Goal: Information Seeking & Learning: Find specific fact

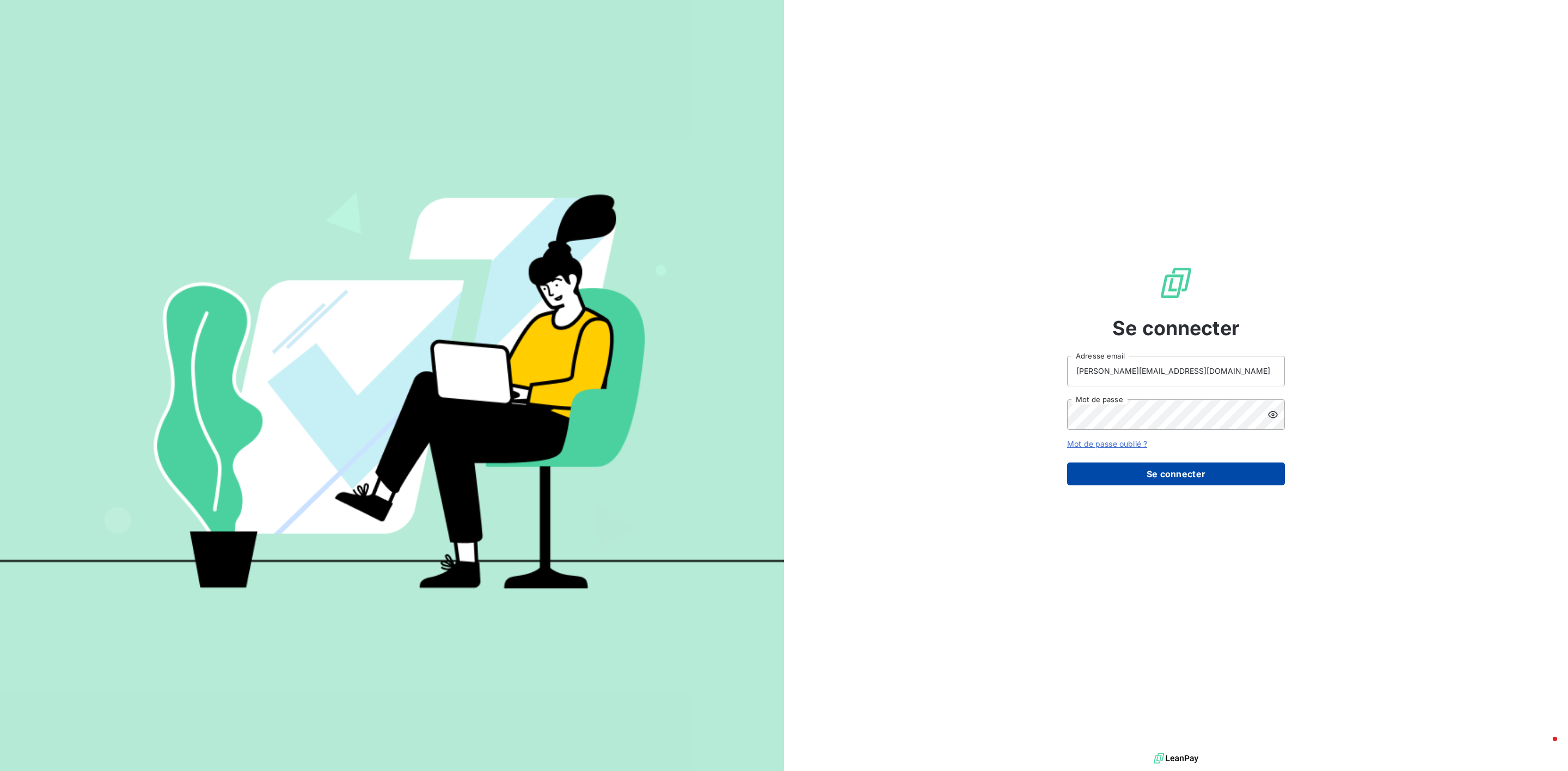
click at [1152, 472] on button "Se connecter" at bounding box center [1176, 474] width 218 height 23
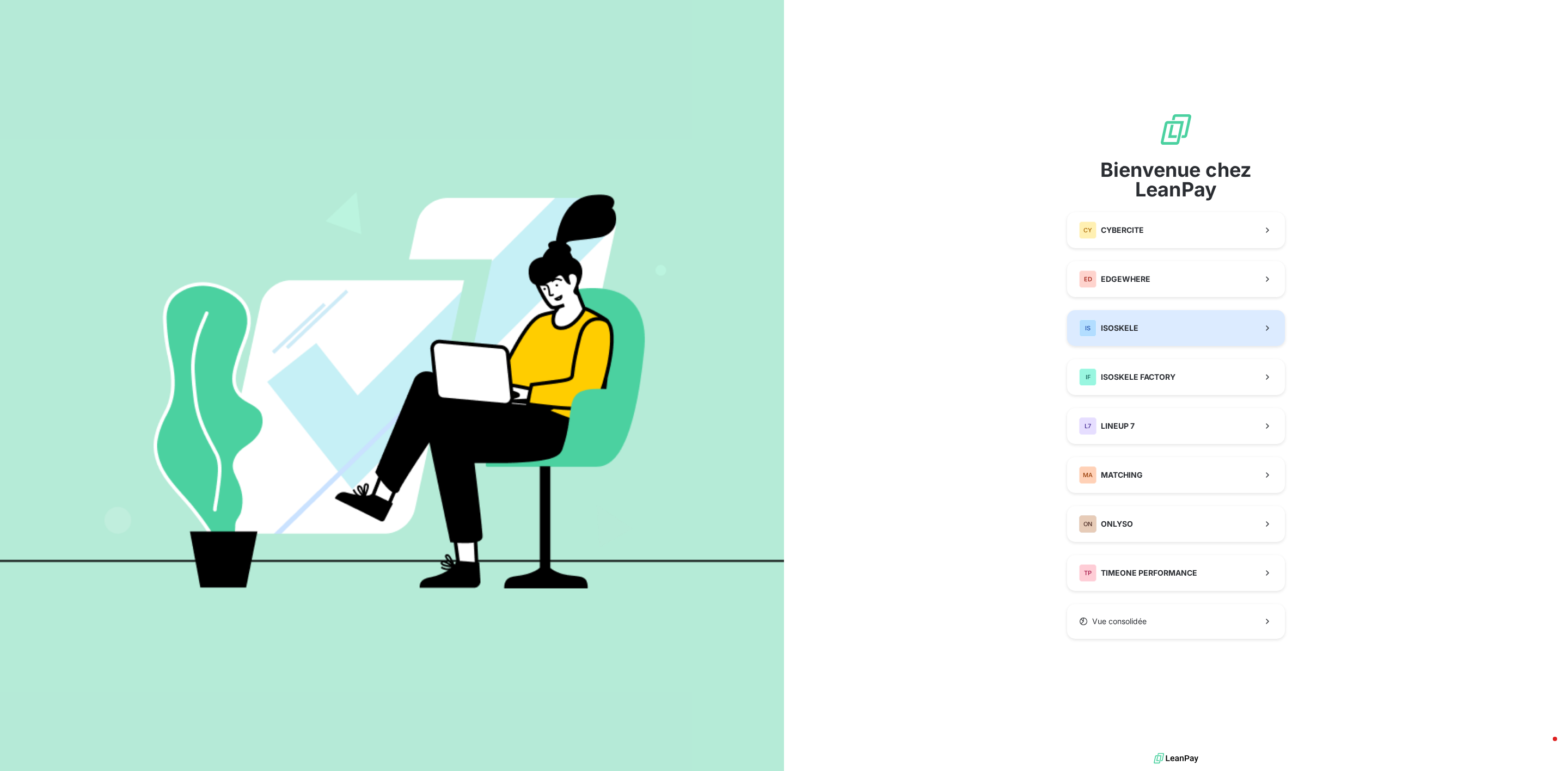
click at [1141, 330] on button "IS ISOSKELE" at bounding box center [1176, 328] width 218 height 36
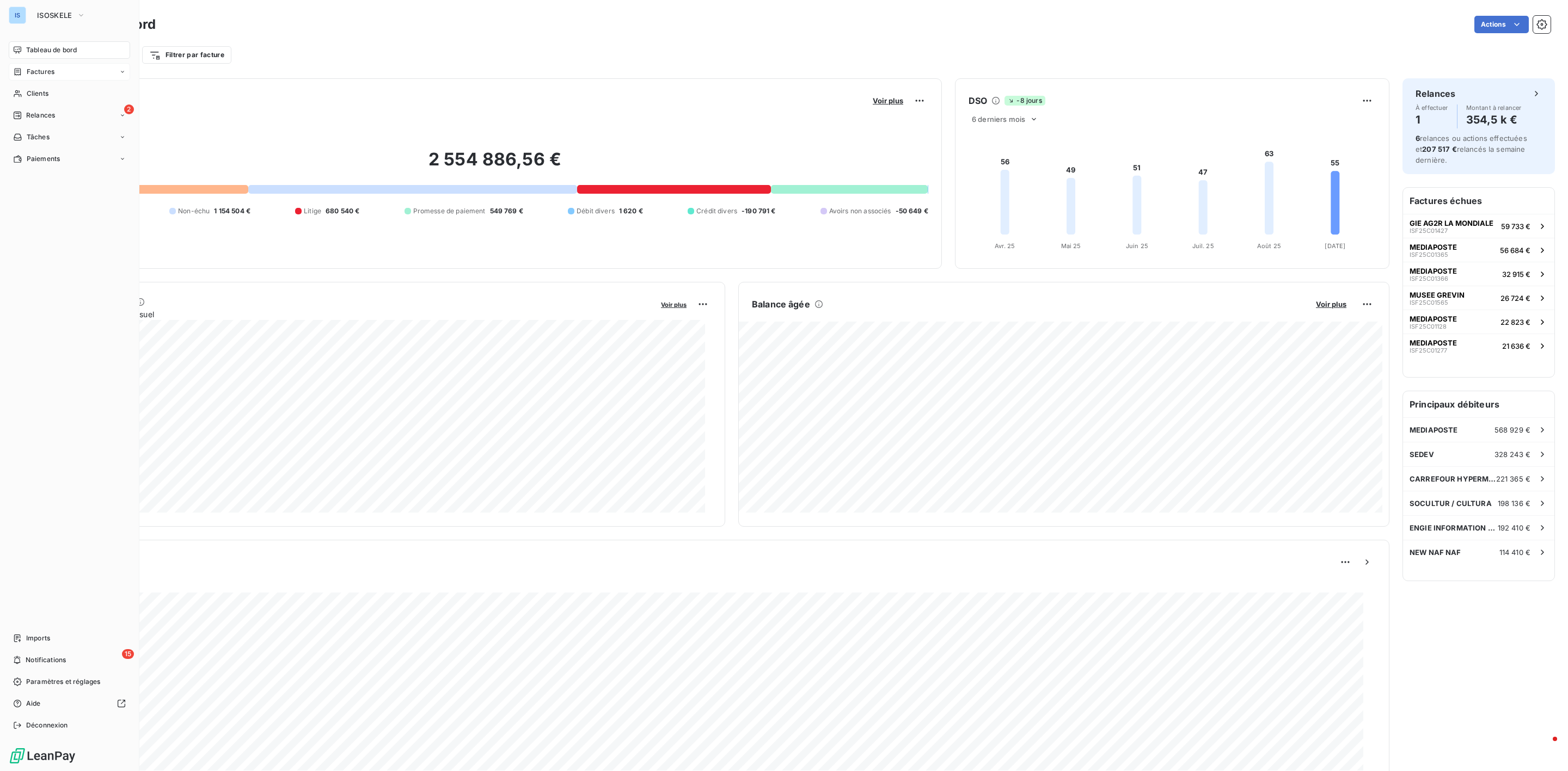
click at [35, 77] on div "Factures" at bounding box center [69, 72] width 121 height 18
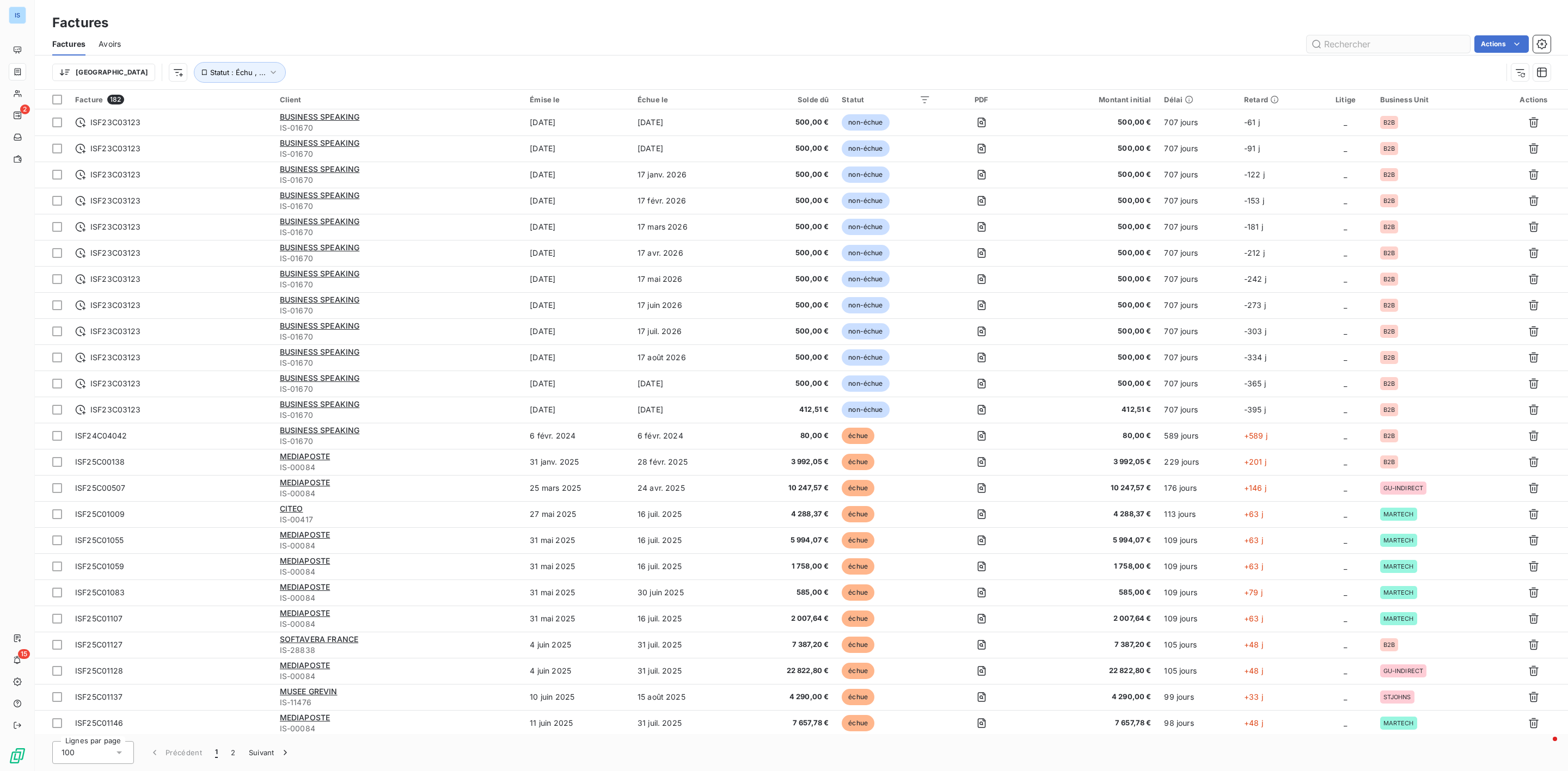
click at [1380, 41] on input "text" at bounding box center [1388, 44] width 163 height 18
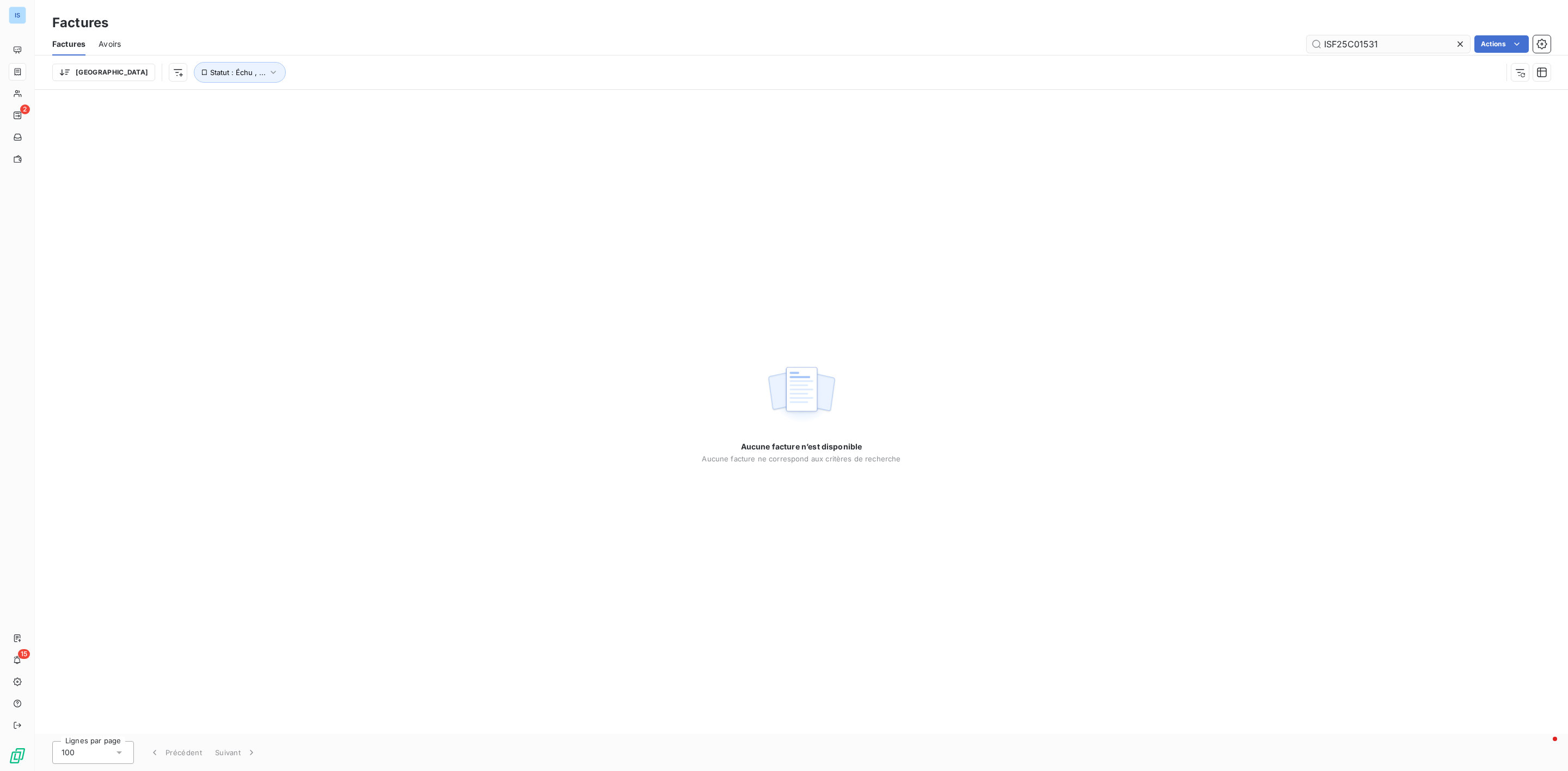
click at [1323, 41] on input "ISF25C01531" at bounding box center [1388, 44] width 163 height 18
type input "ISF25C01531"
click at [807, 485] on button "Mettre à jour les filtres" at bounding box center [801, 480] width 88 height 18
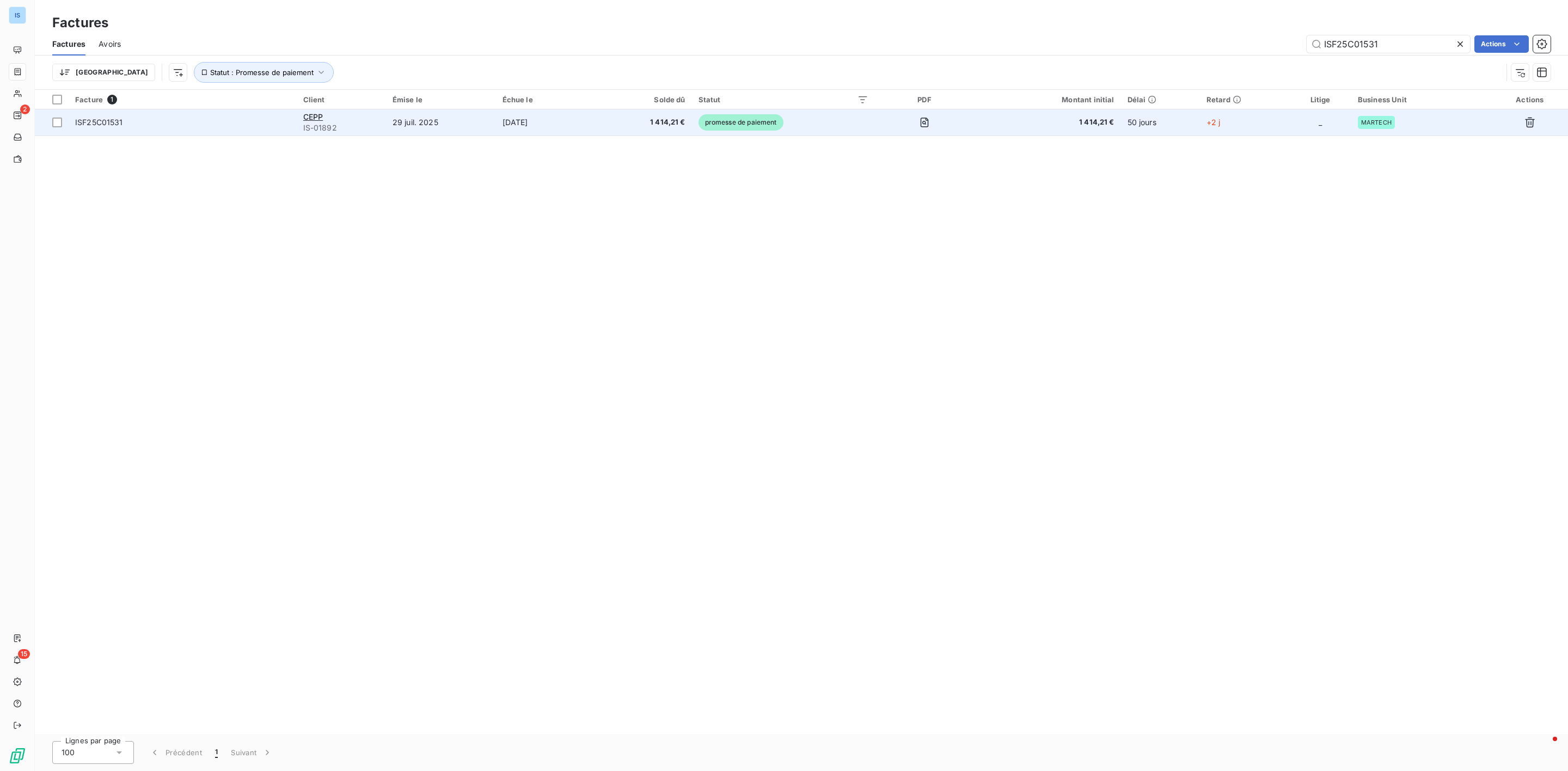
click at [294, 131] on td "ISF25C01531" at bounding box center [183, 122] width 228 height 26
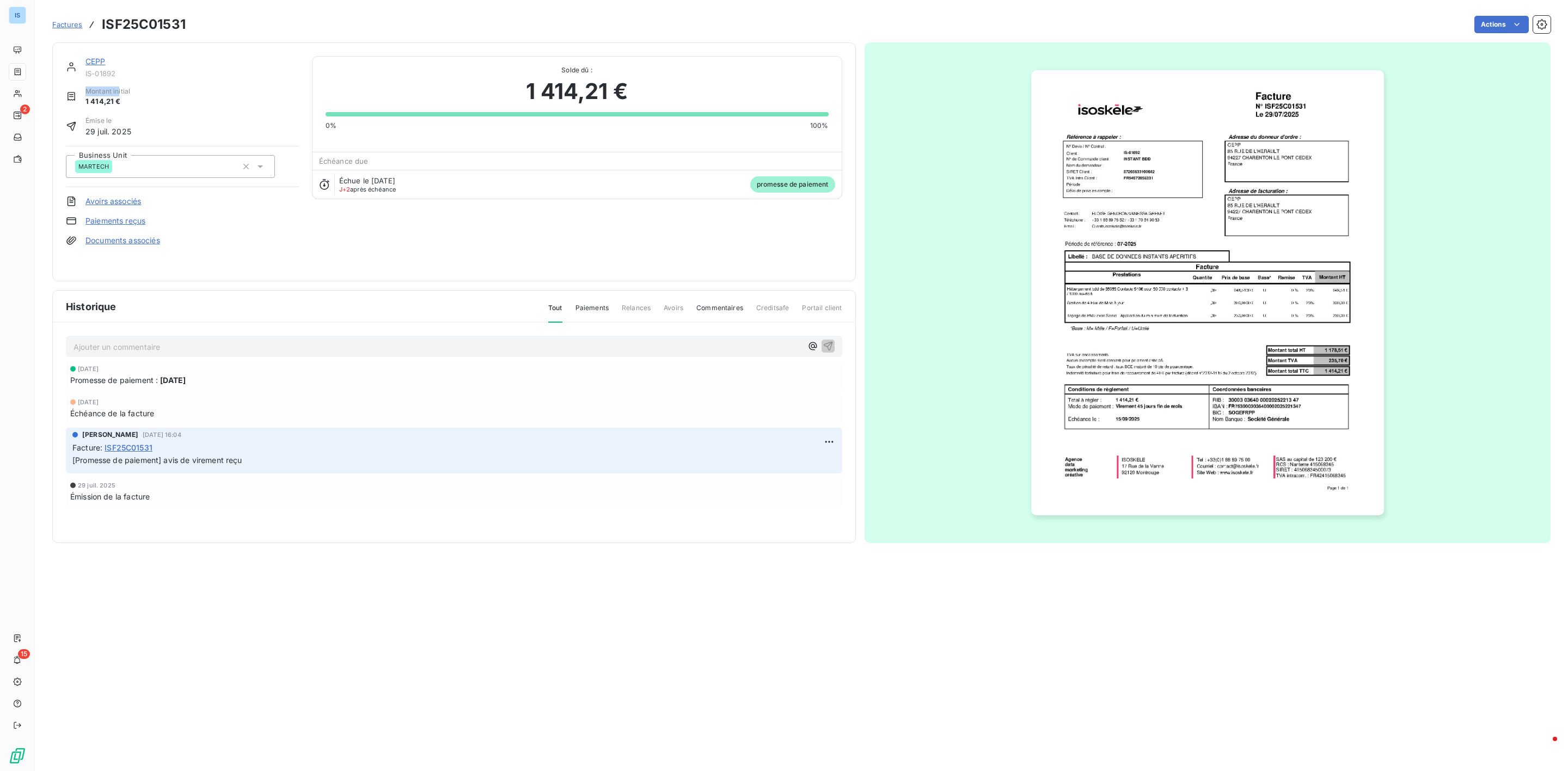
click at [116, 90] on div "CEPP IS-01892 Montant initial 1 414,21 € Émise le [DATE] Business Unit MARTECH …" at bounding box center [182, 162] width 233 height 212
click at [100, 80] on div "CEPP IS-01892 Montant initial 1 414,21 € Émise le [DATE] Business Unit MARTECH …" at bounding box center [182, 162] width 233 height 212
drag, startPoint x: 127, startPoint y: 72, endPoint x: 82, endPoint y: 72, distance: 45.0
click at [82, 72] on div "CEPP IS-01892" at bounding box center [182, 67] width 233 height 22
copy span "IS-01892"
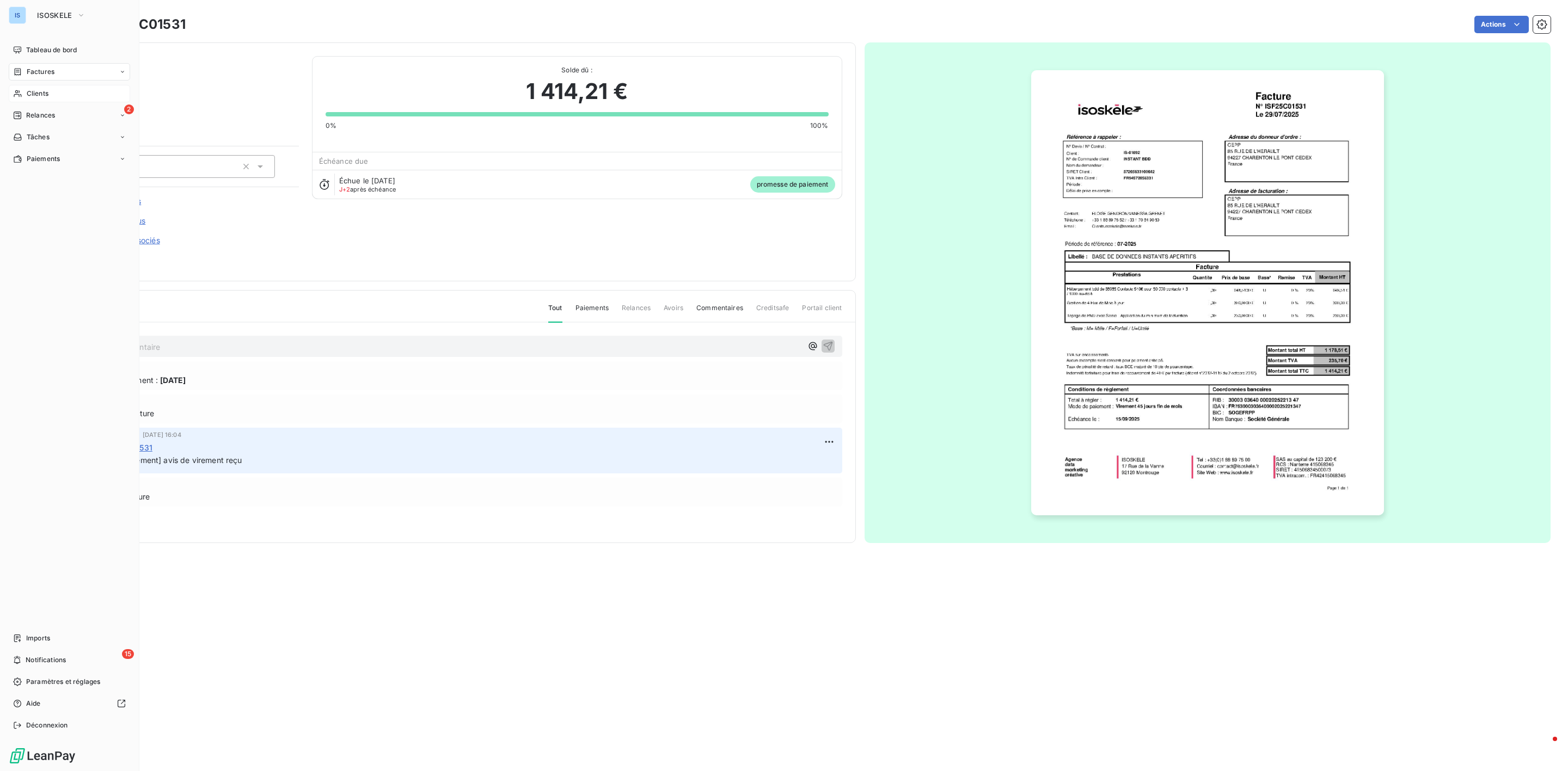
click at [46, 96] on span "Clients" at bounding box center [38, 94] width 22 height 10
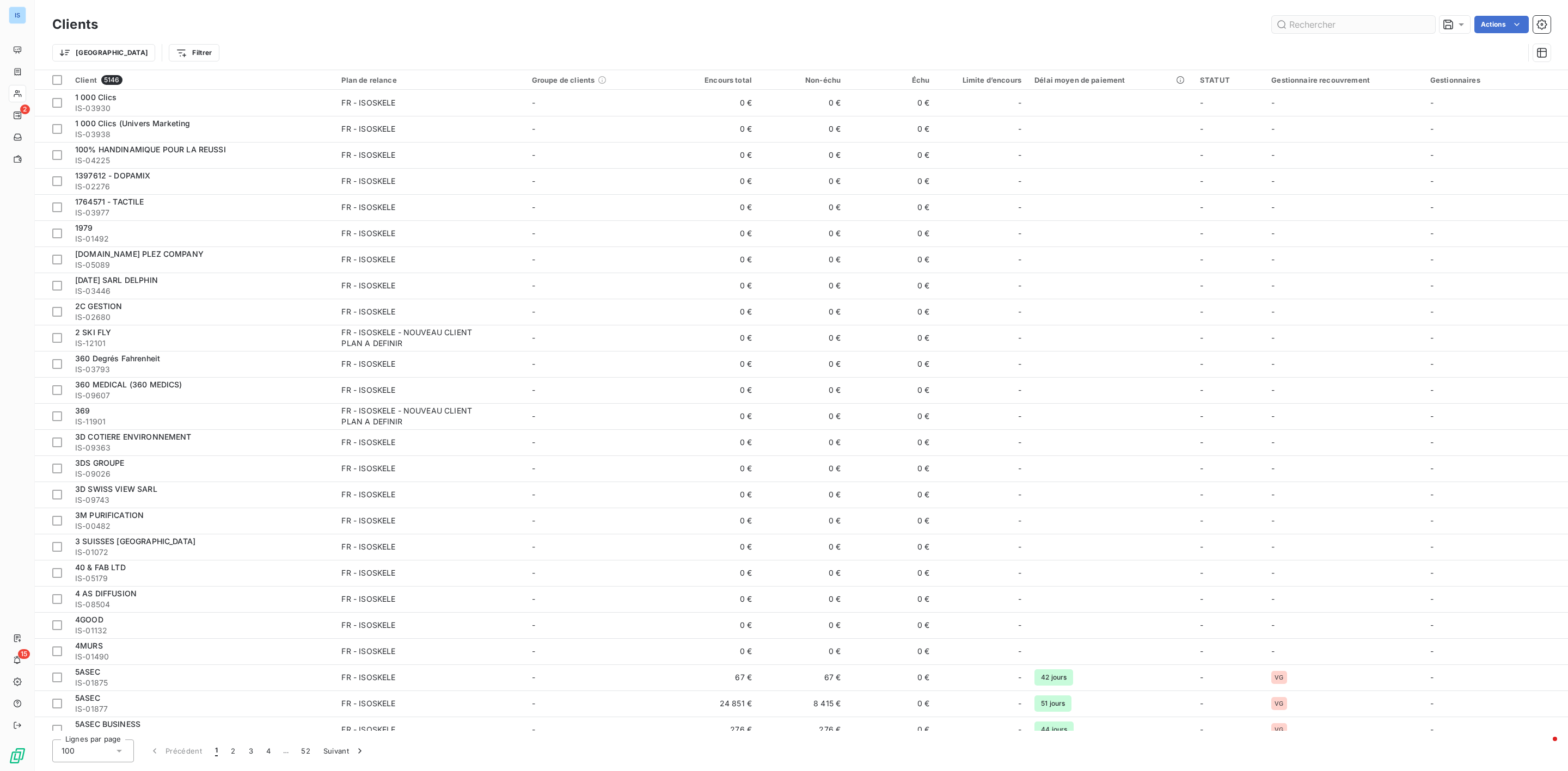
click at [1335, 22] on input "text" at bounding box center [1353, 24] width 163 height 18
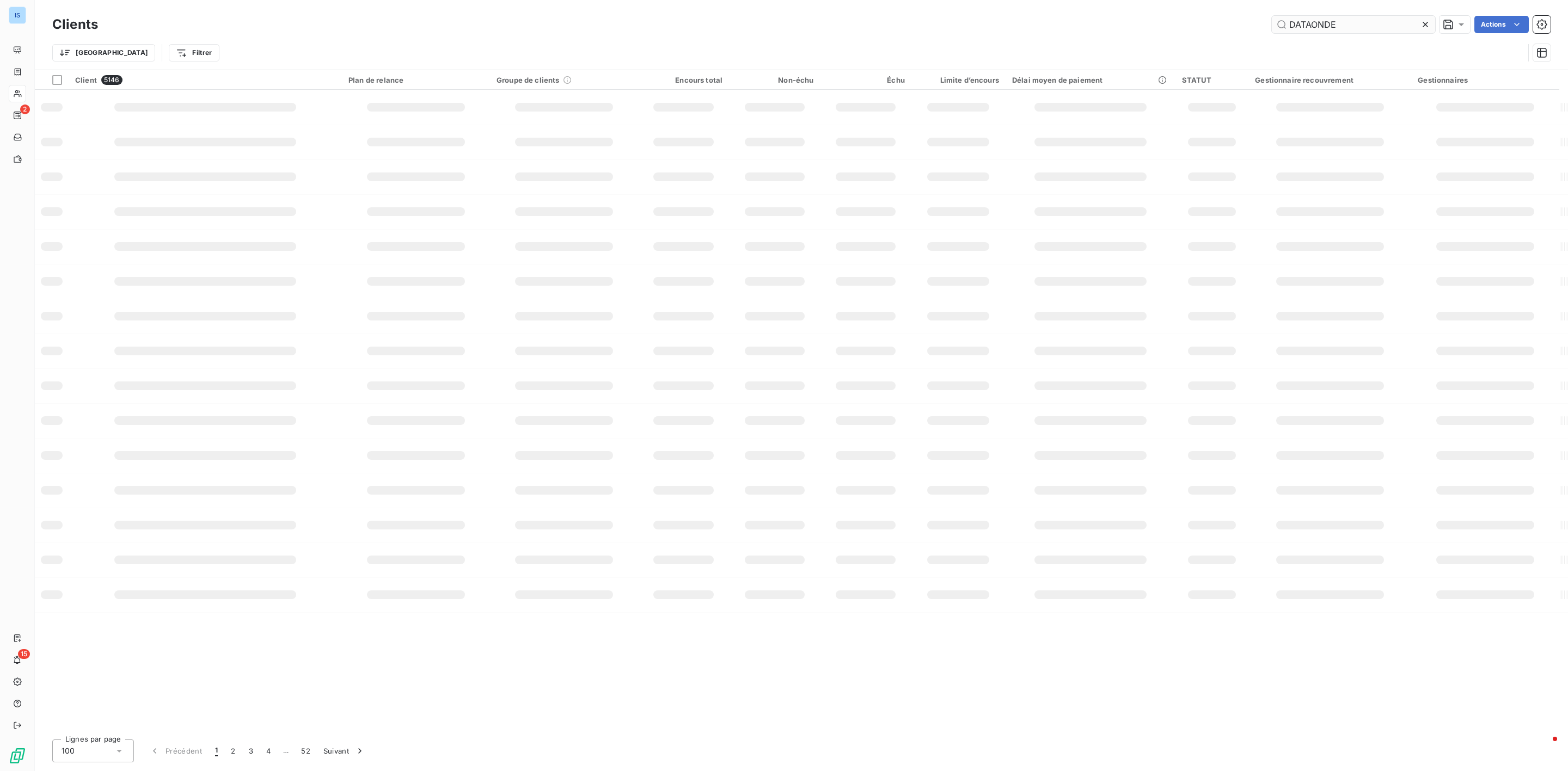
type input "DATAONDE"
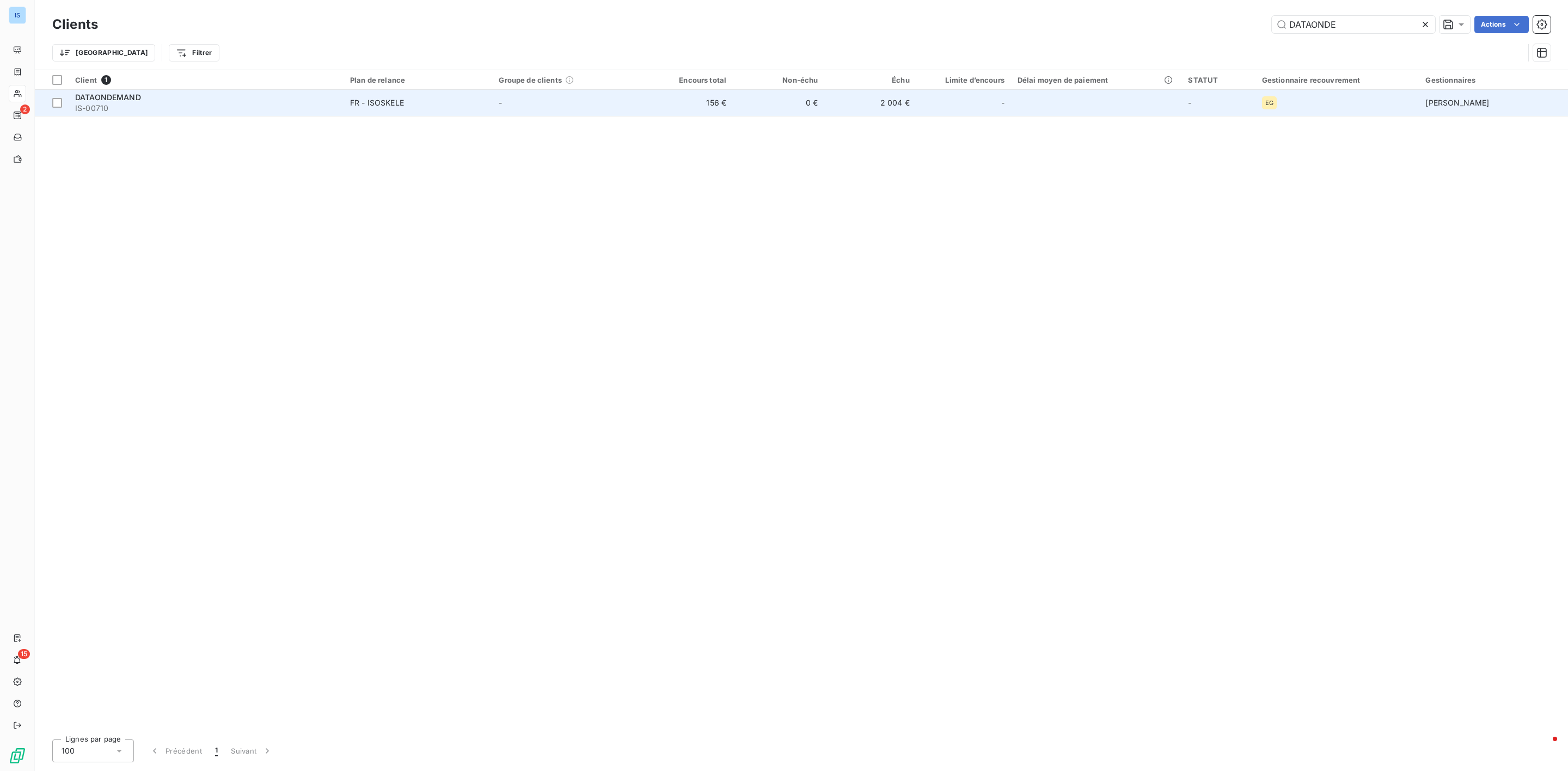
click at [130, 96] on span "DATAONDEMAND" at bounding box center [108, 97] width 66 height 9
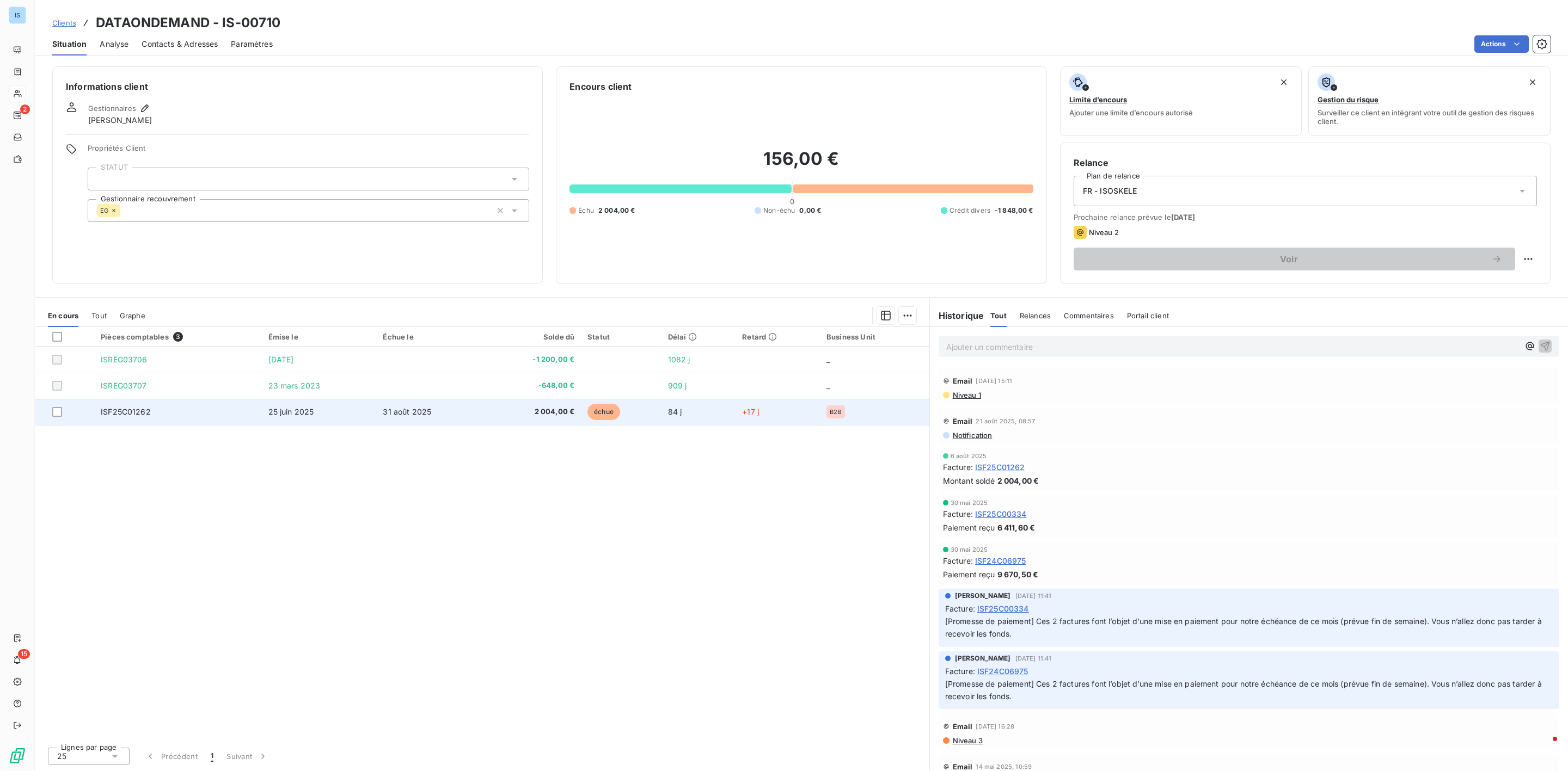
click at [163, 425] on td "ISF25C01262" at bounding box center [178, 412] width 167 height 26
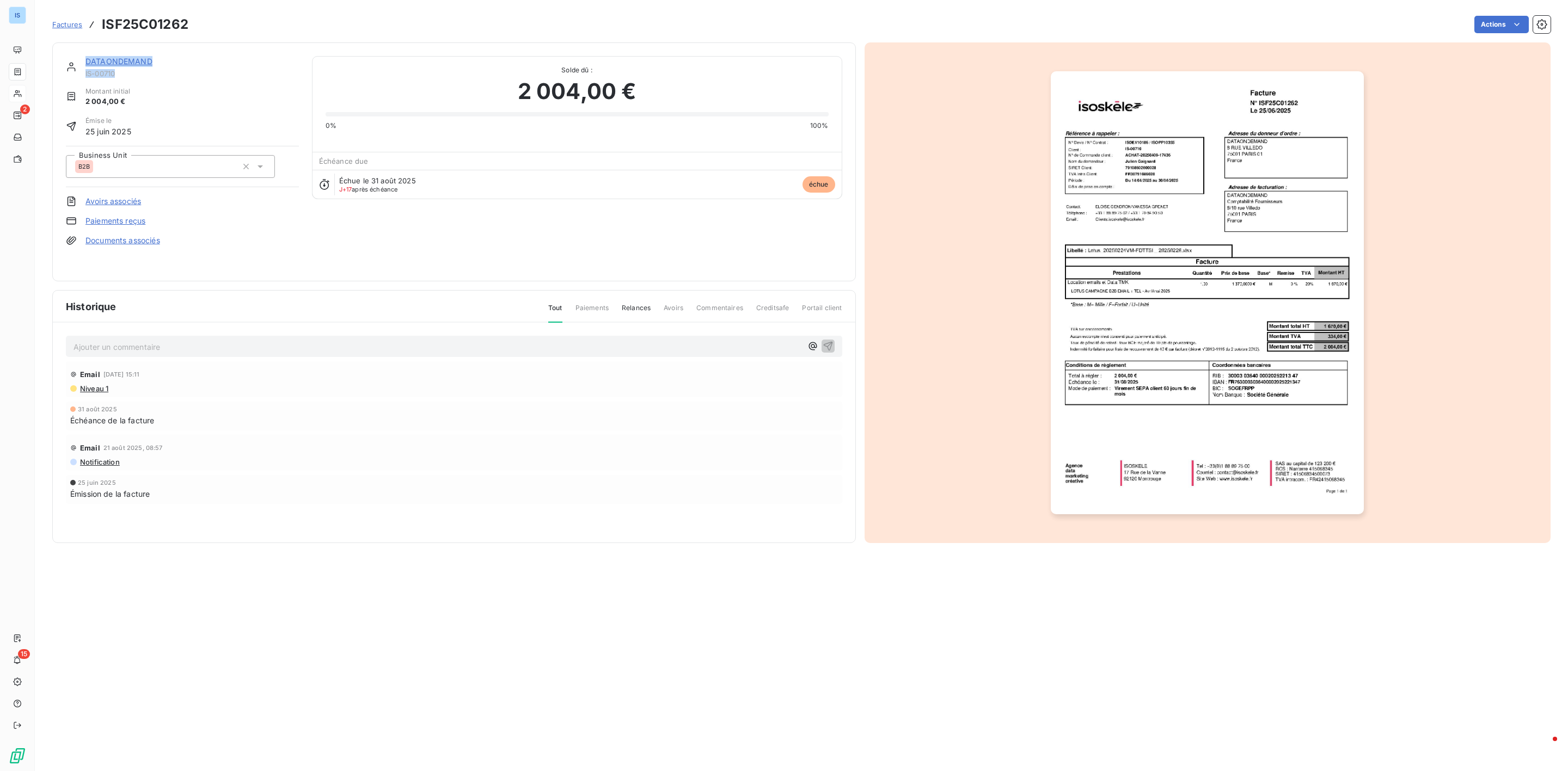
drag, startPoint x: 122, startPoint y: 77, endPoint x: 79, endPoint y: 74, distance: 43.1
click at [79, 74] on div "DATAONDEMAND IS-00710" at bounding box center [182, 67] width 233 height 22
click at [113, 66] on div "DATAONDEMAND" at bounding box center [192, 61] width 214 height 11
drag, startPoint x: 125, startPoint y: 79, endPoint x: 82, endPoint y: 79, distance: 43.0
click at [82, 79] on div "DATAONDEMAND IS-00710 Montant initial 2 004,00 € Émise le [DATE] Business Unit …" at bounding box center [182, 162] width 233 height 212
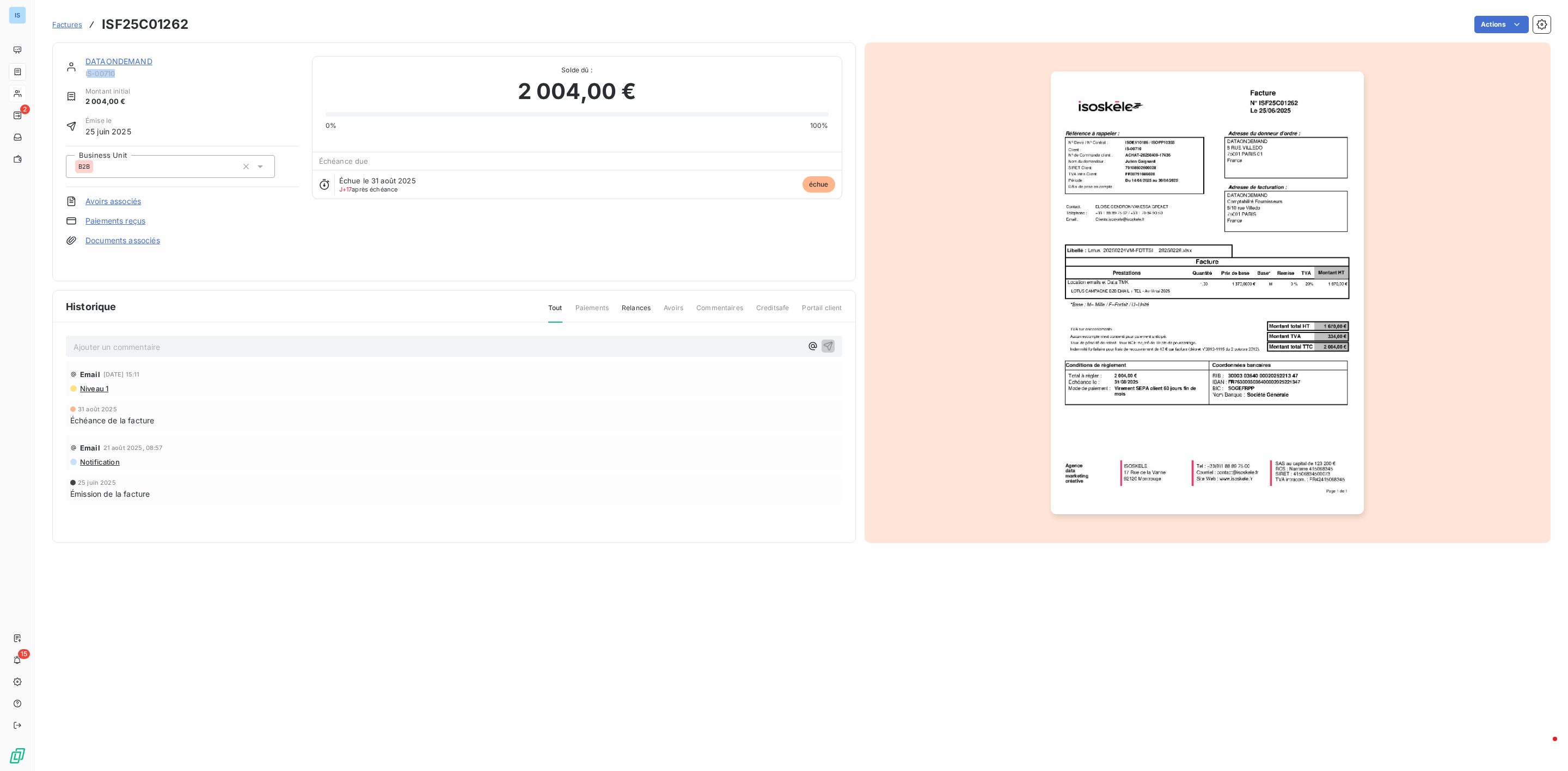
drag, startPoint x: 122, startPoint y: 75, endPoint x: 87, endPoint y: 74, distance: 35.0
click at [87, 74] on span "IS-00710" at bounding box center [192, 74] width 214 height 9
copy span "S-00710"
drag, startPoint x: 198, startPoint y: 26, endPoint x: 98, endPoint y: 19, distance: 100.2
click at [98, 19] on div "Factures ISF25C01262 Actions" at bounding box center [802, 24] width 1499 height 23
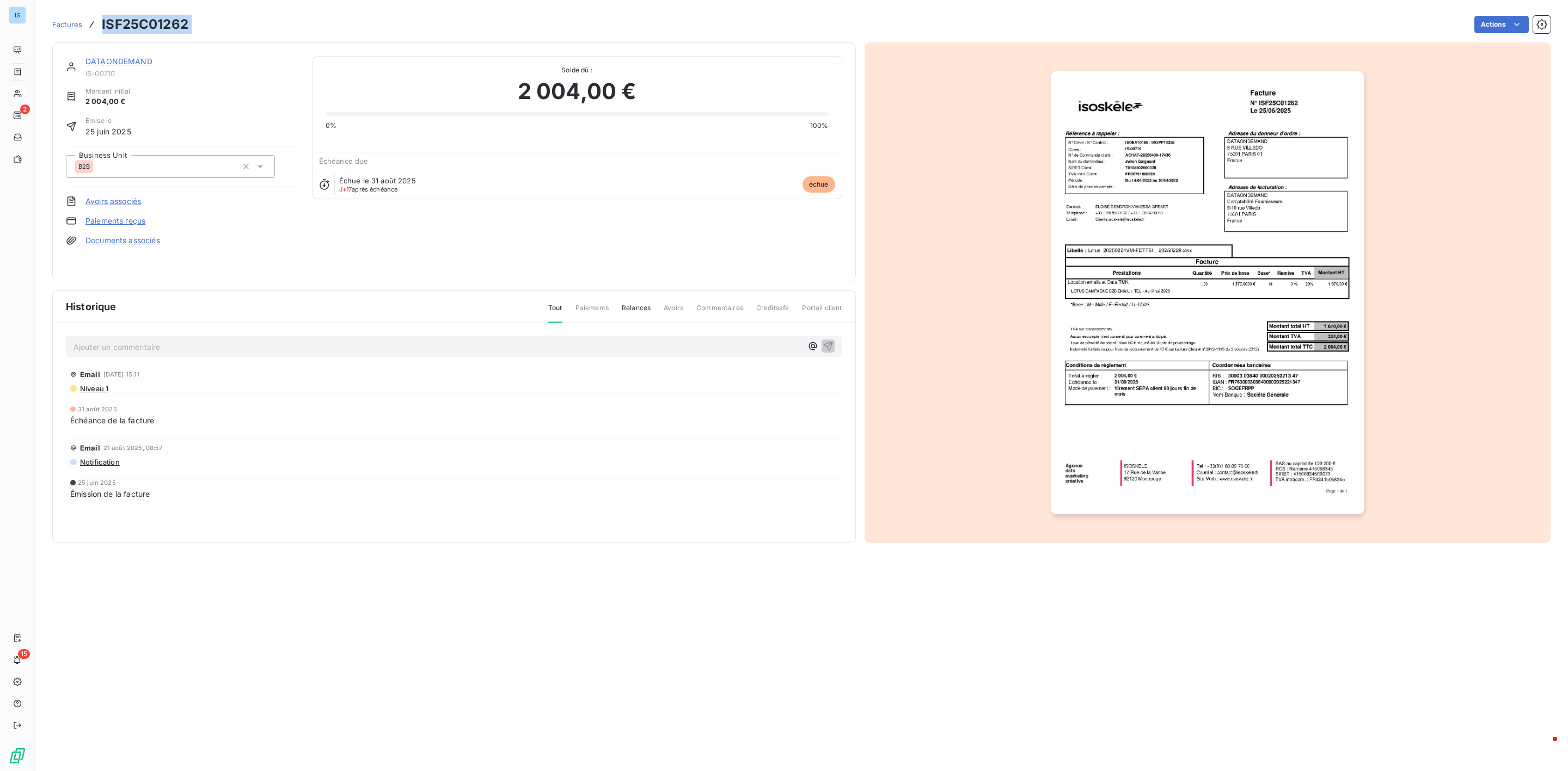
copy section "ISF25C01262 Actions"
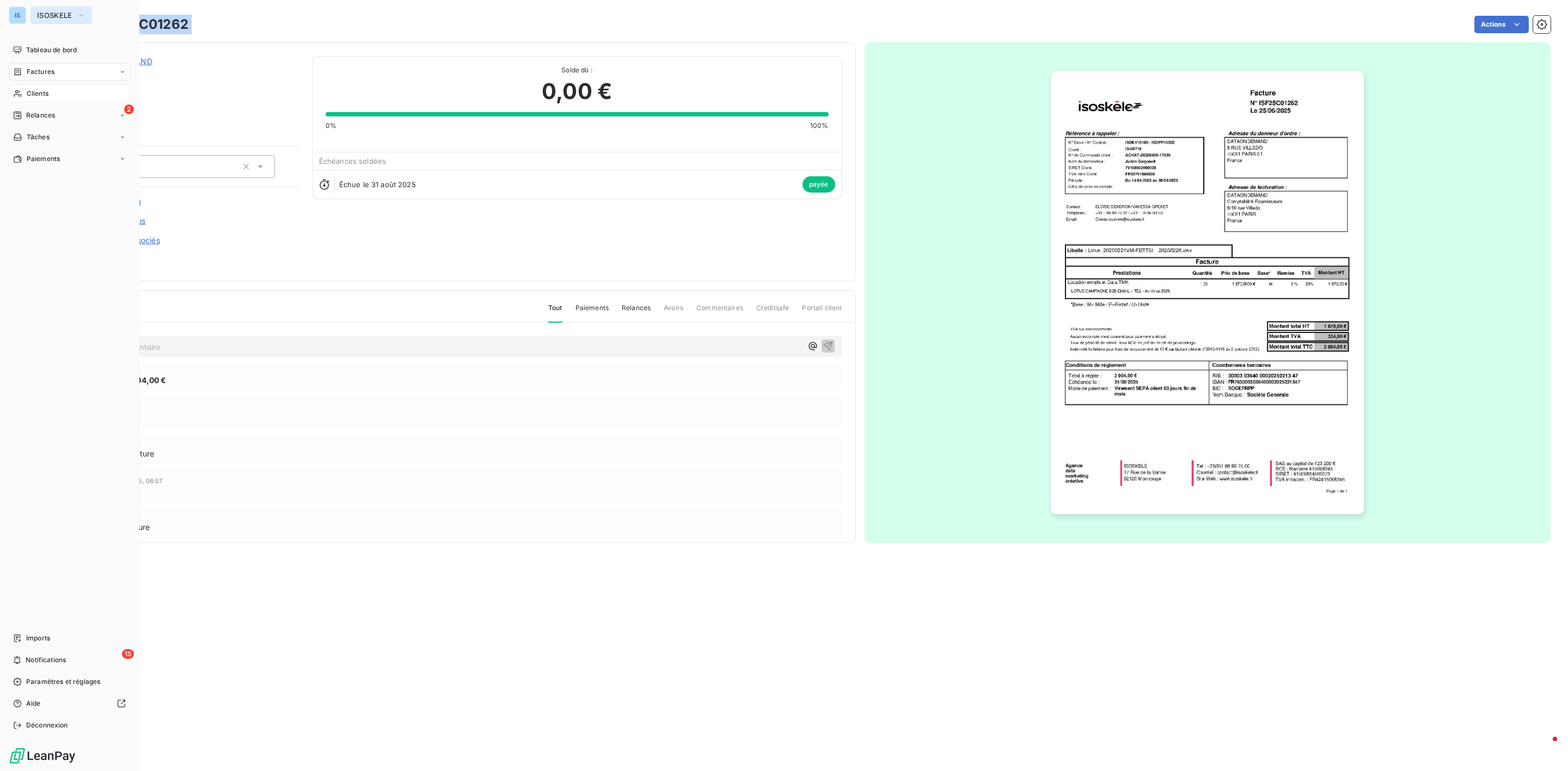
click at [33, 13] on button "ISOSKELE" at bounding box center [61, 15] width 61 height 18
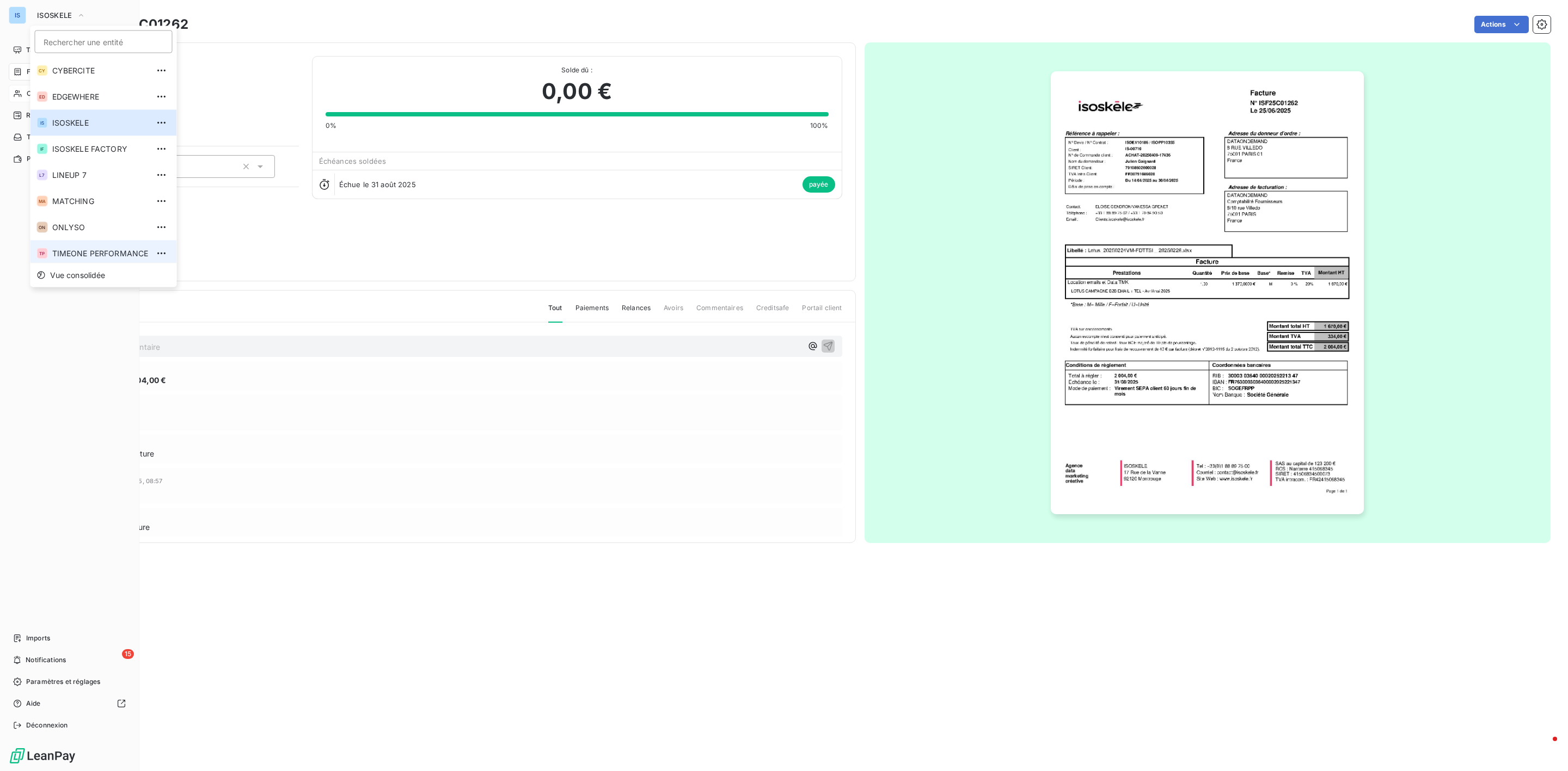
scroll to position [4, 0]
click at [70, 247] on span "TIMEONE PERFORMANCE" at bounding box center [100, 250] width 96 height 11
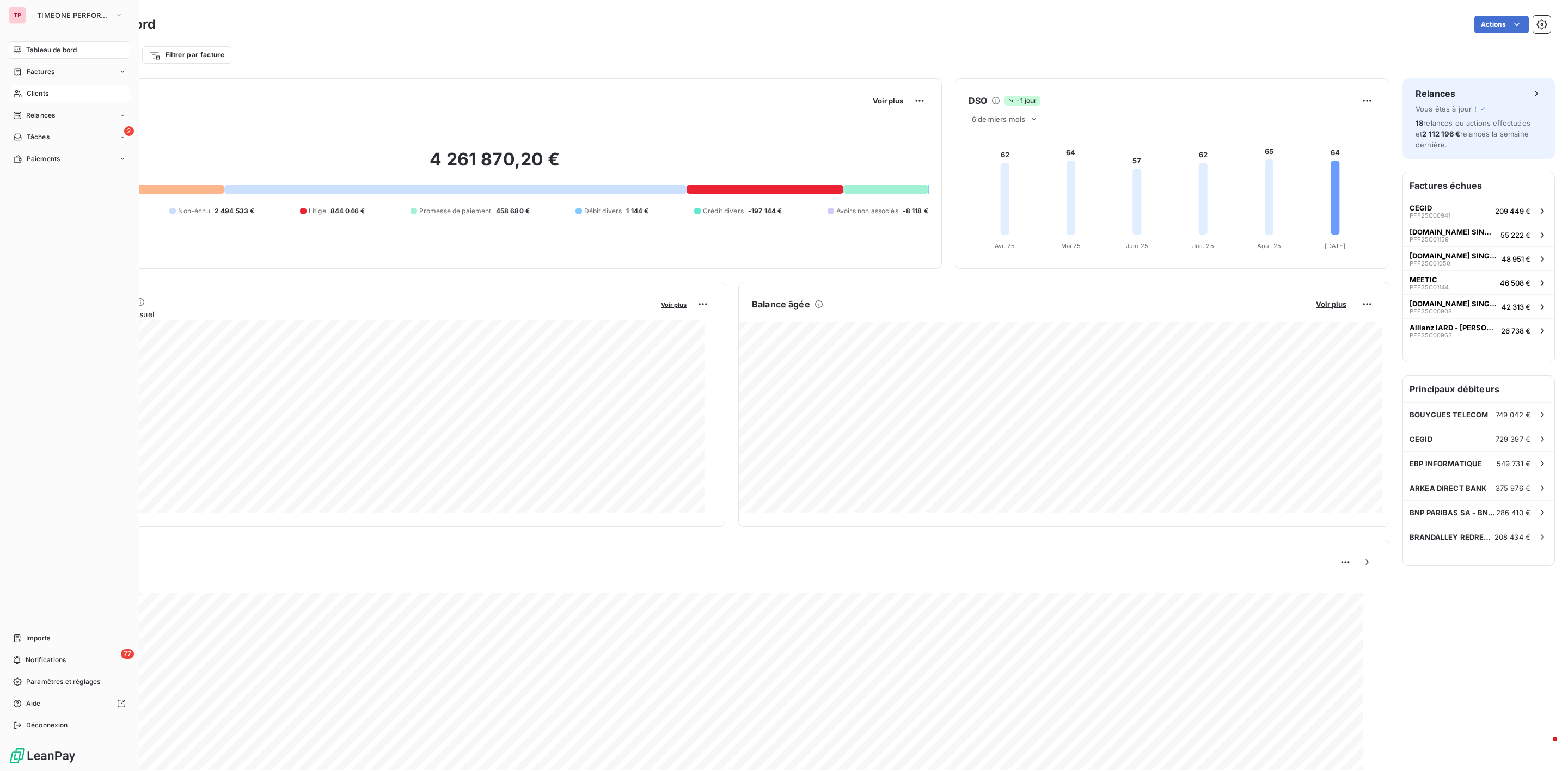
click at [46, 94] on span "Clients" at bounding box center [38, 94] width 22 height 10
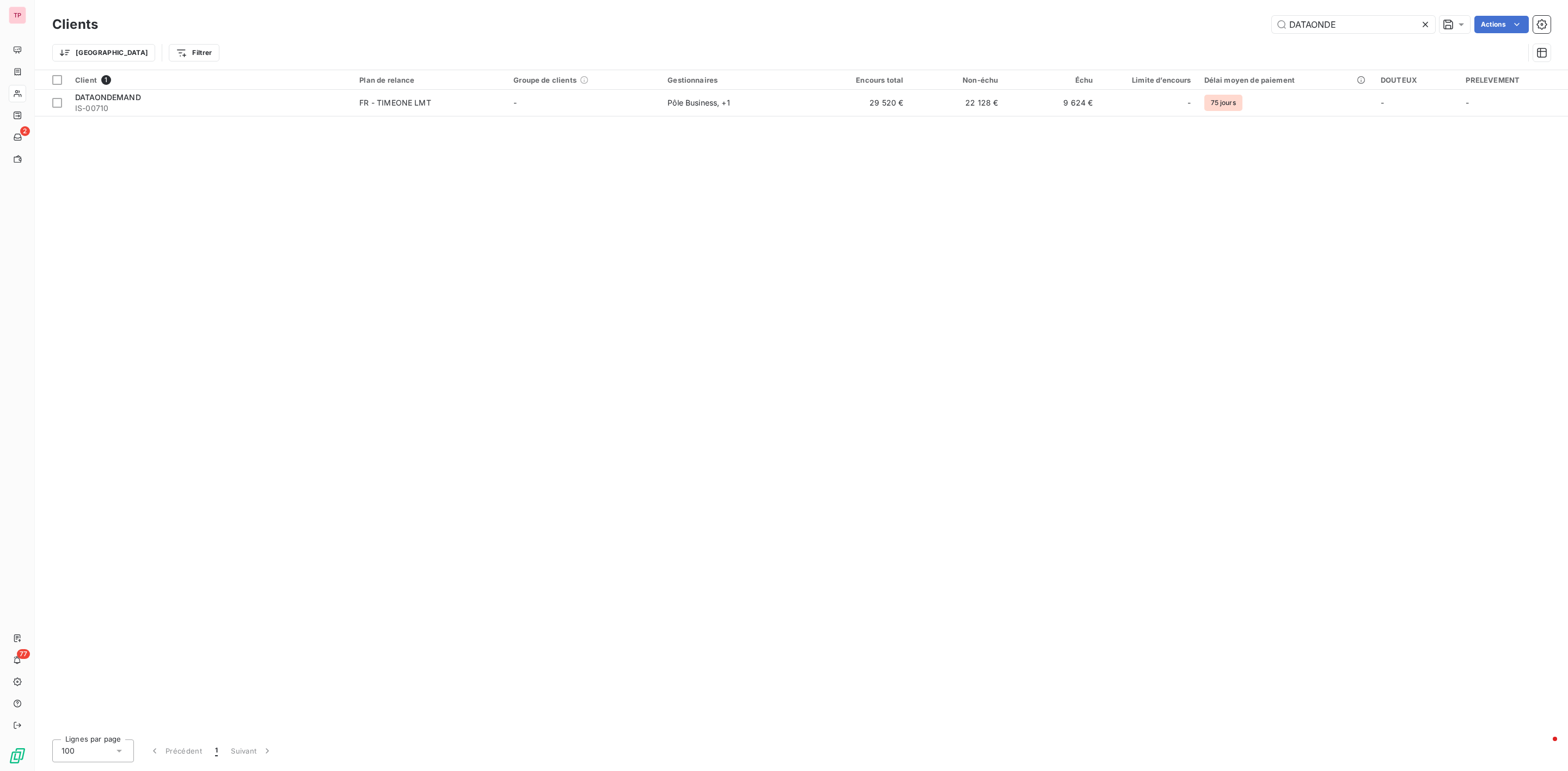
drag, startPoint x: 1353, startPoint y: 26, endPoint x: 1219, endPoint y: 25, distance: 134.0
click at [1219, 25] on div "DATAONDE Actions" at bounding box center [830, 24] width 1440 height 18
type input "Z"
type input "EBP"
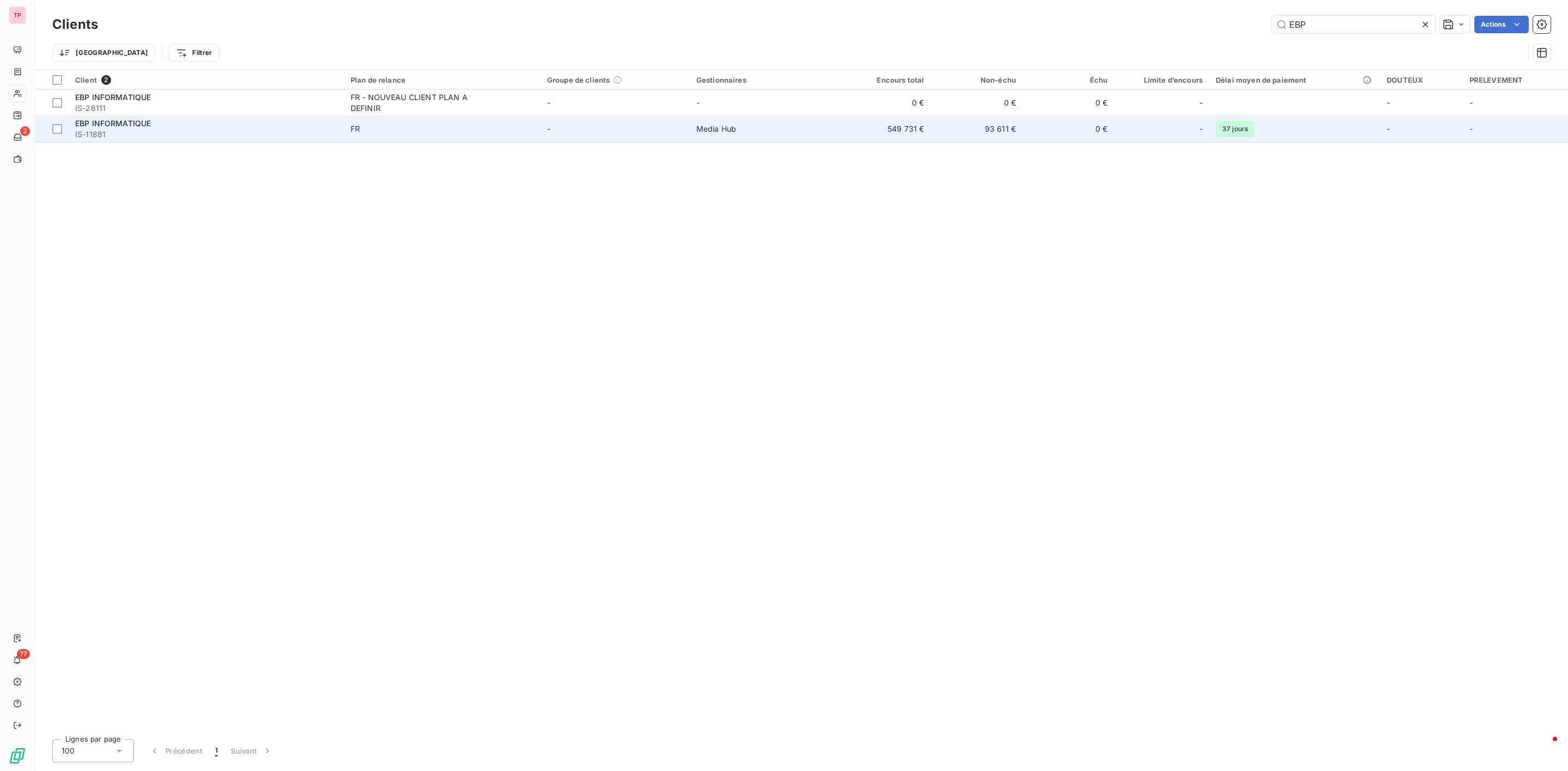
click at [411, 133] on span "FR" at bounding box center [442, 129] width 183 height 11
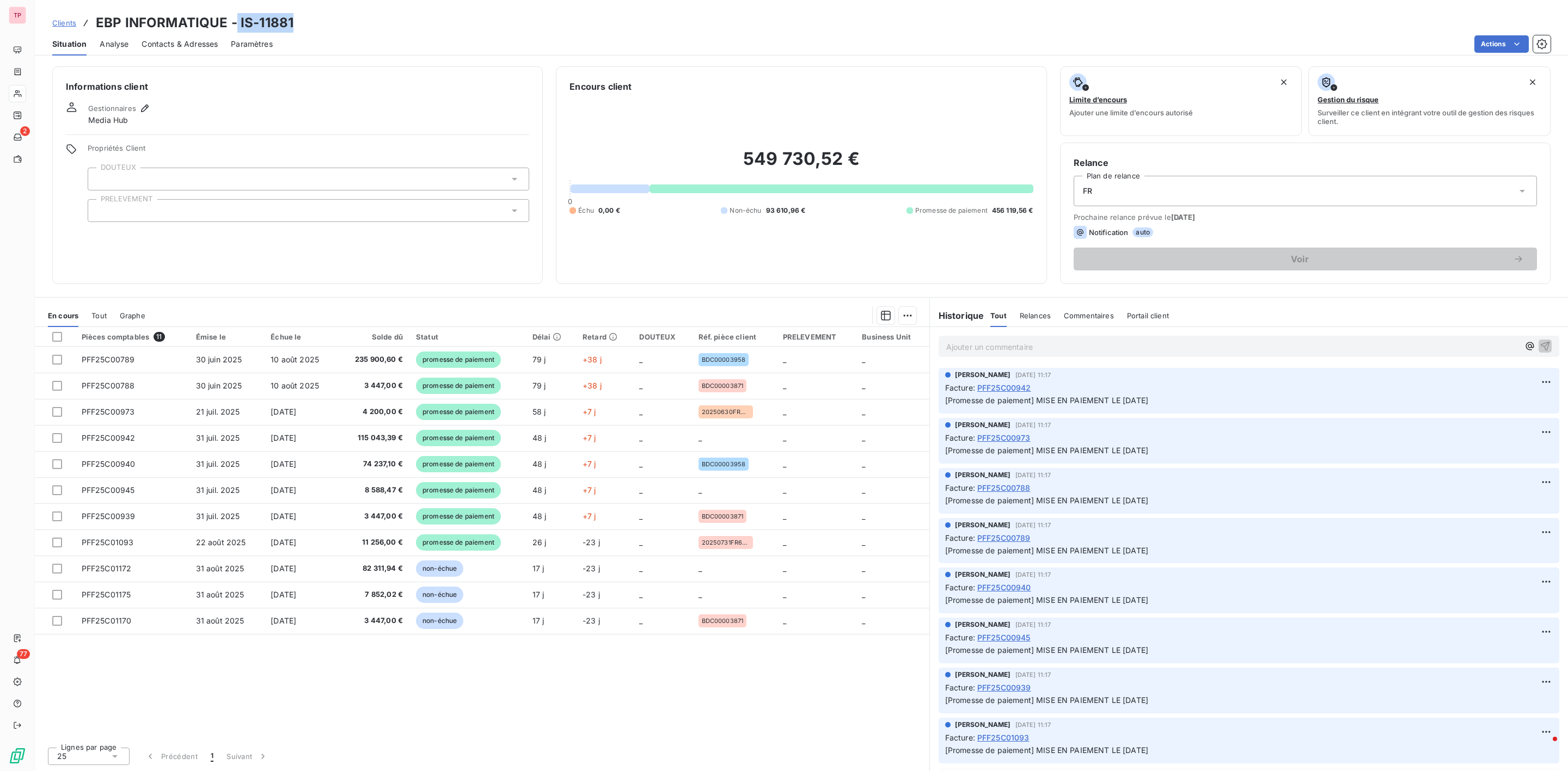
drag, startPoint x: 294, startPoint y: 18, endPoint x: 233, endPoint y: 23, distance: 61.2
click at [233, 23] on div "Clients EBP INFORMATIQUE - IS-11881" at bounding box center [801, 23] width 1533 height 19
copy h3 "IS-11881"
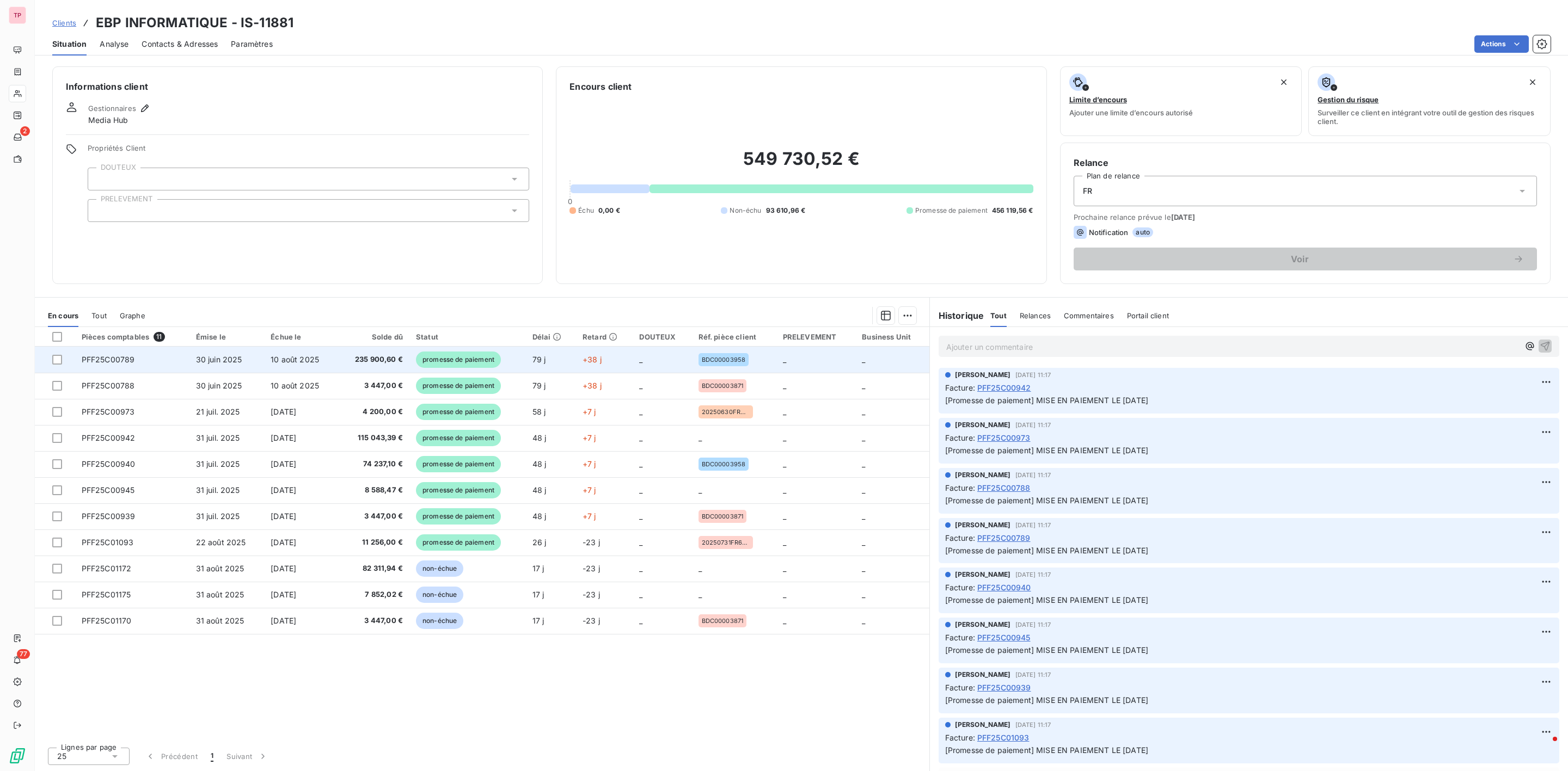
click at [197, 363] on span "30 juin 2025" at bounding box center [219, 359] width 46 height 9
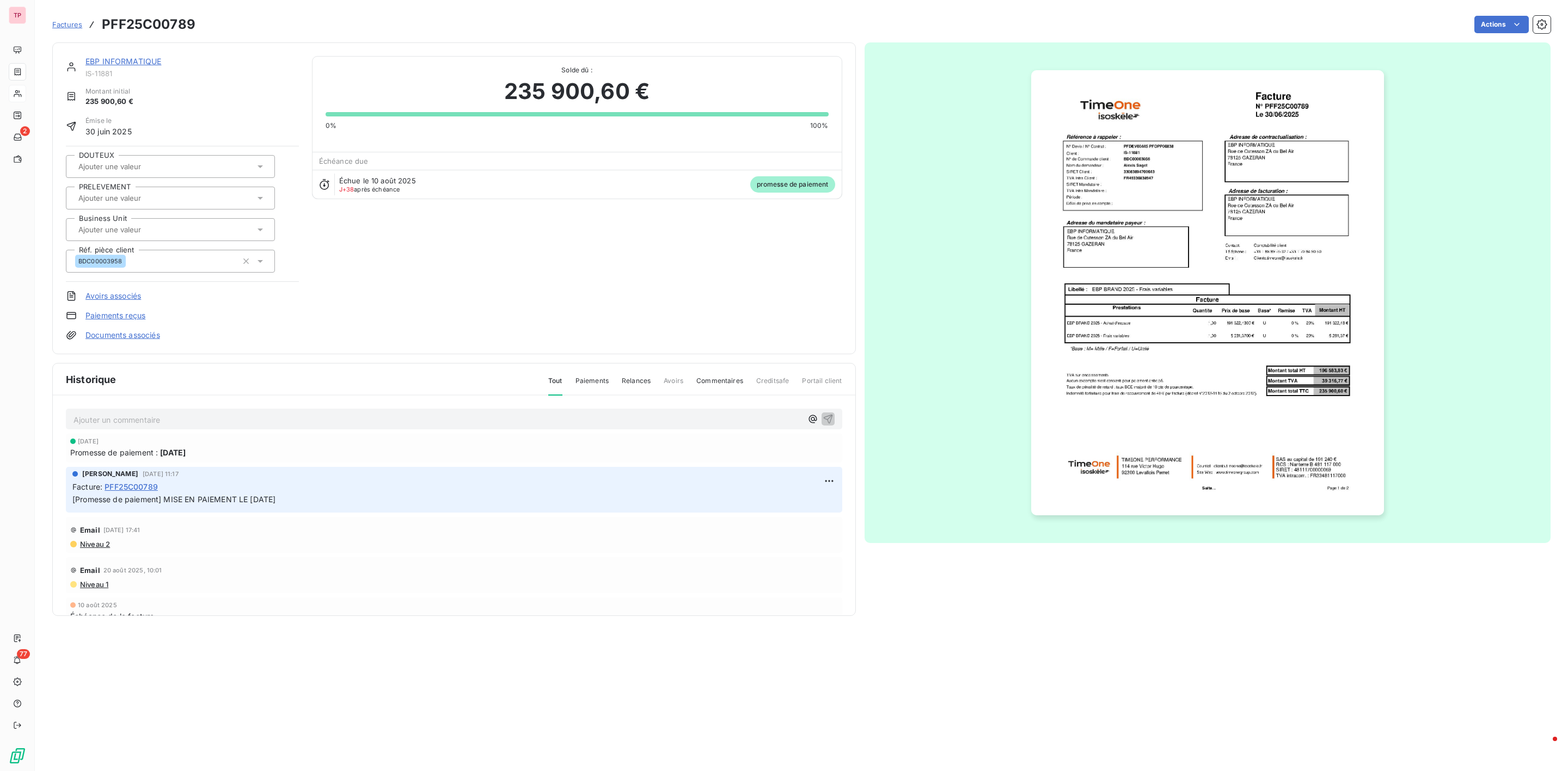
click at [1161, 175] on img "button" at bounding box center [1208, 293] width 353 height 445
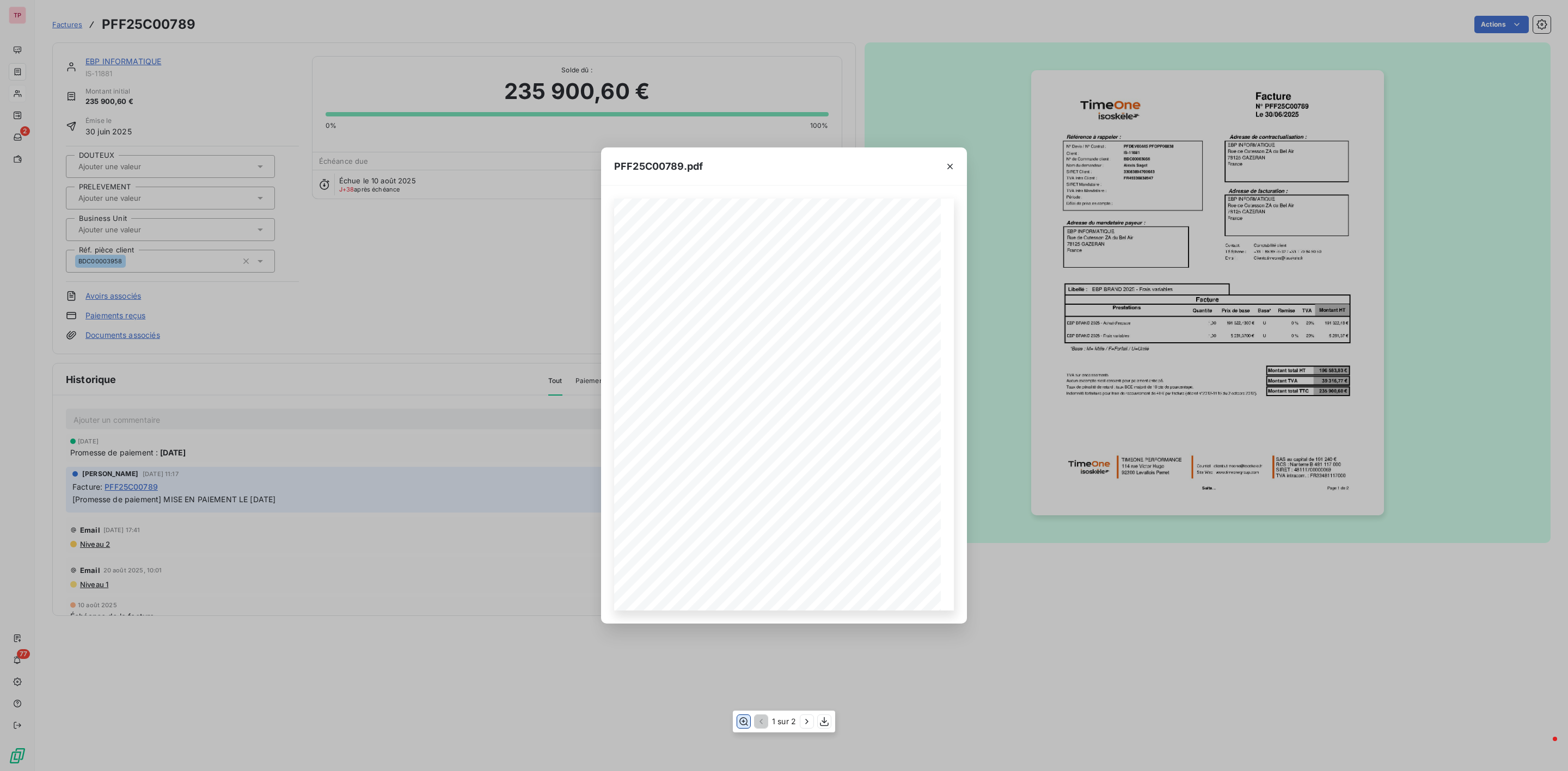
click at [743, 719] on icon "button" at bounding box center [744, 721] width 9 height 8
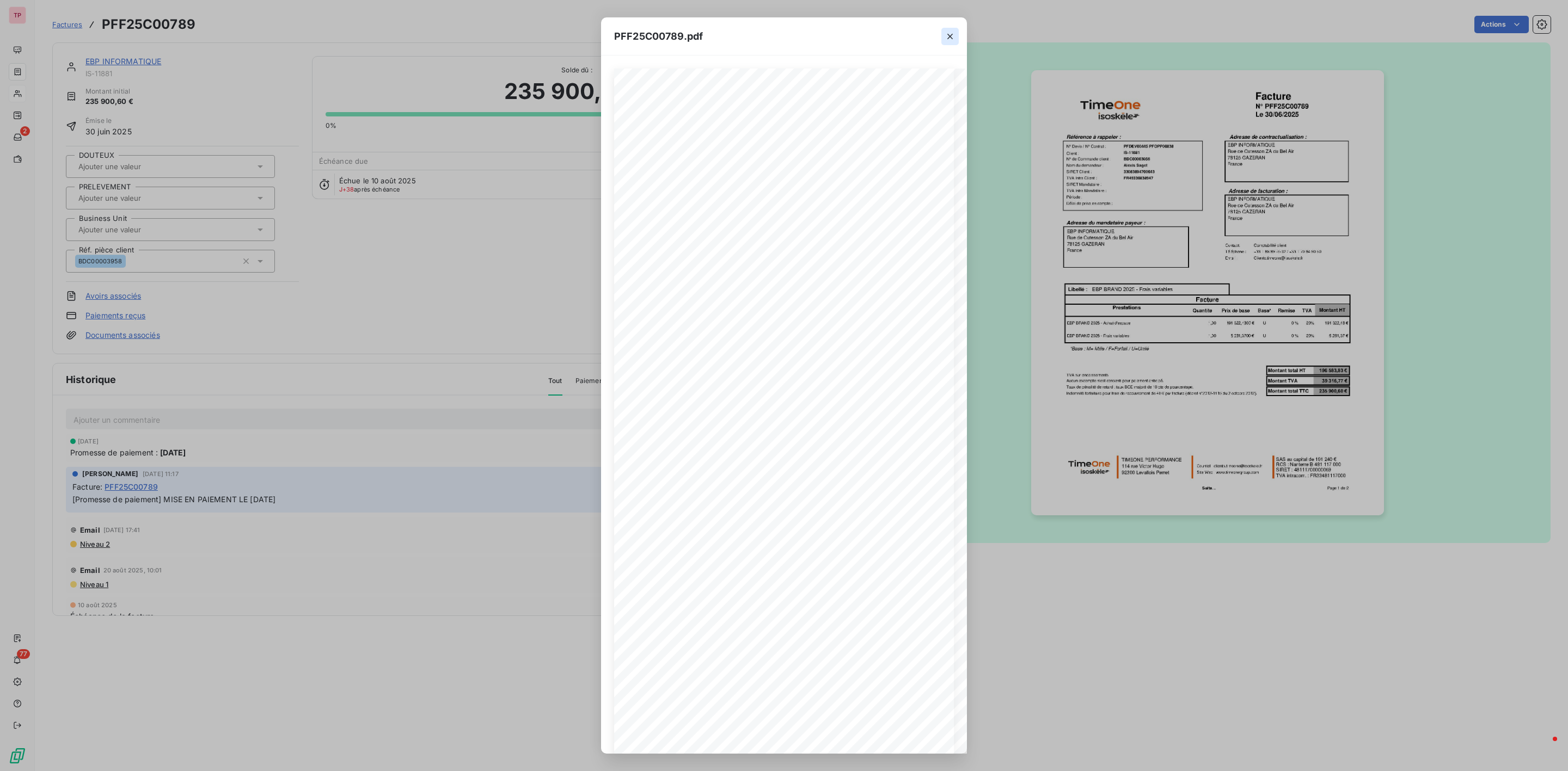
click at [957, 32] on button "button" at bounding box center [950, 37] width 18 height 18
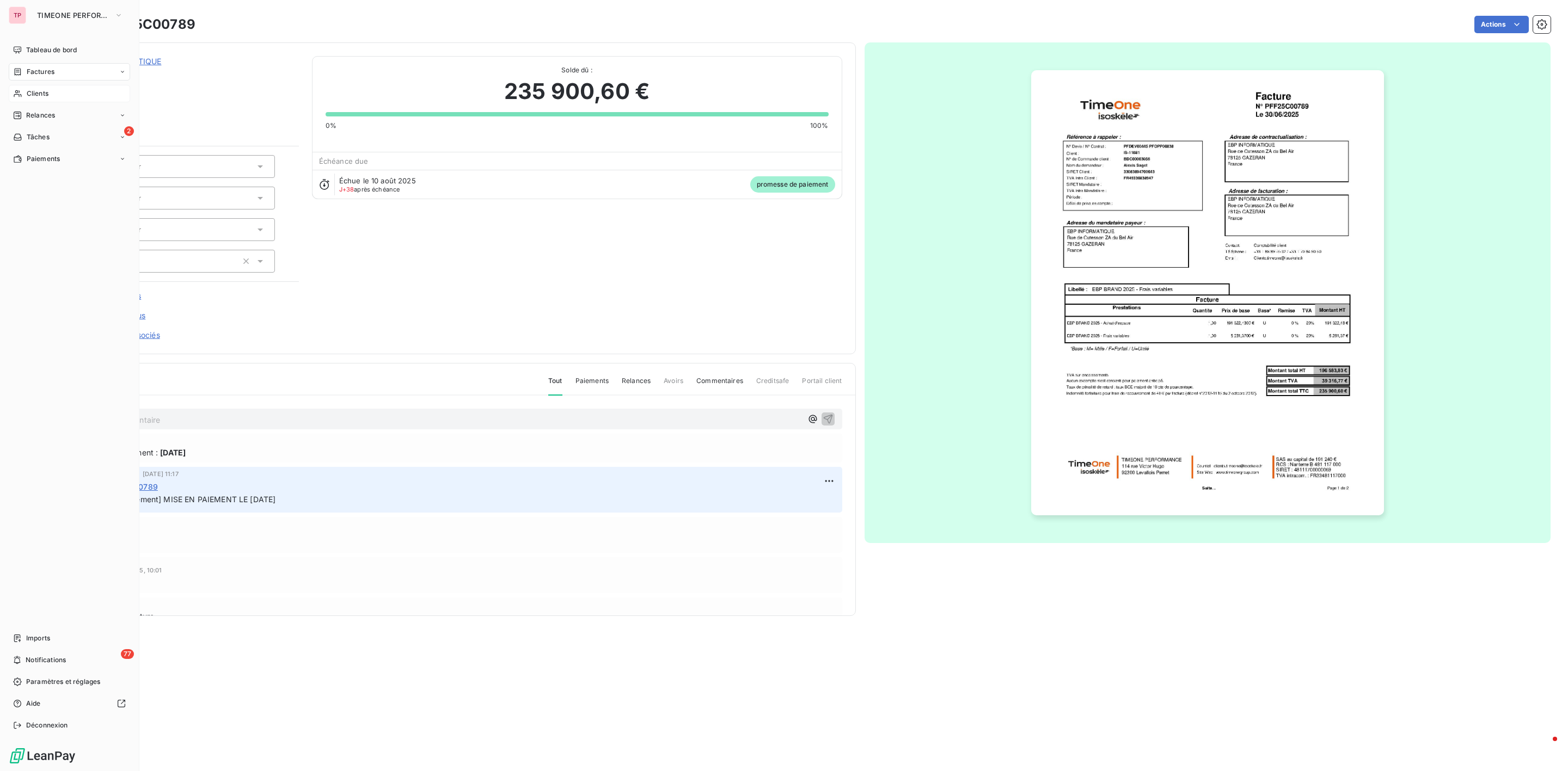
click at [43, 91] on span "Clients" at bounding box center [38, 94] width 22 height 10
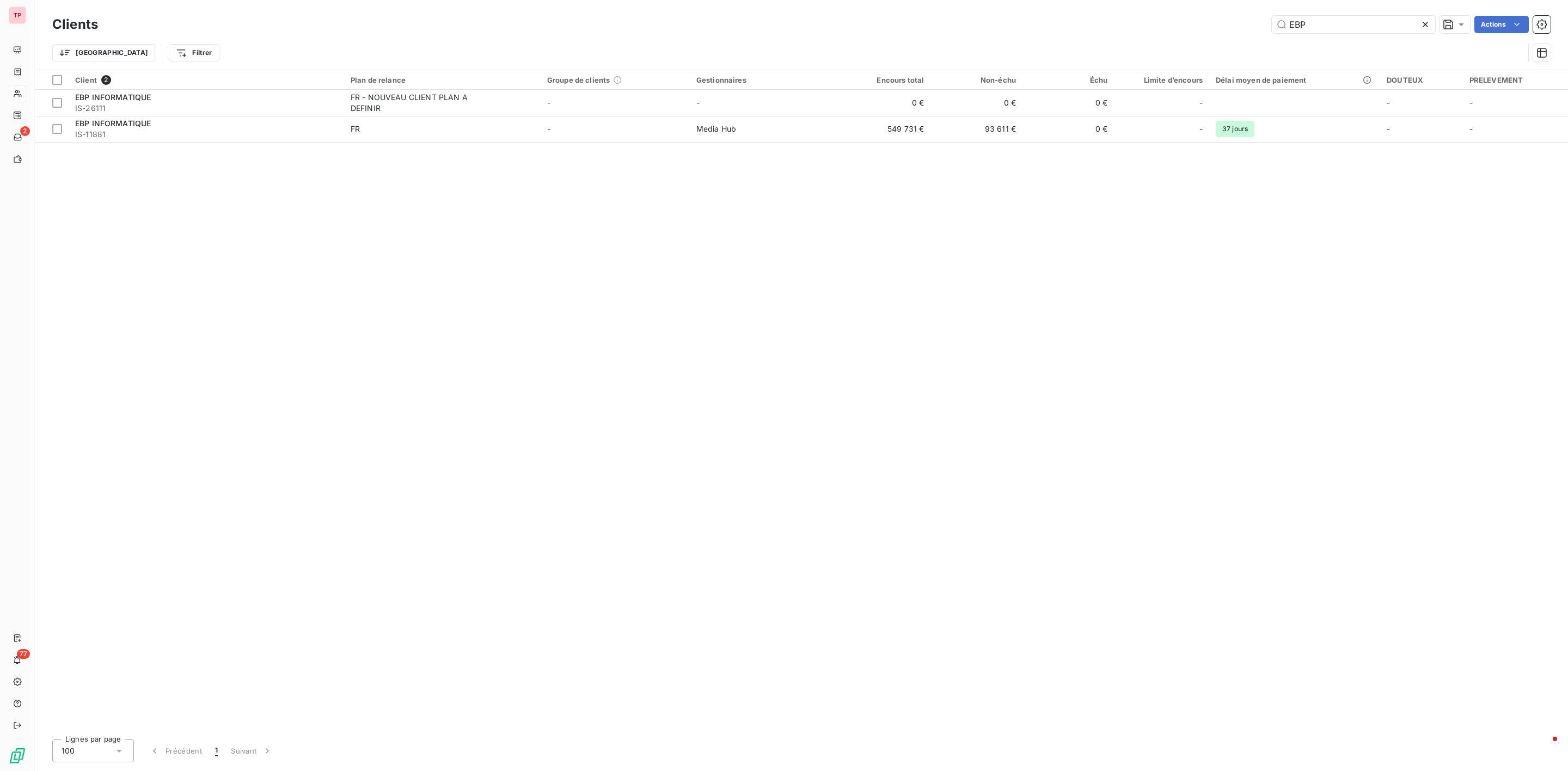
drag, startPoint x: 1354, startPoint y: 24, endPoint x: 1260, endPoint y: 22, distance: 94.0
click at [1260, 22] on div "EBP Actions" at bounding box center [830, 24] width 1440 height 18
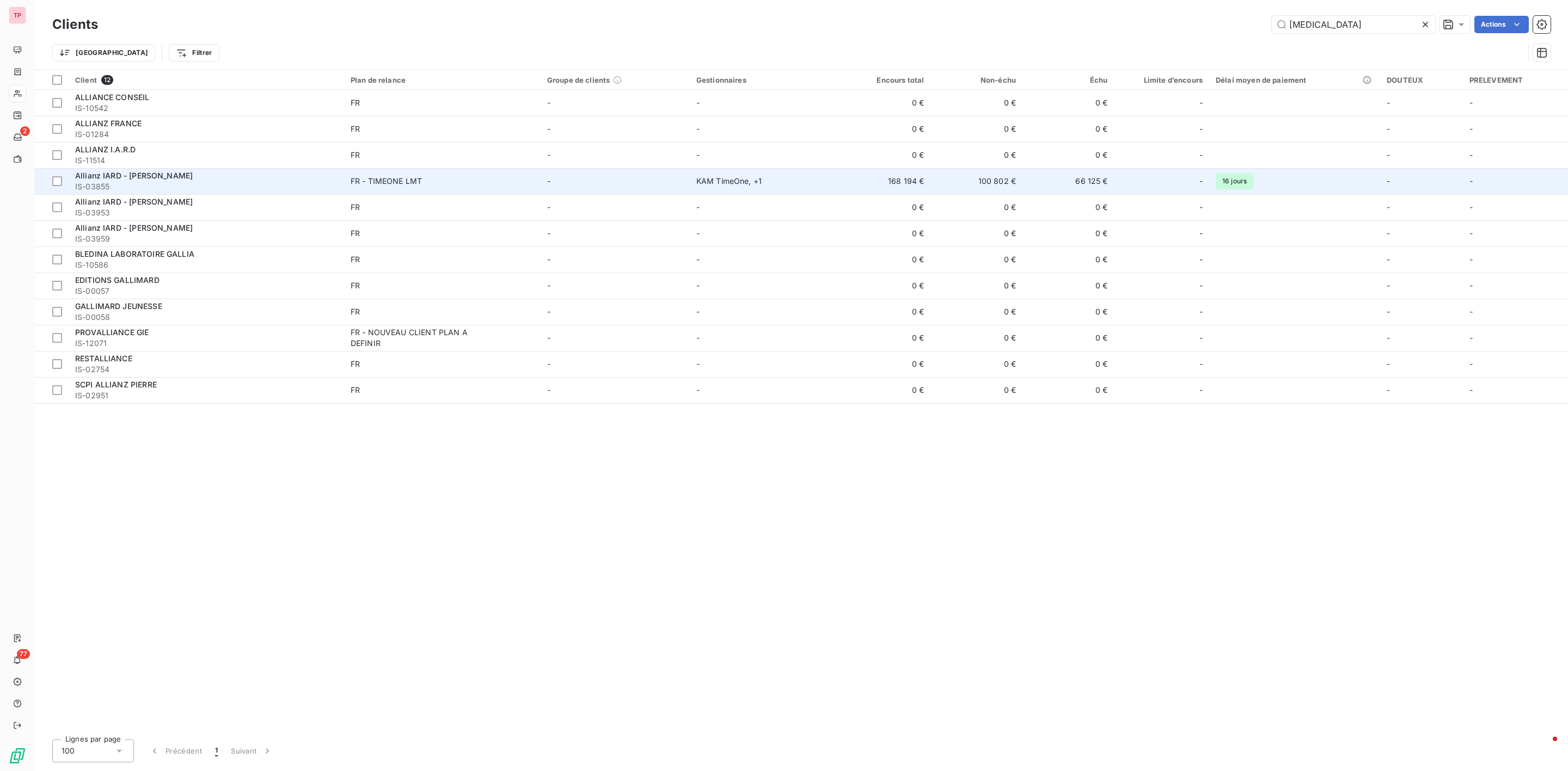
type input "[MEDICAL_DATA]"
click at [129, 178] on span "Allianz IARD - [PERSON_NAME]" at bounding box center [133, 175] width 117 height 9
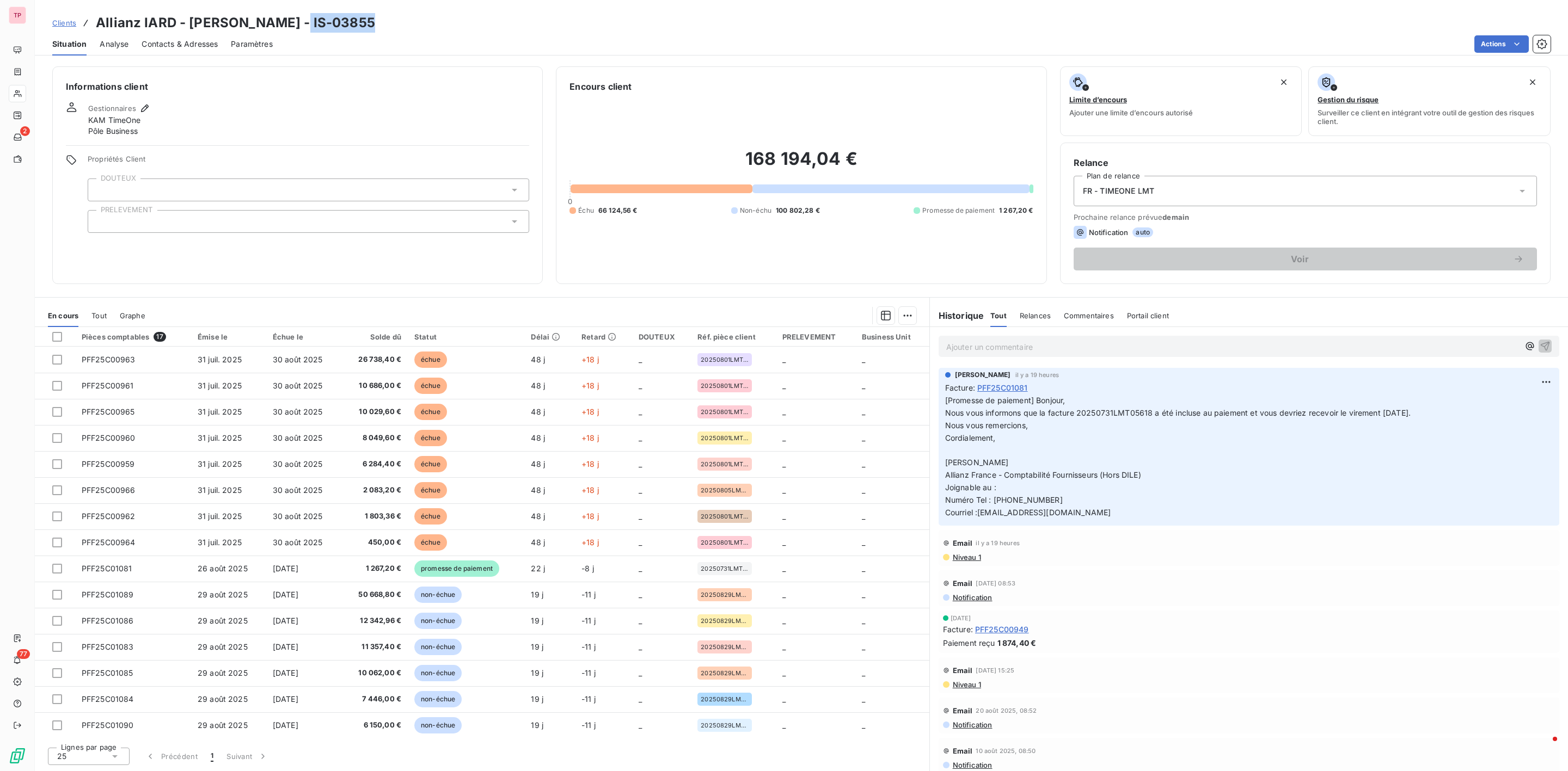
drag, startPoint x: 364, startPoint y: 23, endPoint x: 286, endPoint y: 18, distance: 78.2
click at [286, 18] on div "Clients Allianz IARD - [PERSON_NAME] - IS-03855" at bounding box center [801, 23] width 1533 height 19
copy h3 "IS-03855"
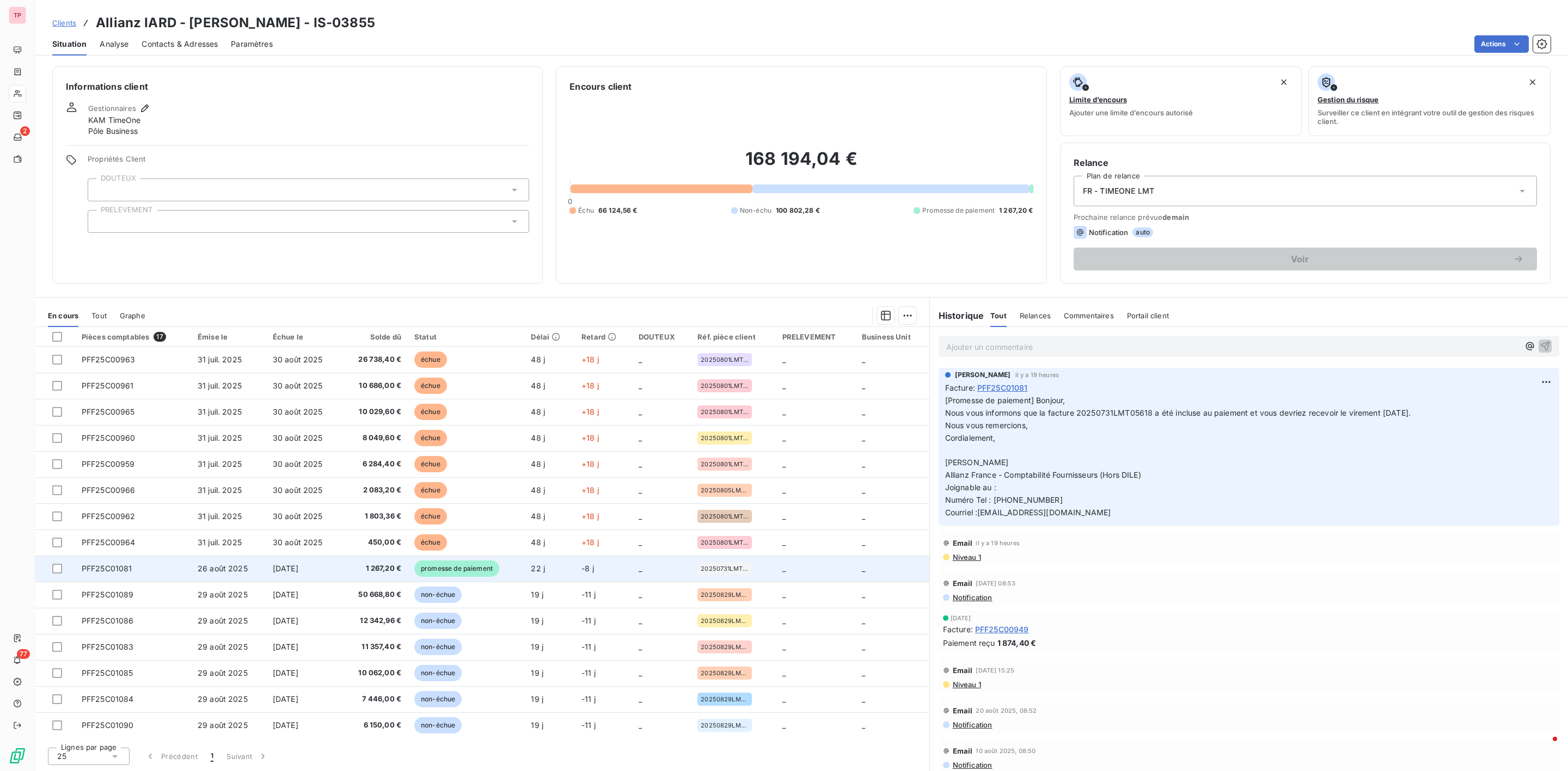
click at [266, 565] on td "[DATE]" at bounding box center [303, 568] width 75 height 26
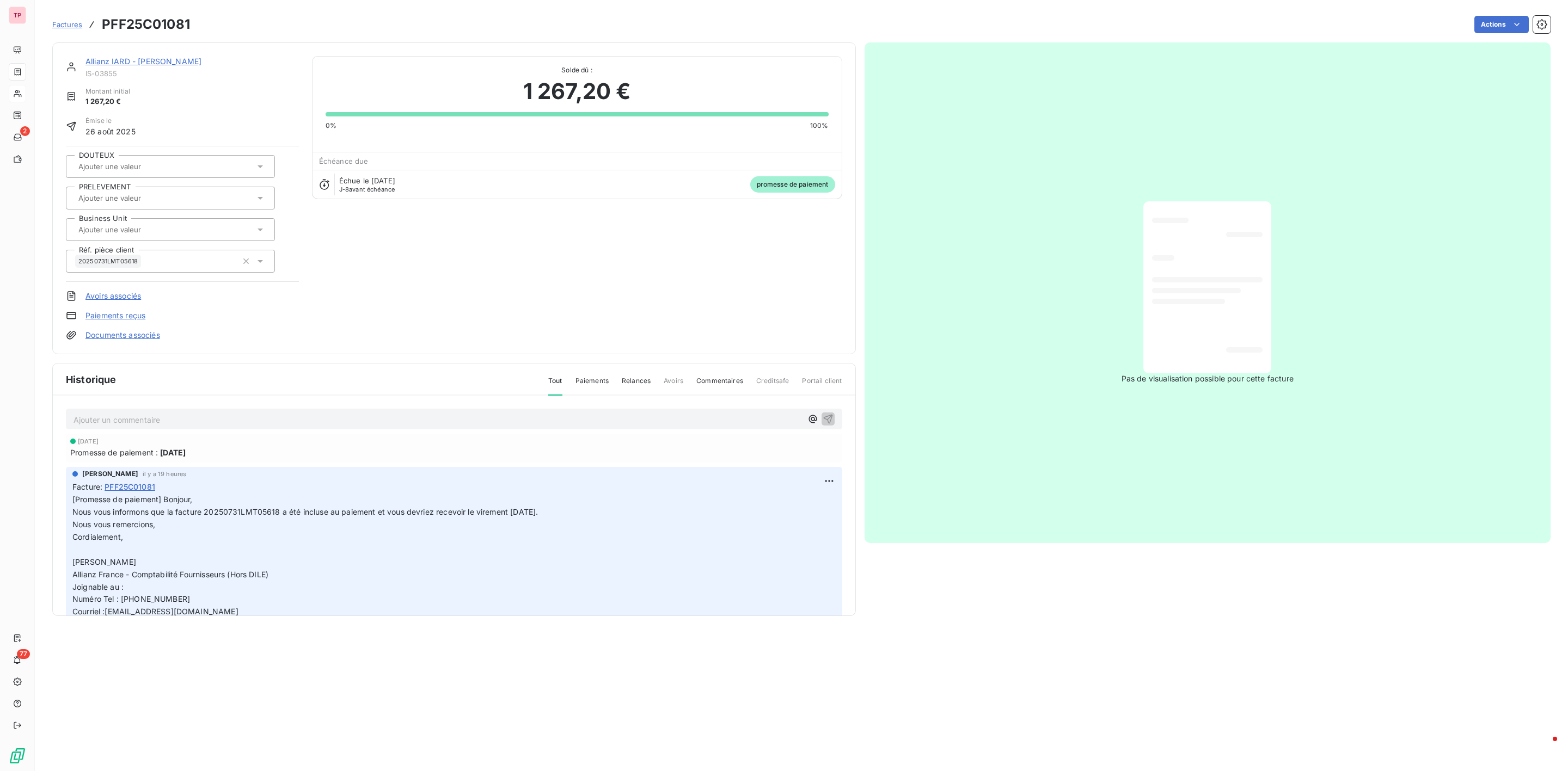
click at [119, 75] on span "IS-03855" at bounding box center [192, 74] width 214 height 9
click at [278, 515] on span "[Promesse de paiement] Bonjour, Nous vous informons que la facture 20250731LMT0…" at bounding box center [305, 555] width 466 height 121
click at [72, 23] on span "Factures" at bounding box center [67, 24] width 30 height 9
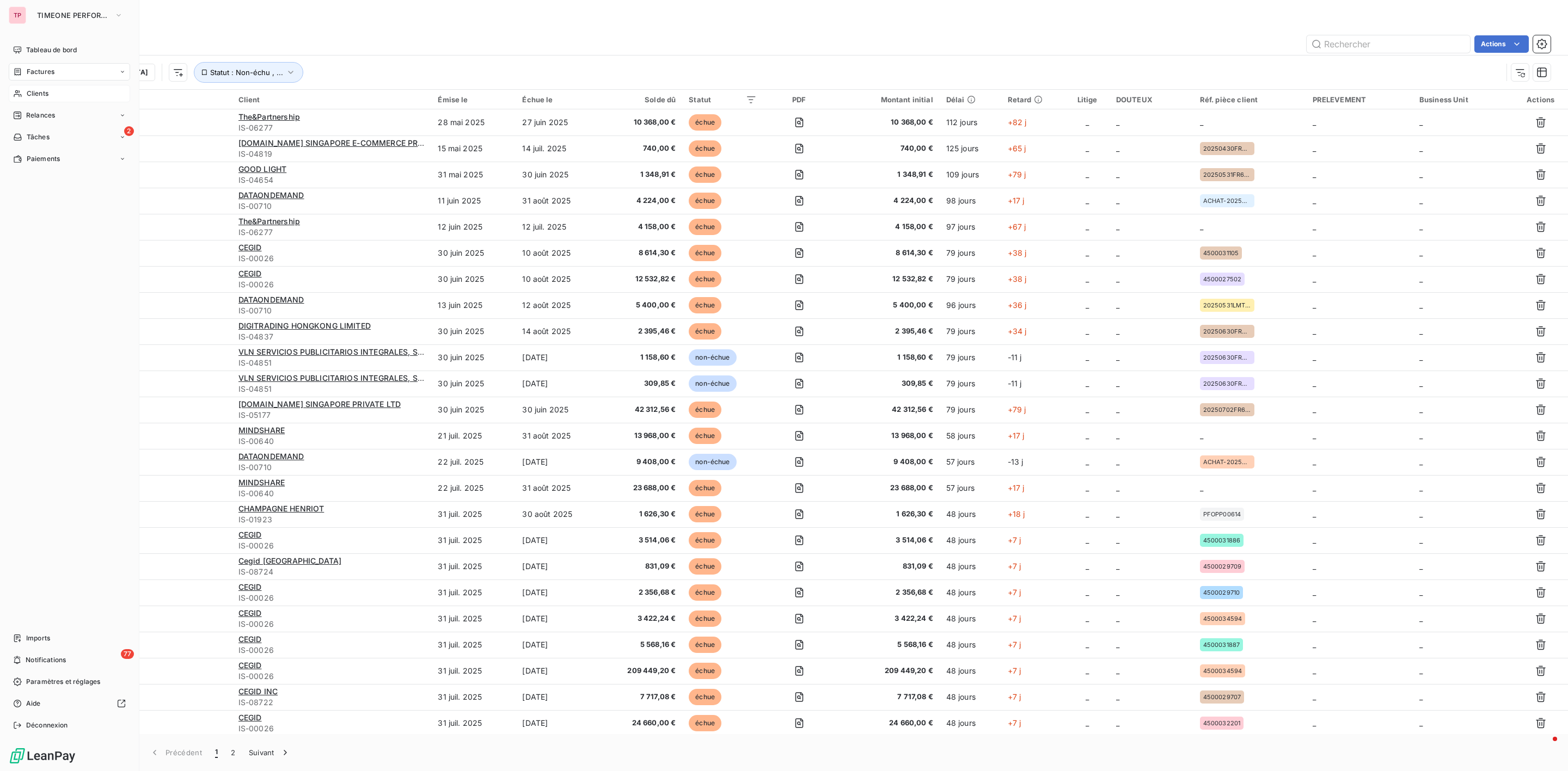
click at [38, 96] on span "Clients" at bounding box center [38, 94] width 22 height 10
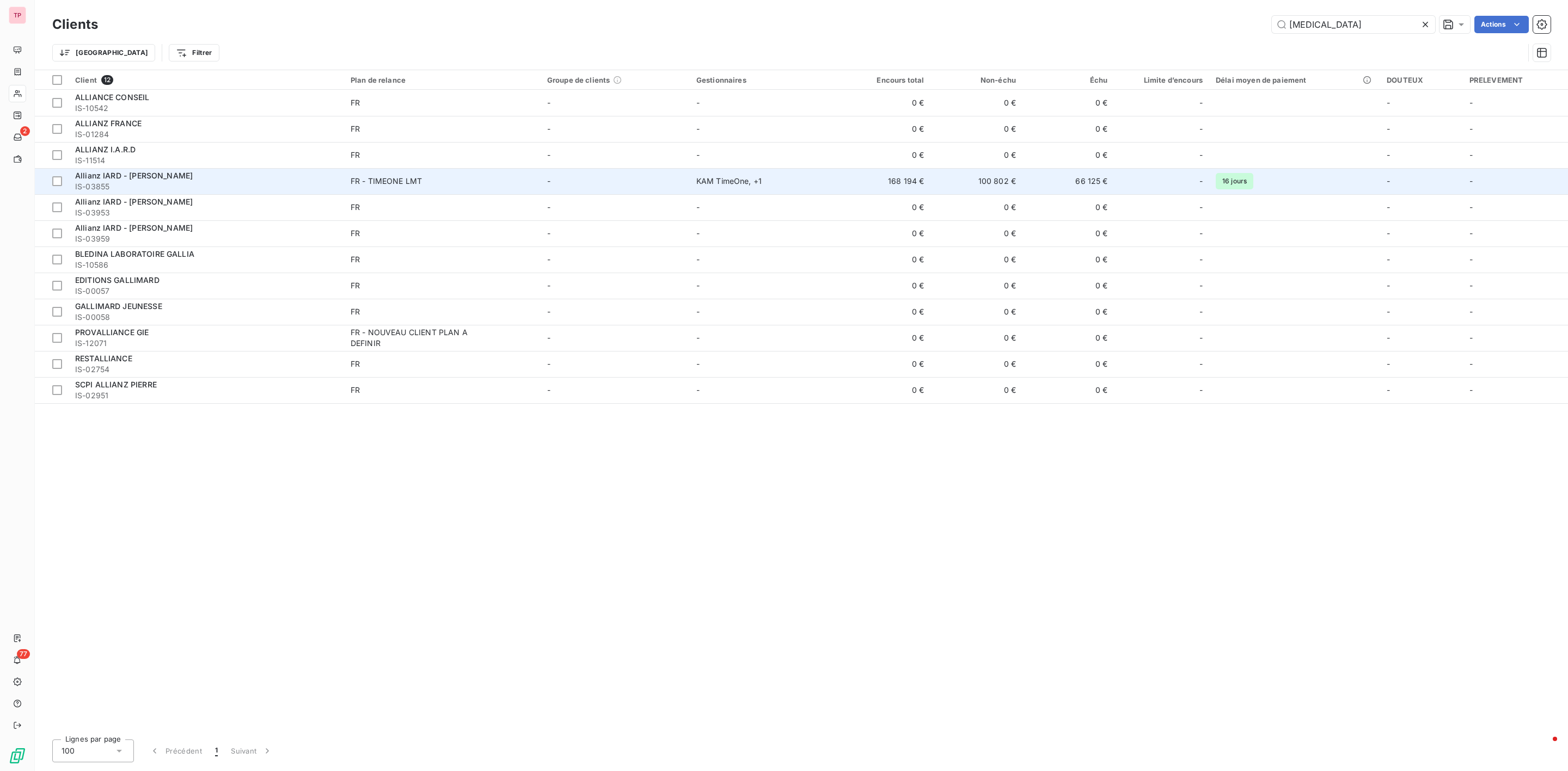
click at [997, 181] on td "100 802 €" at bounding box center [976, 181] width 92 height 26
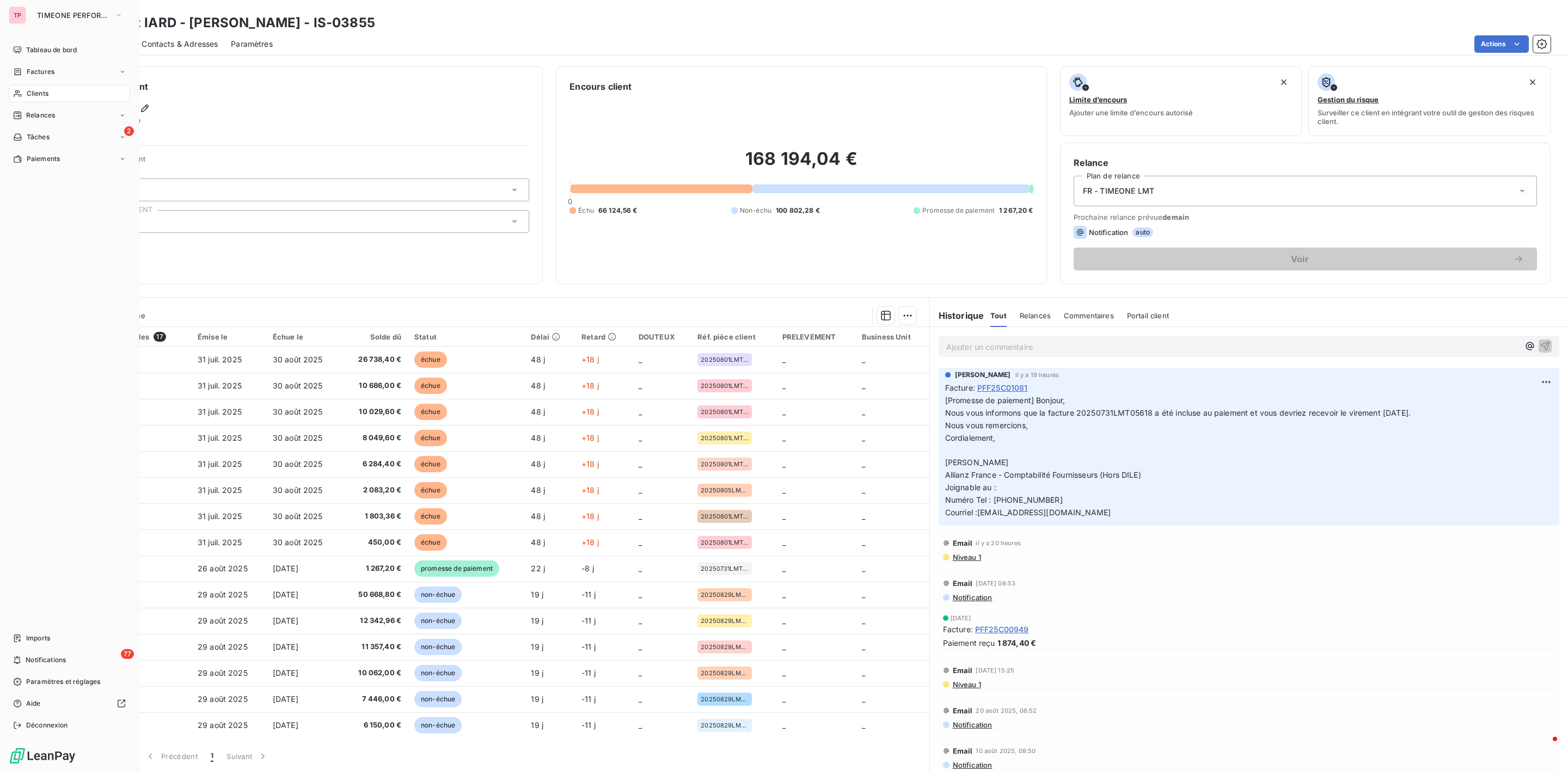
click at [40, 87] on div "Clients" at bounding box center [69, 94] width 121 height 18
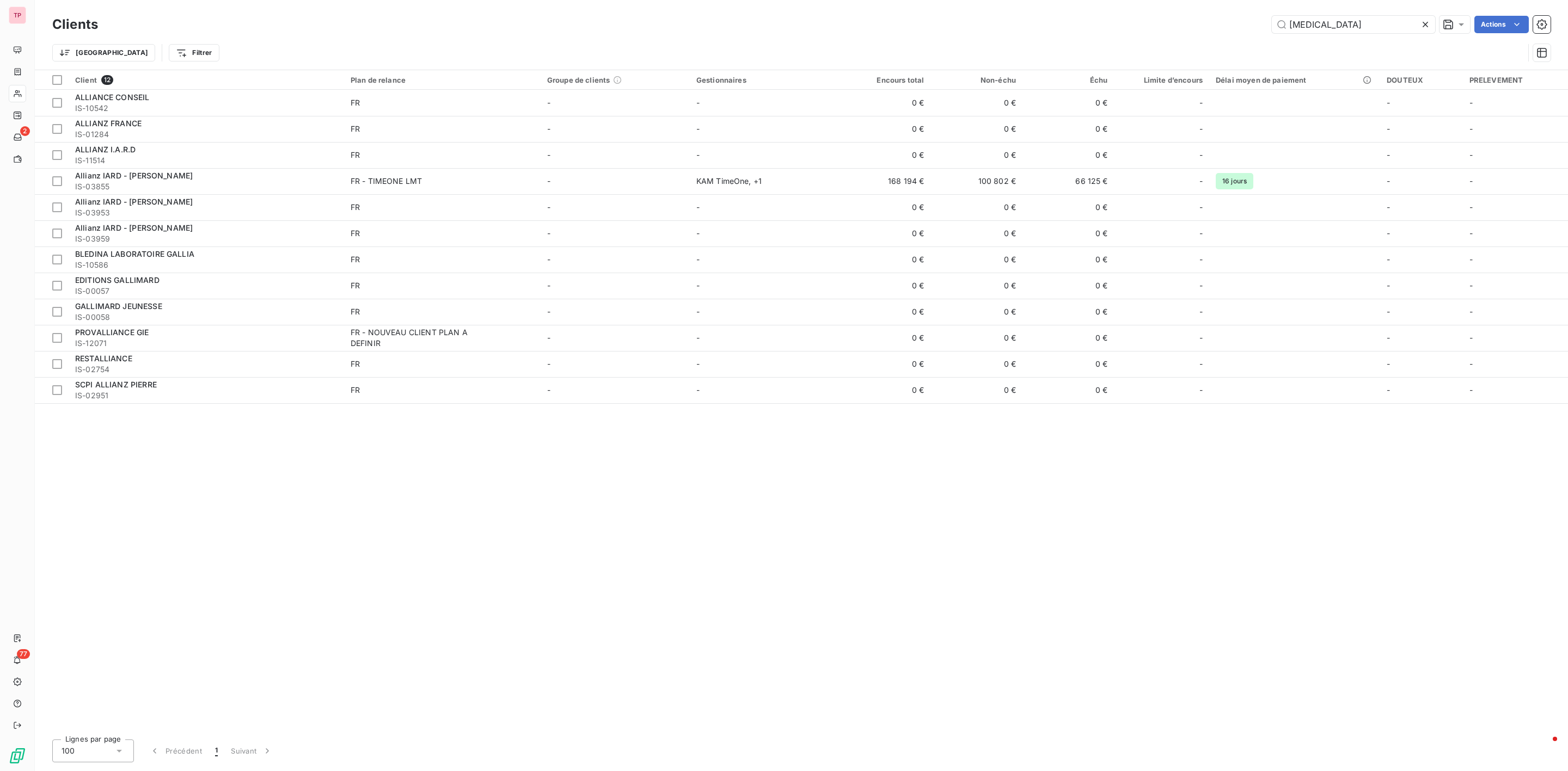
drag, startPoint x: 1330, startPoint y: 27, endPoint x: 1253, endPoint y: 25, distance: 77.0
click at [1256, 25] on div "[MEDICAL_DATA] Actions" at bounding box center [830, 24] width 1440 height 18
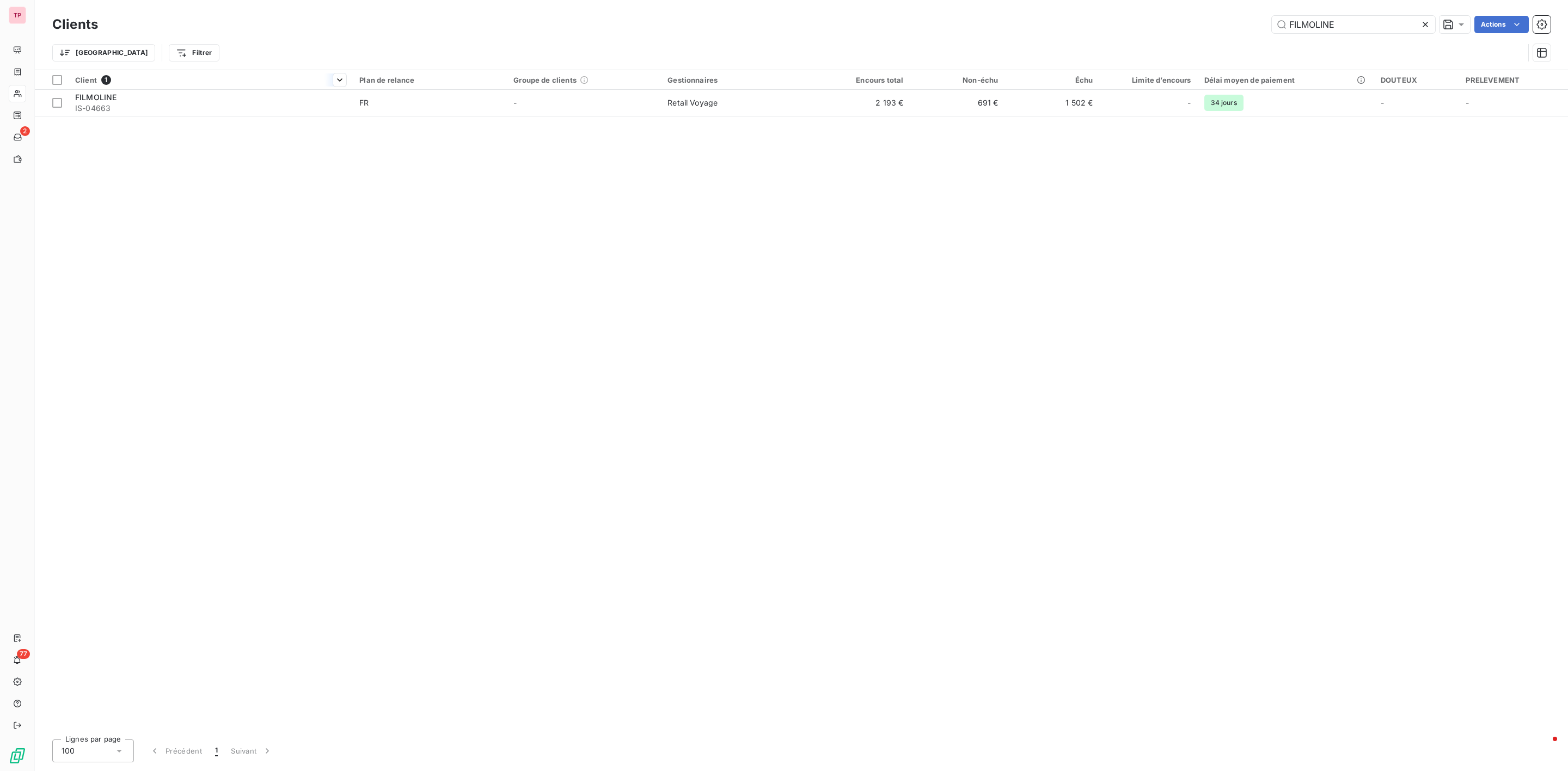
type input "FILMOLINE"
click at [118, 84] on div "Client 1" at bounding box center [210, 80] width 271 height 10
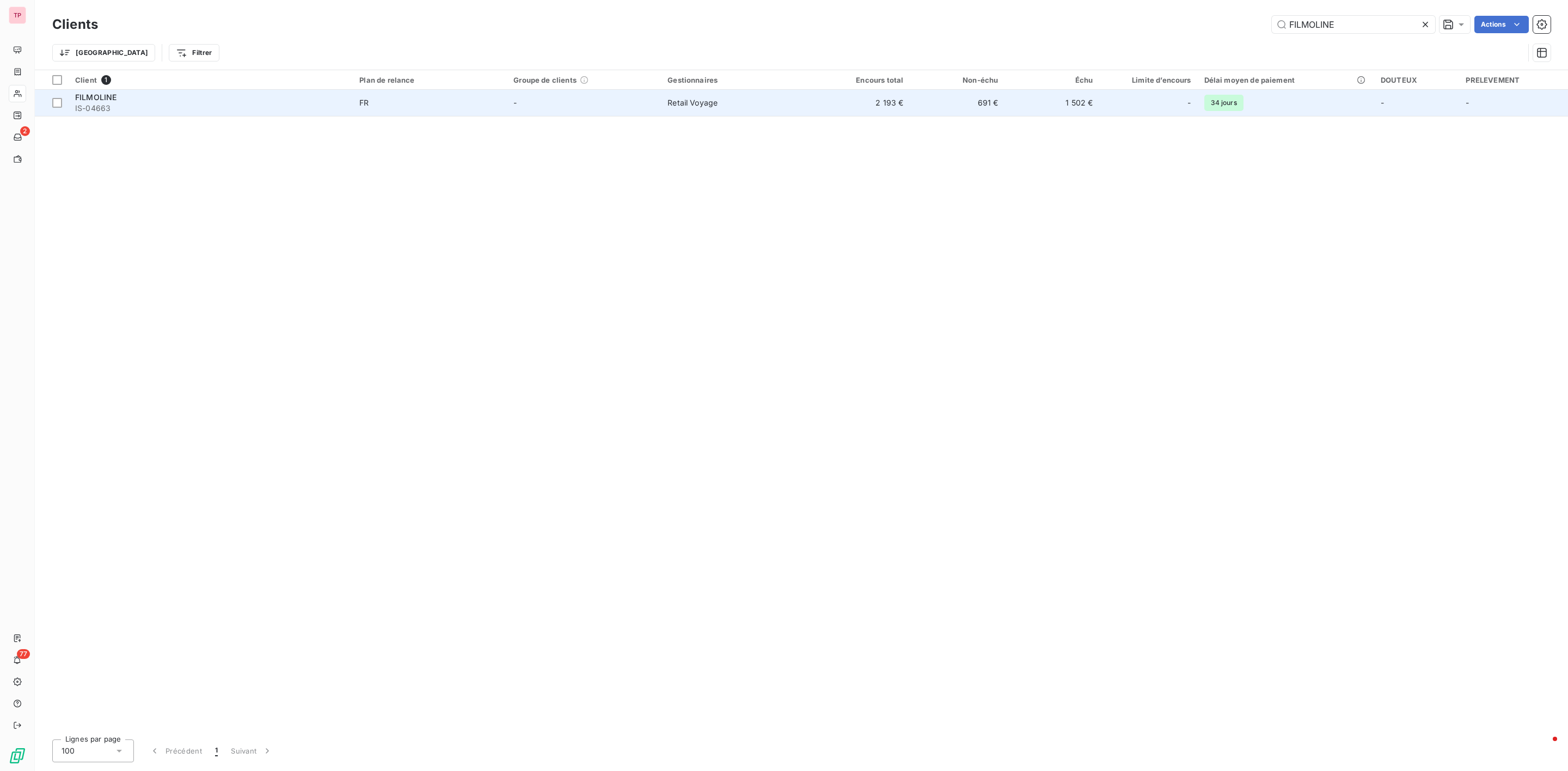
click at [129, 103] on span "IS-04663" at bounding box center [210, 108] width 271 height 11
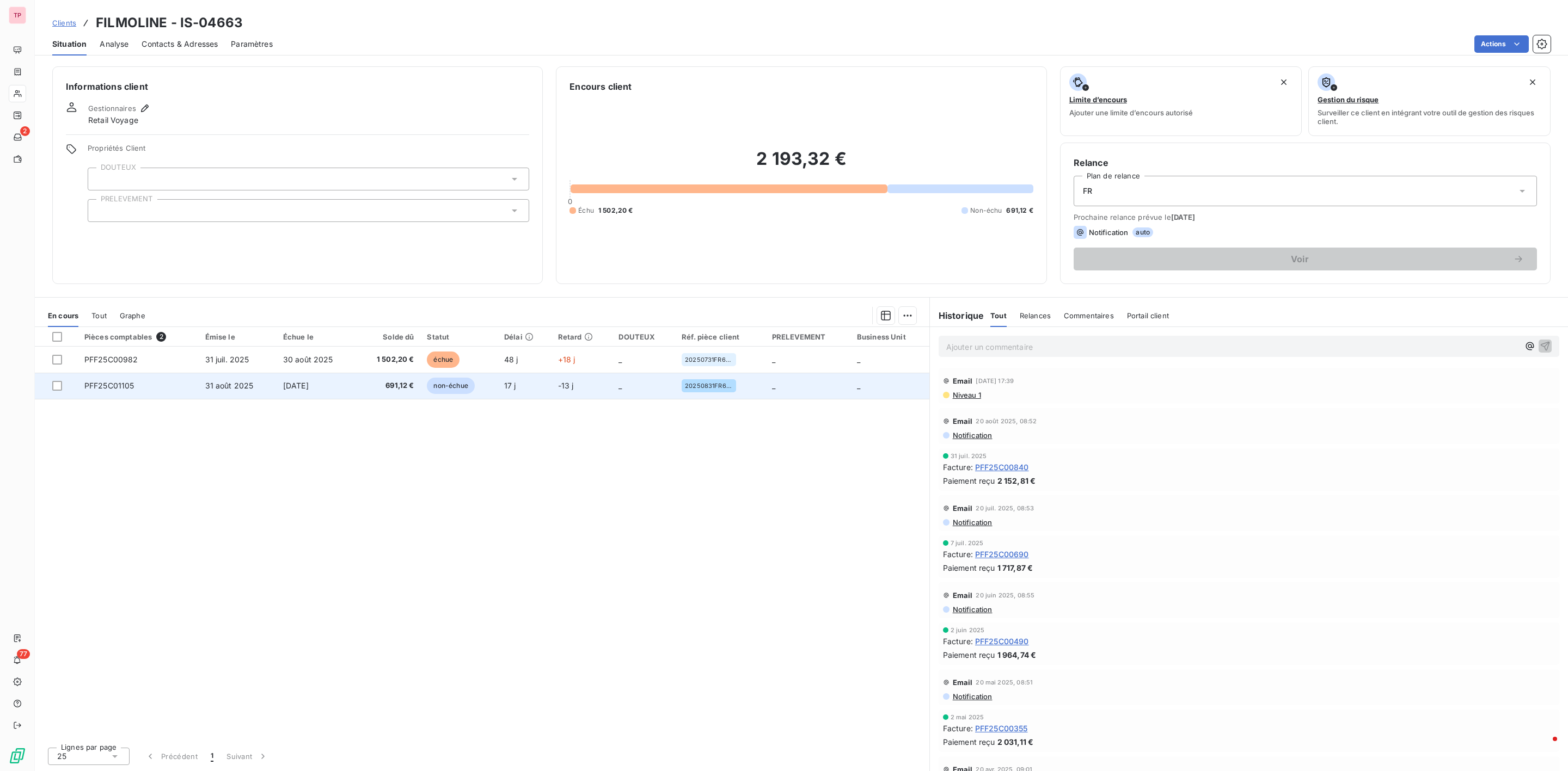
click at [177, 383] on td "PFF25C01105" at bounding box center [138, 386] width 121 height 26
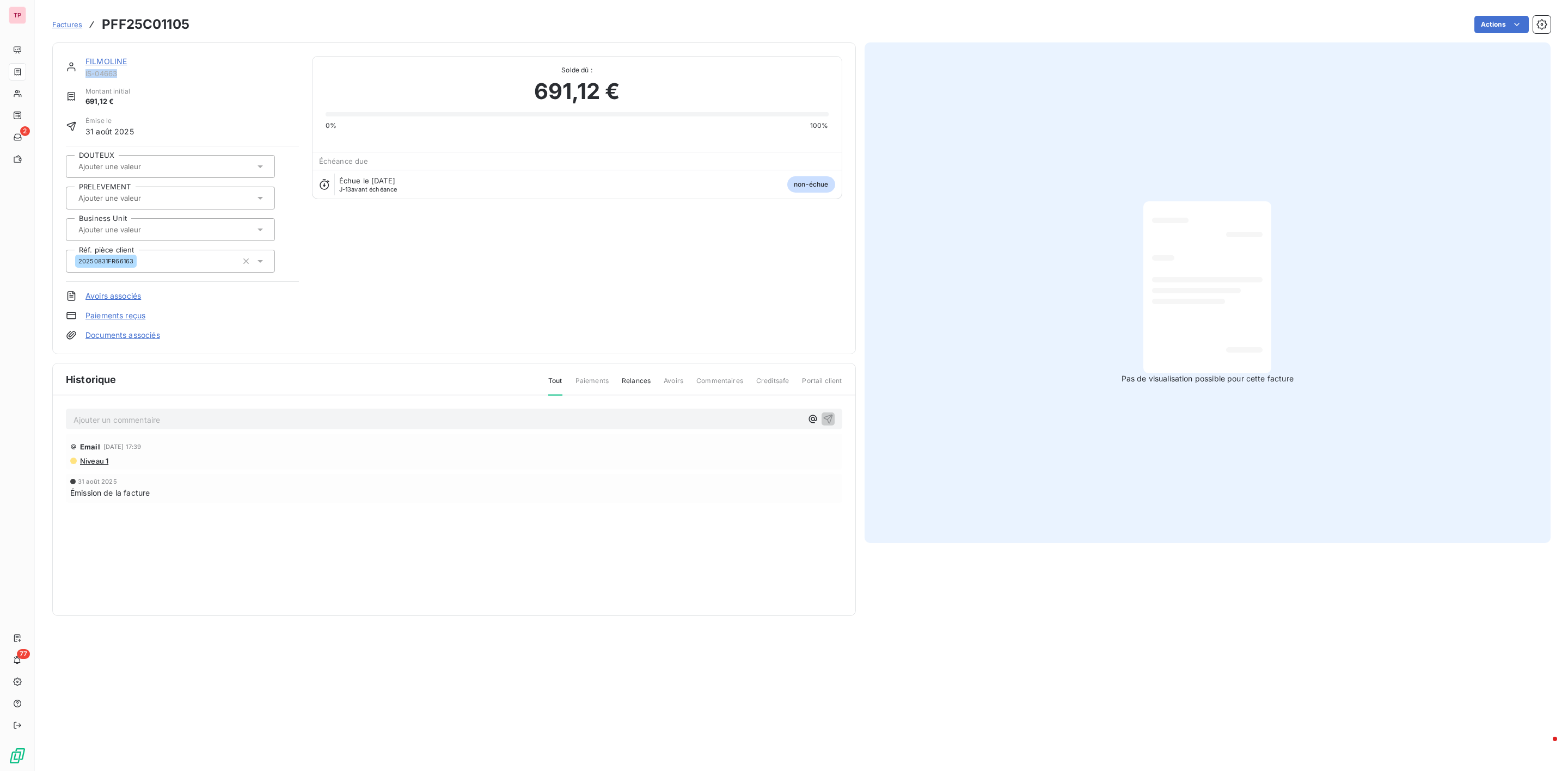
drag, startPoint x: 123, startPoint y: 77, endPoint x: 85, endPoint y: 75, distance: 38.1
click at [85, 75] on span "IS-04663" at bounding box center [192, 74] width 214 height 9
copy span "IS-04663"
drag, startPoint x: 93, startPoint y: 260, endPoint x: 509, endPoint y: 330, distance: 421.8
click at [509, 330] on div "FILMOLINE IS-04663 Montant initial 691,12 € Émise le [DATE] DOUTEUX PRELEVEMENT…" at bounding box center [453, 198] width 776 height 285
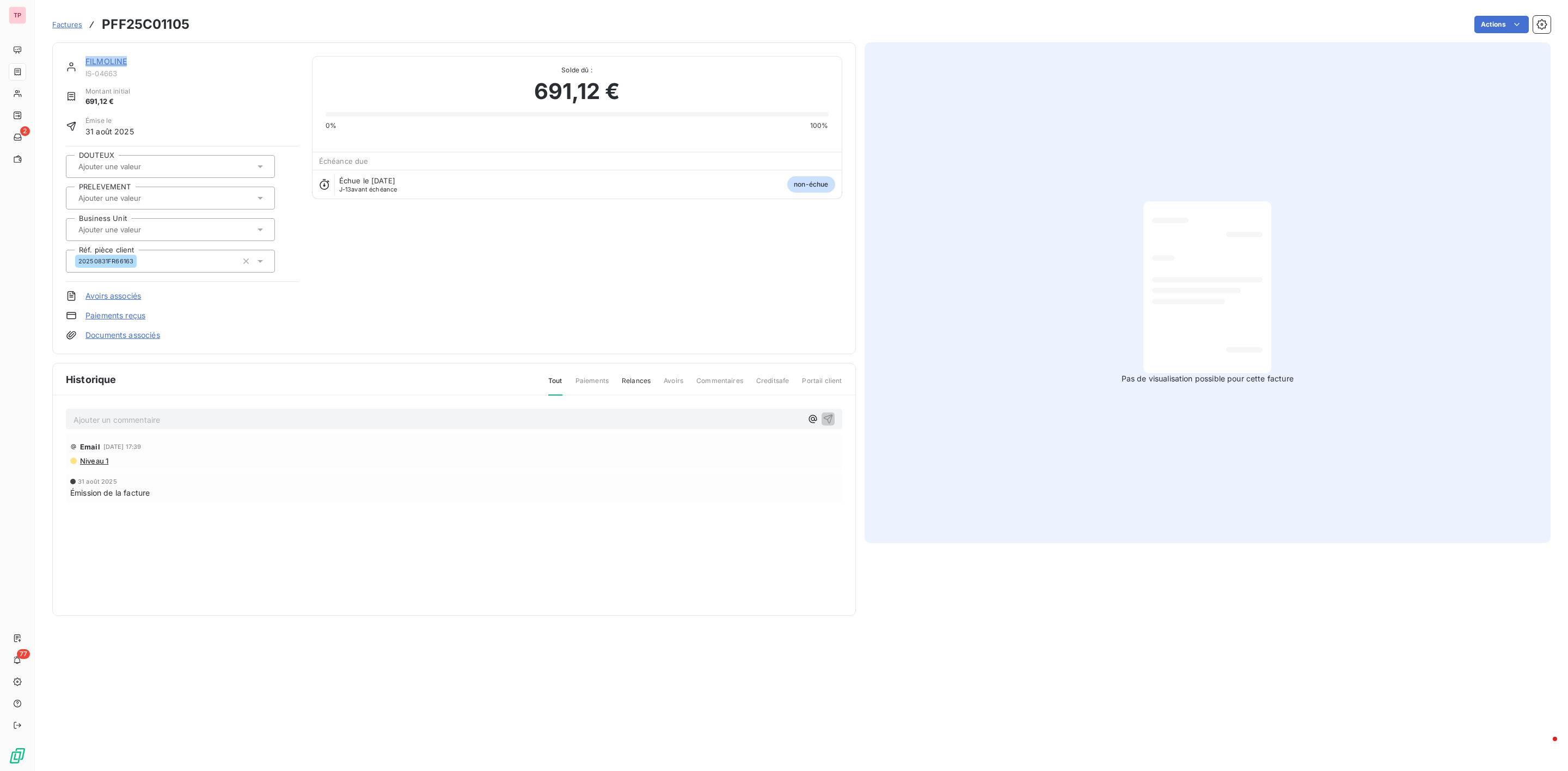
drag, startPoint x: 128, startPoint y: 65, endPoint x: 84, endPoint y: 61, distance: 44.2
click at [84, 61] on div "FILMOLINE IS-04663" at bounding box center [182, 67] width 233 height 22
copy link "FILMOLINE"
click at [110, 57] on link "FILMOLINE" at bounding box center [106, 61] width 41 height 9
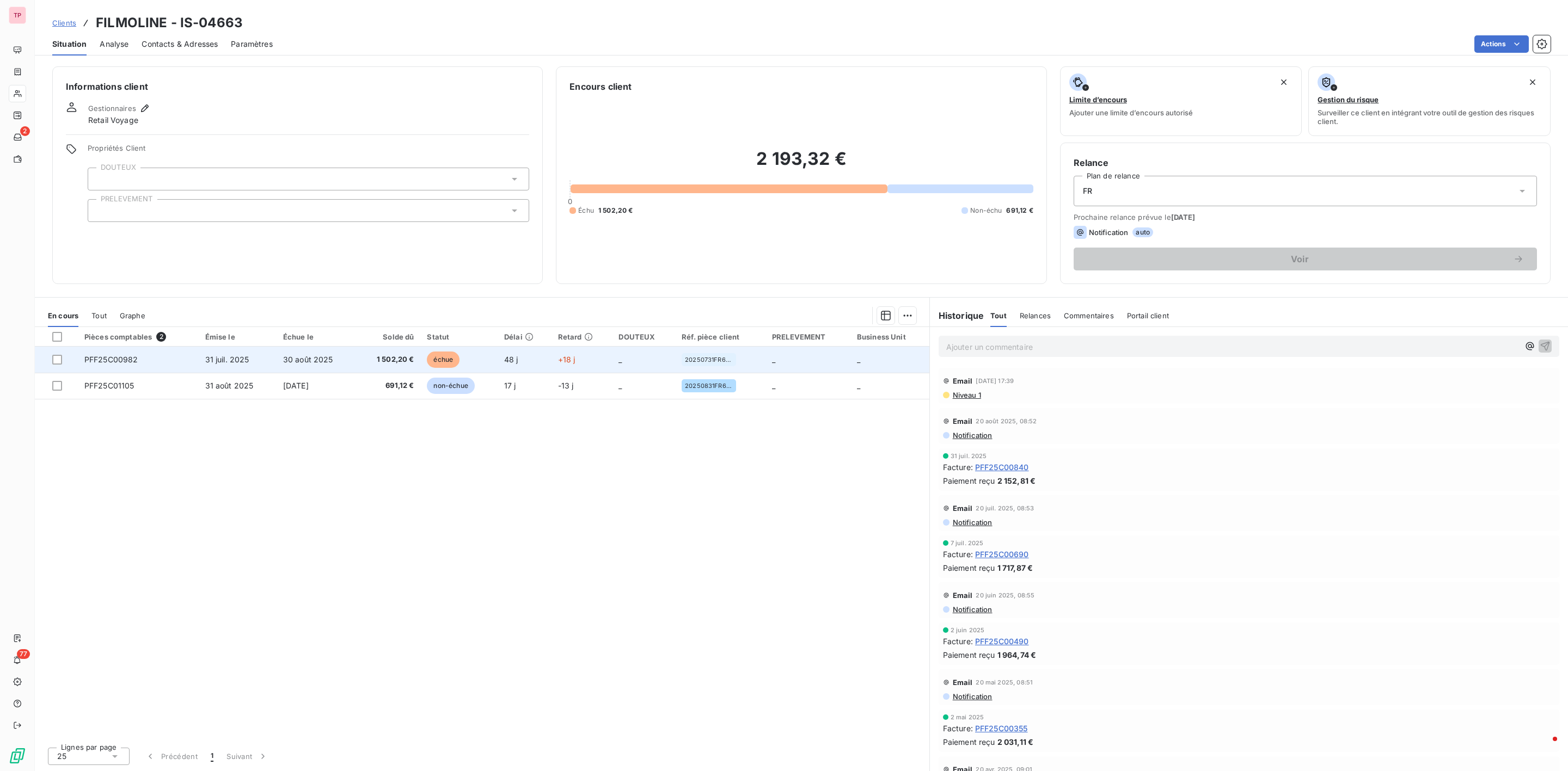
click at [318, 360] on span "30 août 2025" at bounding box center [308, 359] width 50 height 9
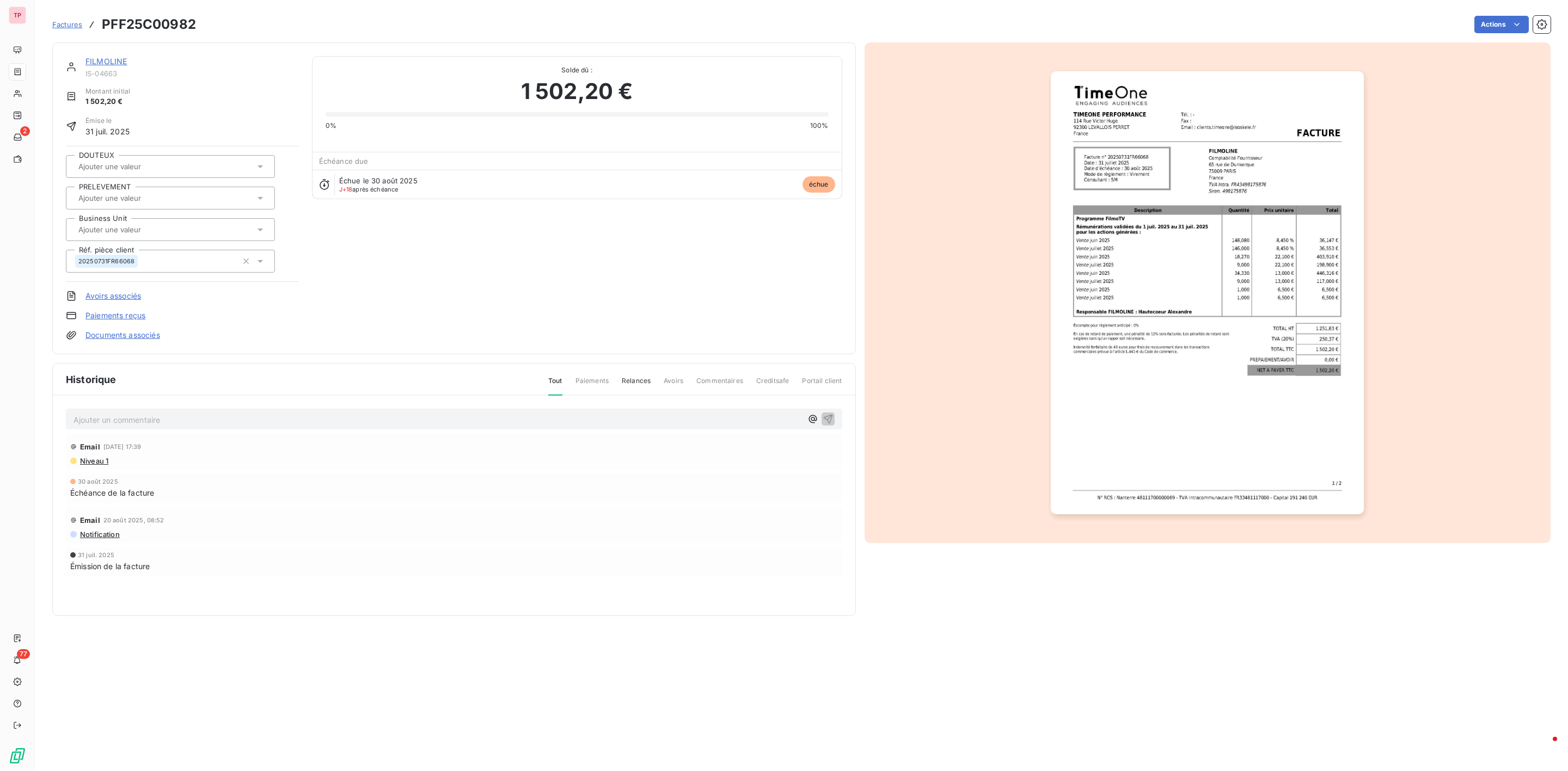
click at [1222, 291] on img "button" at bounding box center [1207, 293] width 313 height 443
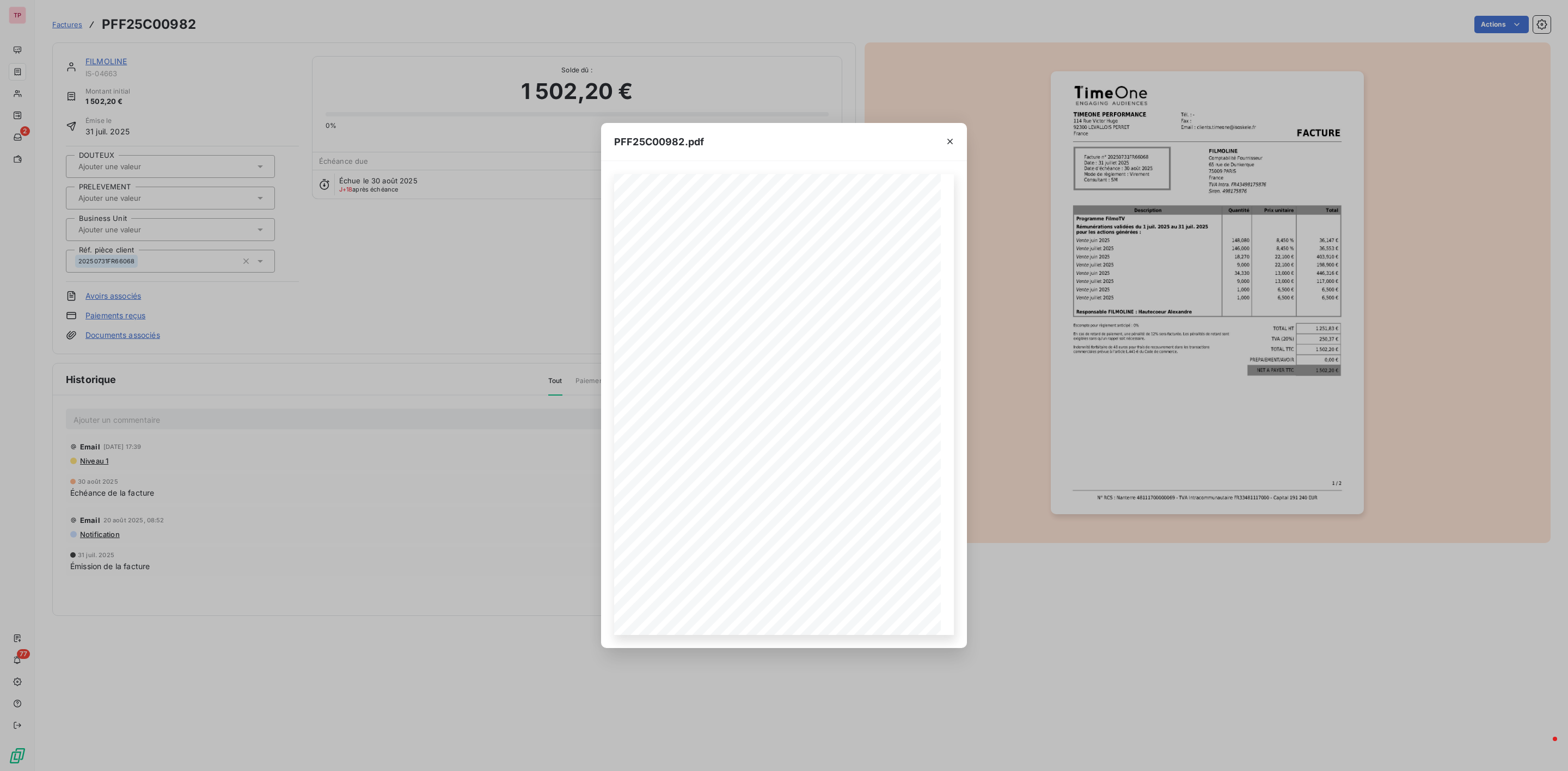
click at [1192, 365] on div "PFF25C00982.pdf TIMEONE PERFORMANCE [STREET_ADDRESS][PERSON_NAME] Tél. : - Fax …" at bounding box center [784, 385] width 1568 height 771
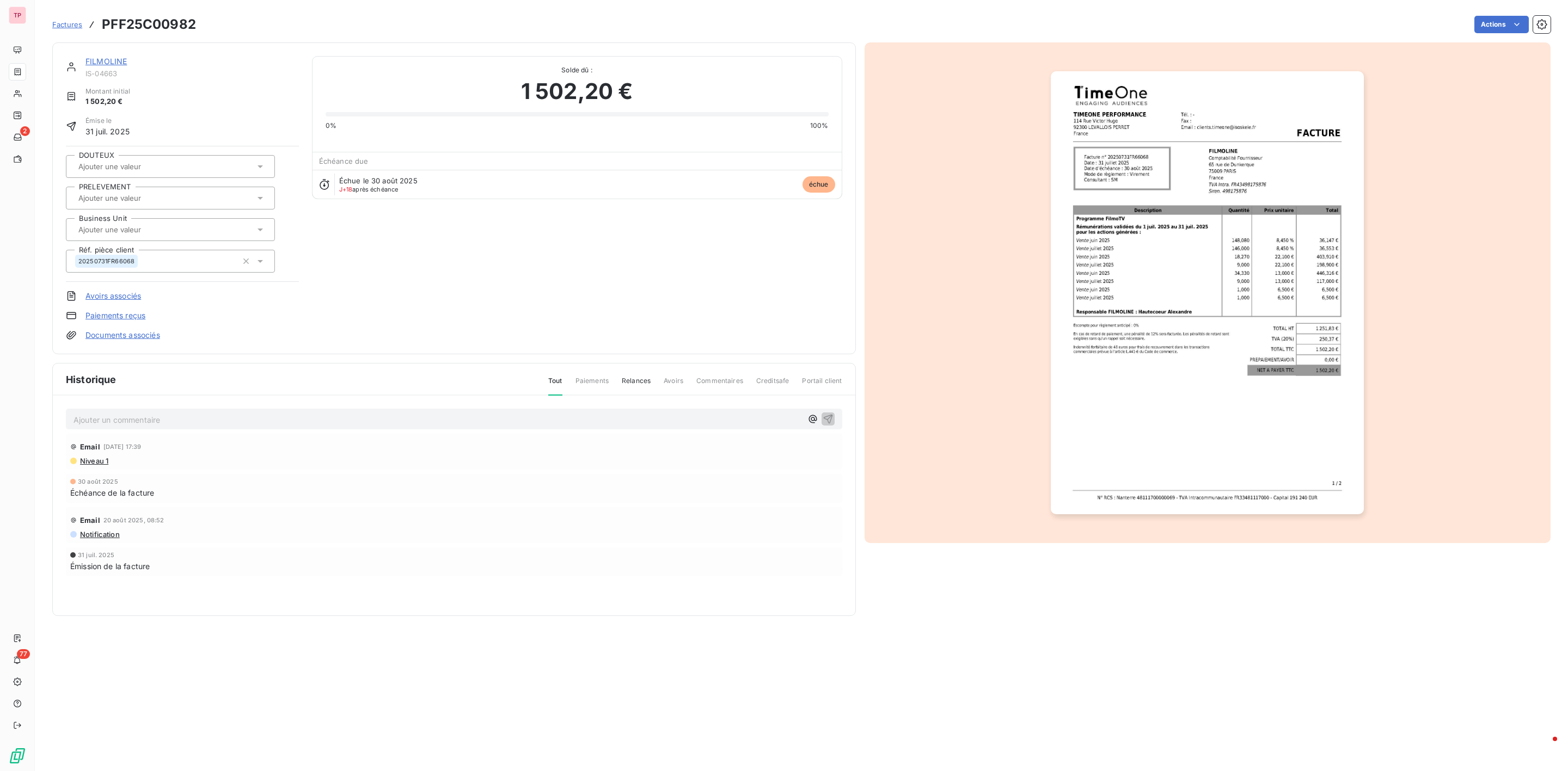
click at [1129, 177] on img "button" at bounding box center [1207, 293] width 313 height 443
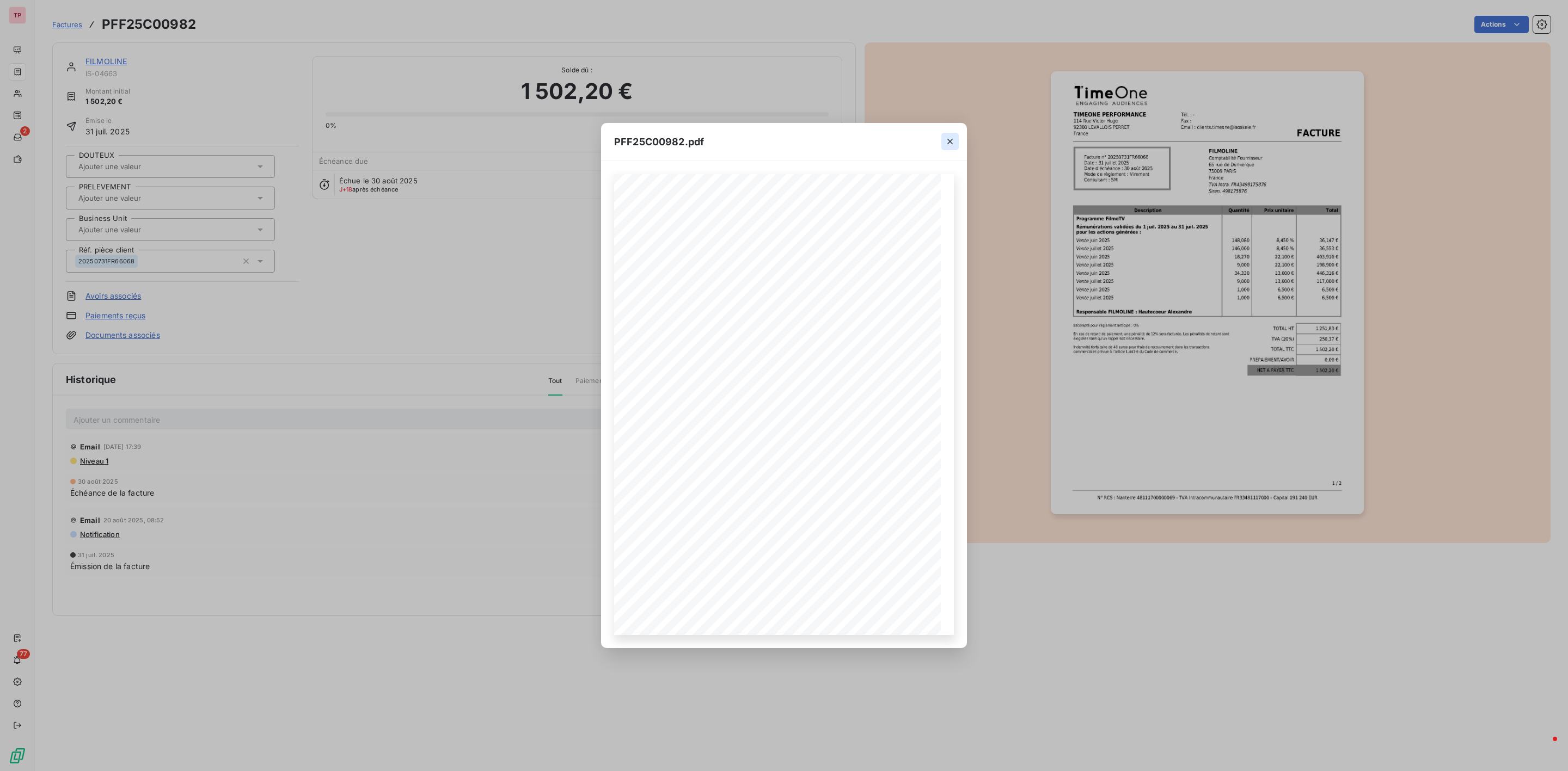
click at [953, 139] on icon "button" at bounding box center [950, 142] width 11 height 11
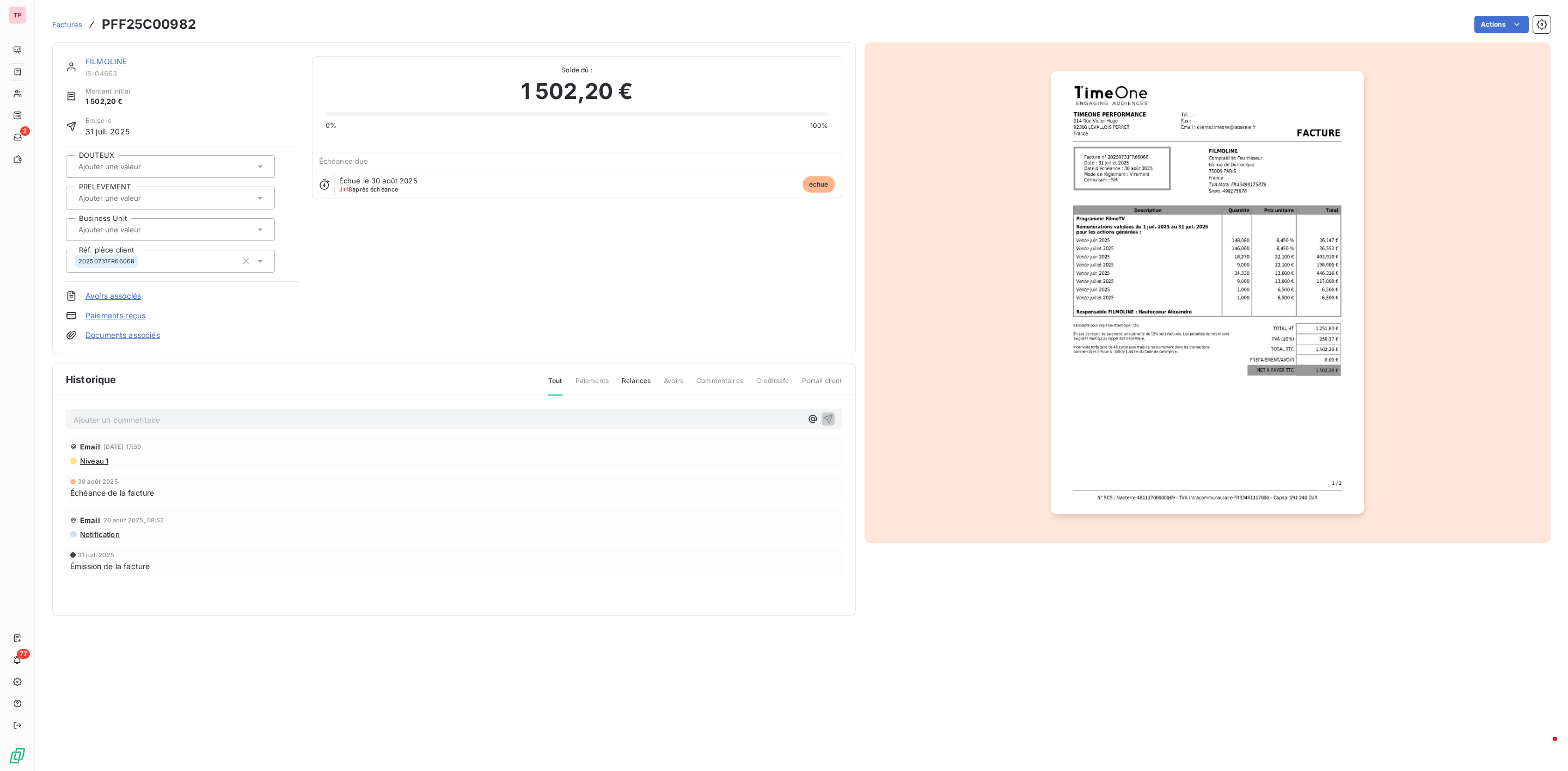
click at [75, 23] on span "Factures" at bounding box center [67, 24] width 30 height 9
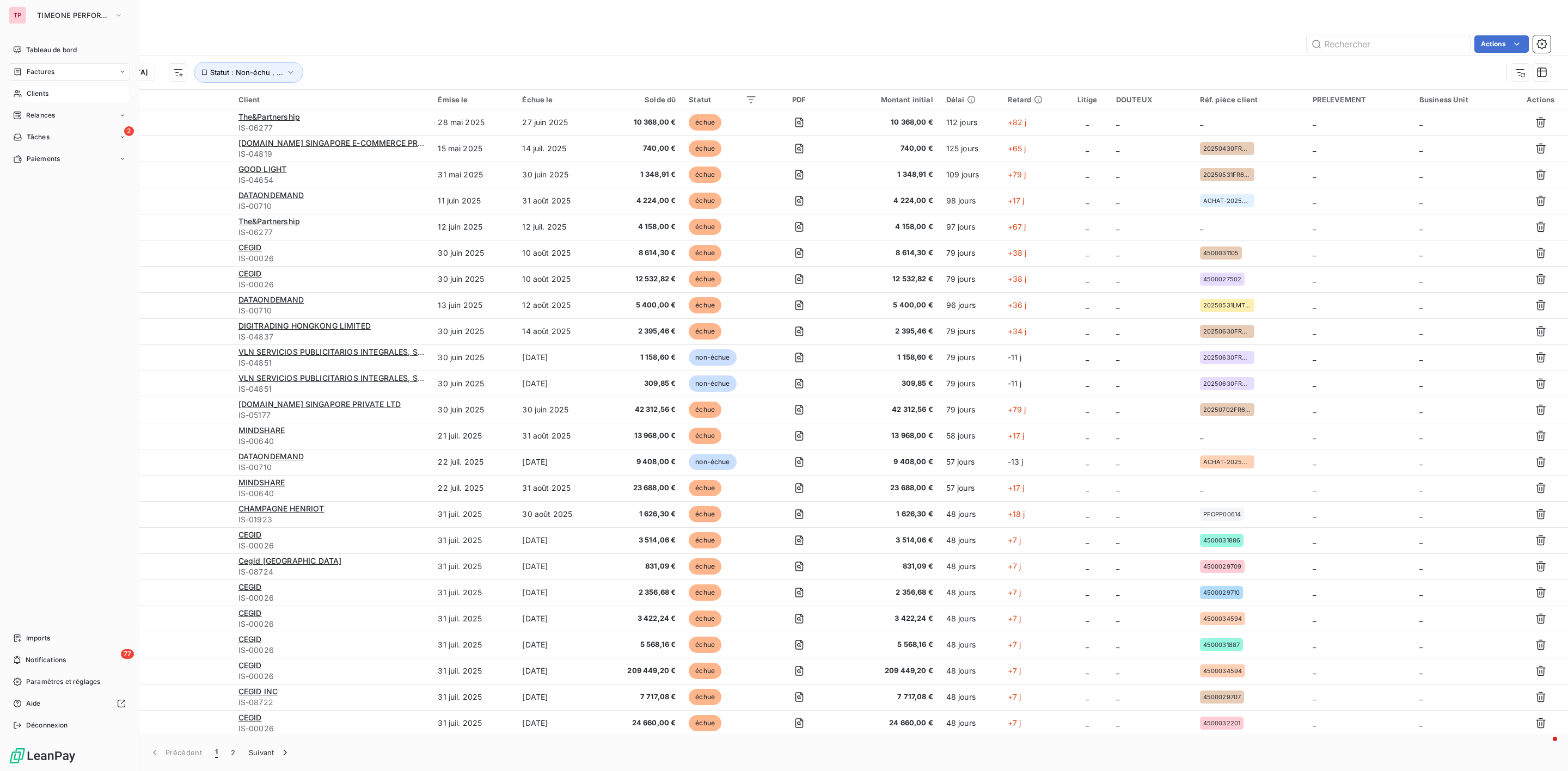
click at [41, 96] on span "Clients" at bounding box center [38, 94] width 22 height 10
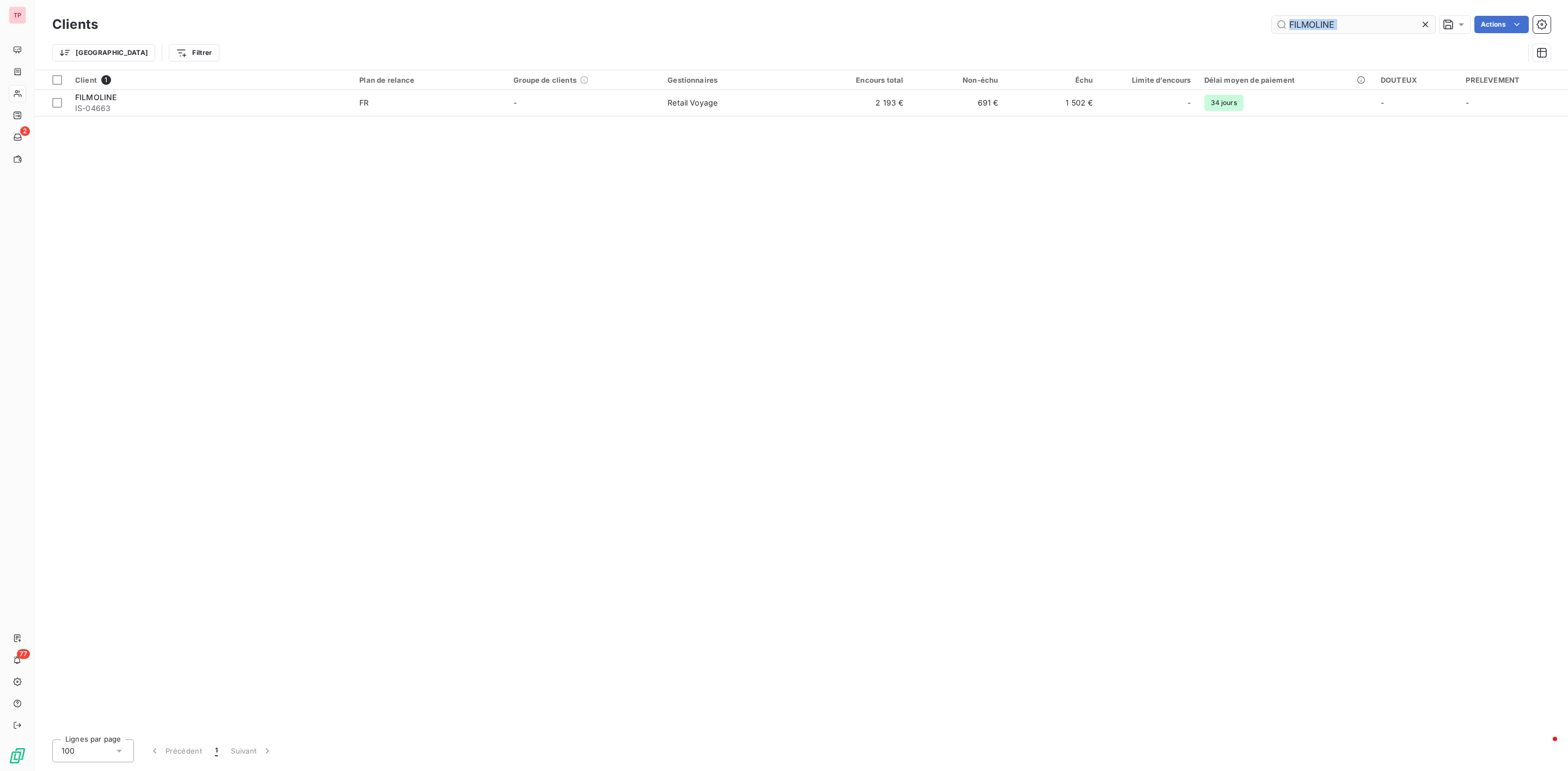
drag, startPoint x: 1368, startPoint y: 36, endPoint x: 1276, endPoint y: 32, distance: 92.1
click at [1276, 32] on div "Clients FILMOLINE Actions Trier Filtrer" at bounding box center [802, 41] width 1499 height 57
click at [1374, 27] on input "FILMOLINE" at bounding box center [1353, 24] width 163 height 18
drag, startPoint x: 1374, startPoint y: 27, endPoint x: 1315, endPoint y: 22, distance: 59.2
click at [1315, 22] on input "FILMOLINE" at bounding box center [1353, 24] width 163 height 18
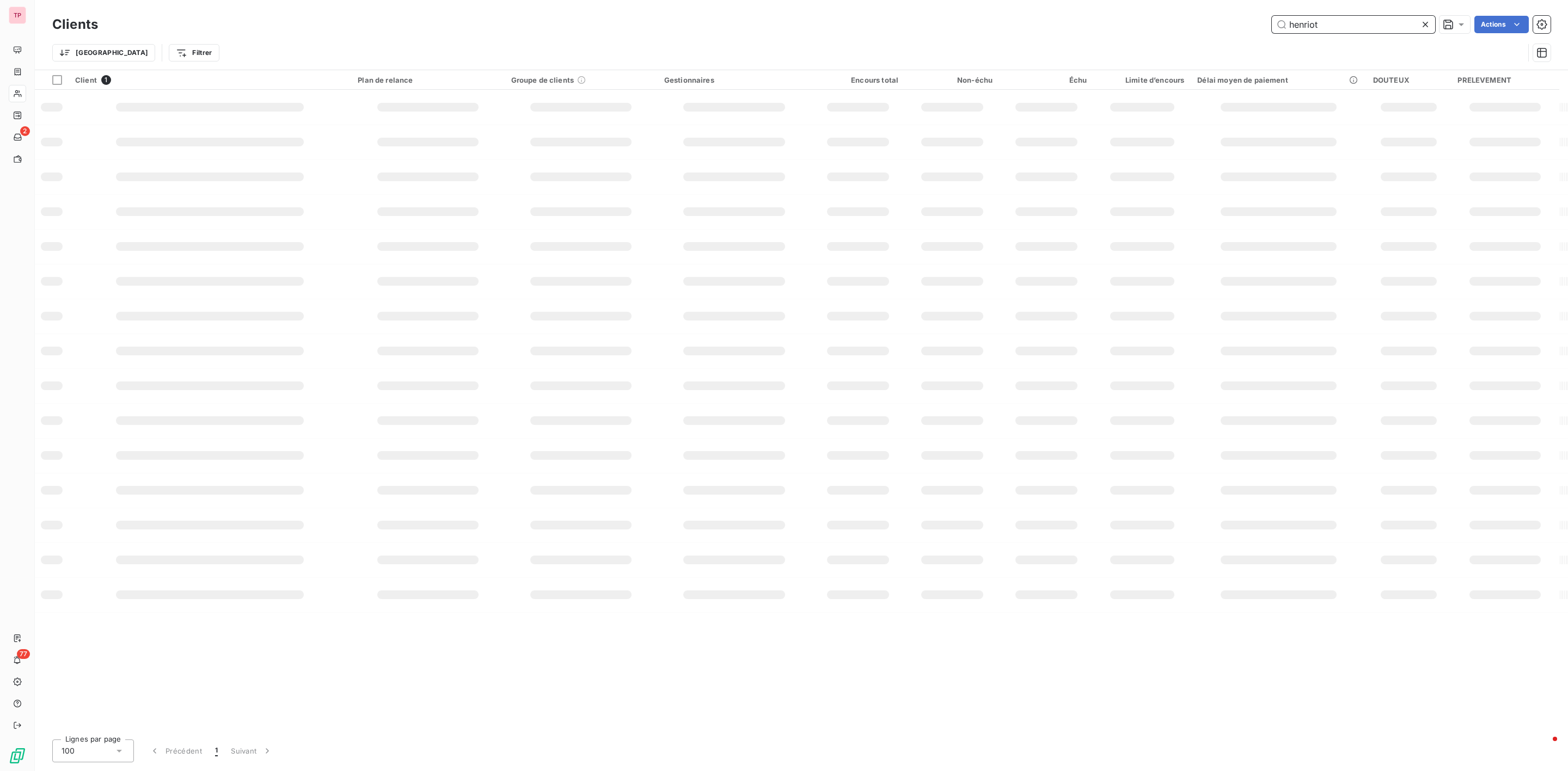
type input "henriot"
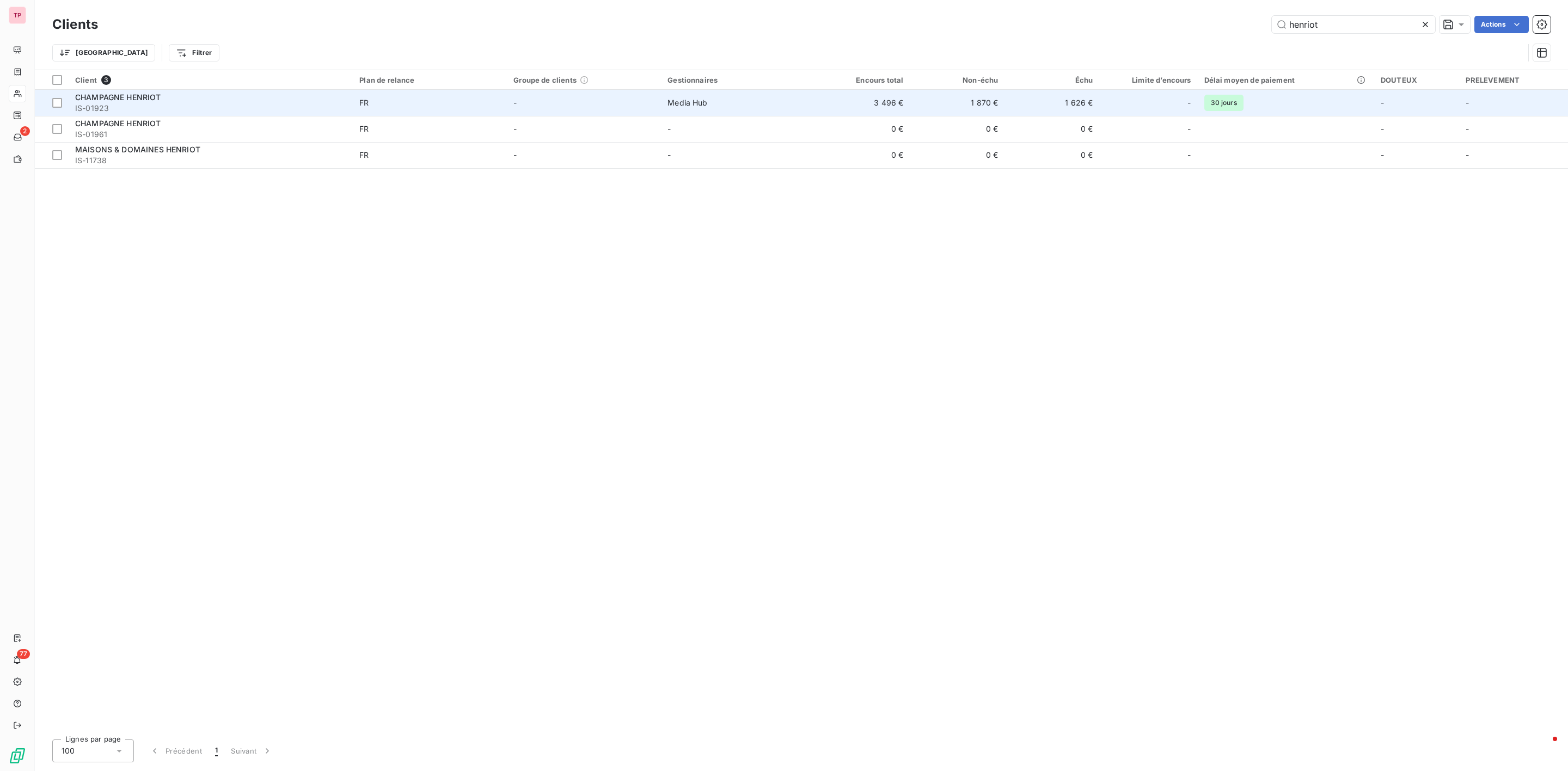
click at [1138, 111] on td "-" at bounding box center [1148, 103] width 98 height 26
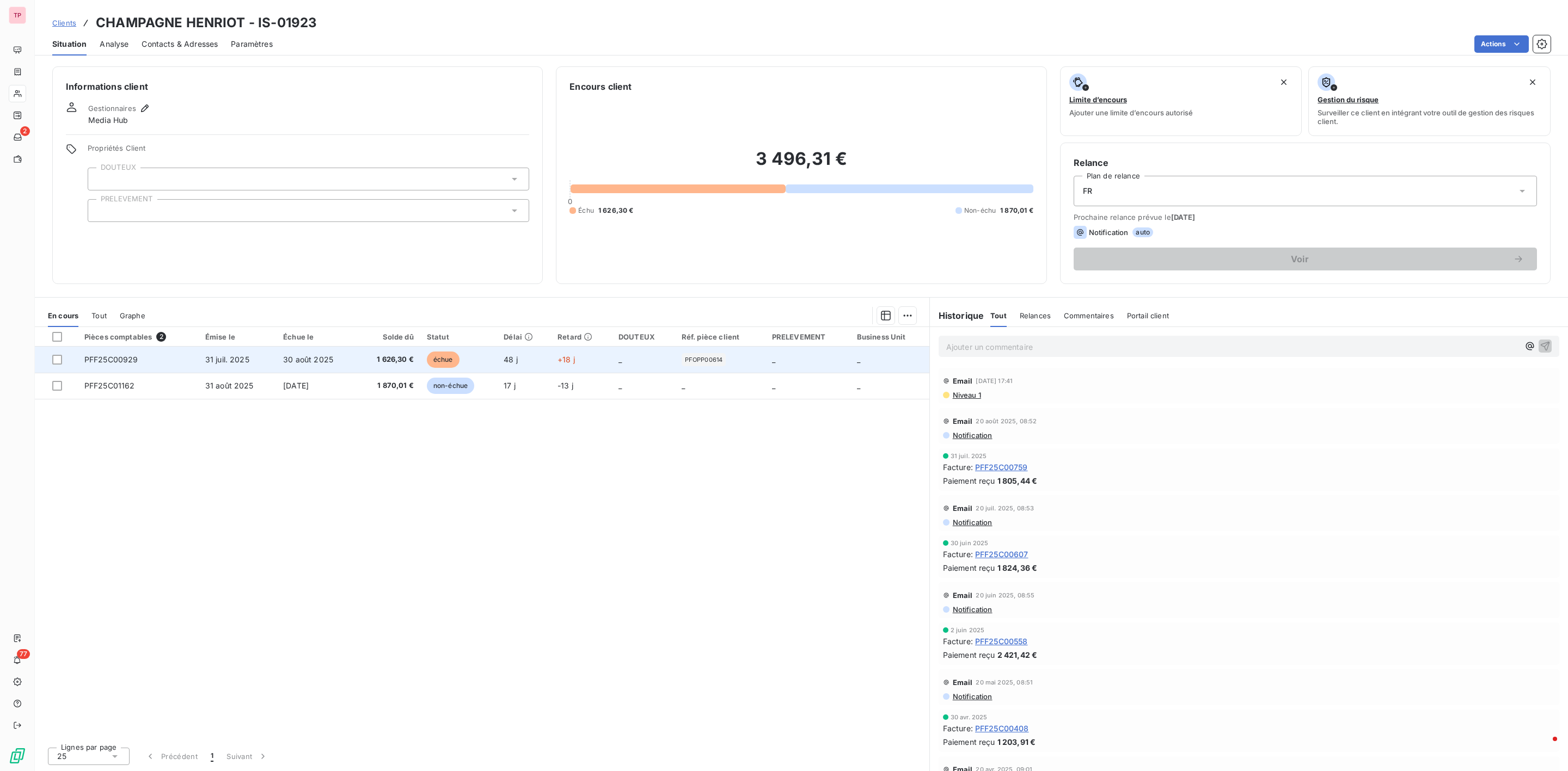
click at [294, 366] on td "30 août 2025" at bounding box center [316, 360] width 80 height 26
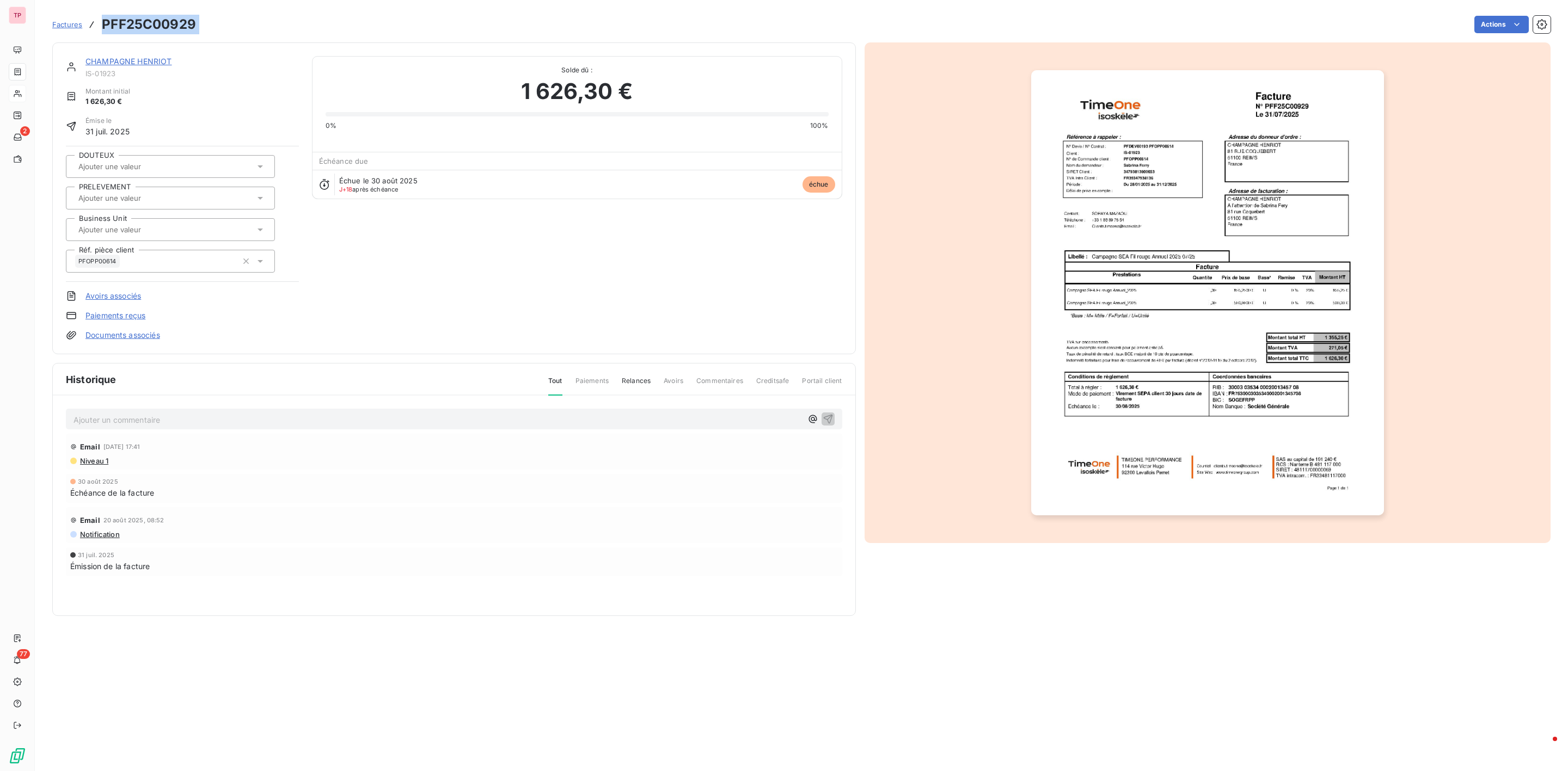
drag, startPoint x: 204, startPoint y: 29, endPoint x: 98, endPoint y: 19, distance: 106.5
click at [98, 19] on div "Factures PFF25C00929 Actions" at bounding box center [802, 24] width 1499 height 23
copy section "PFF25C00929 Actions"
drag, startPoint x: 120, startPoint y: 79, endPoint x: 87, endPoint y: 75, distance: 33.2
click at [87, 75] on div "CHAMPAGNE [PERSON_NAME] IS-01923 Montant initial 1 626,30 € Émise le [DATE] DOU…" at bounding box center [182, 198] width 233 height 285
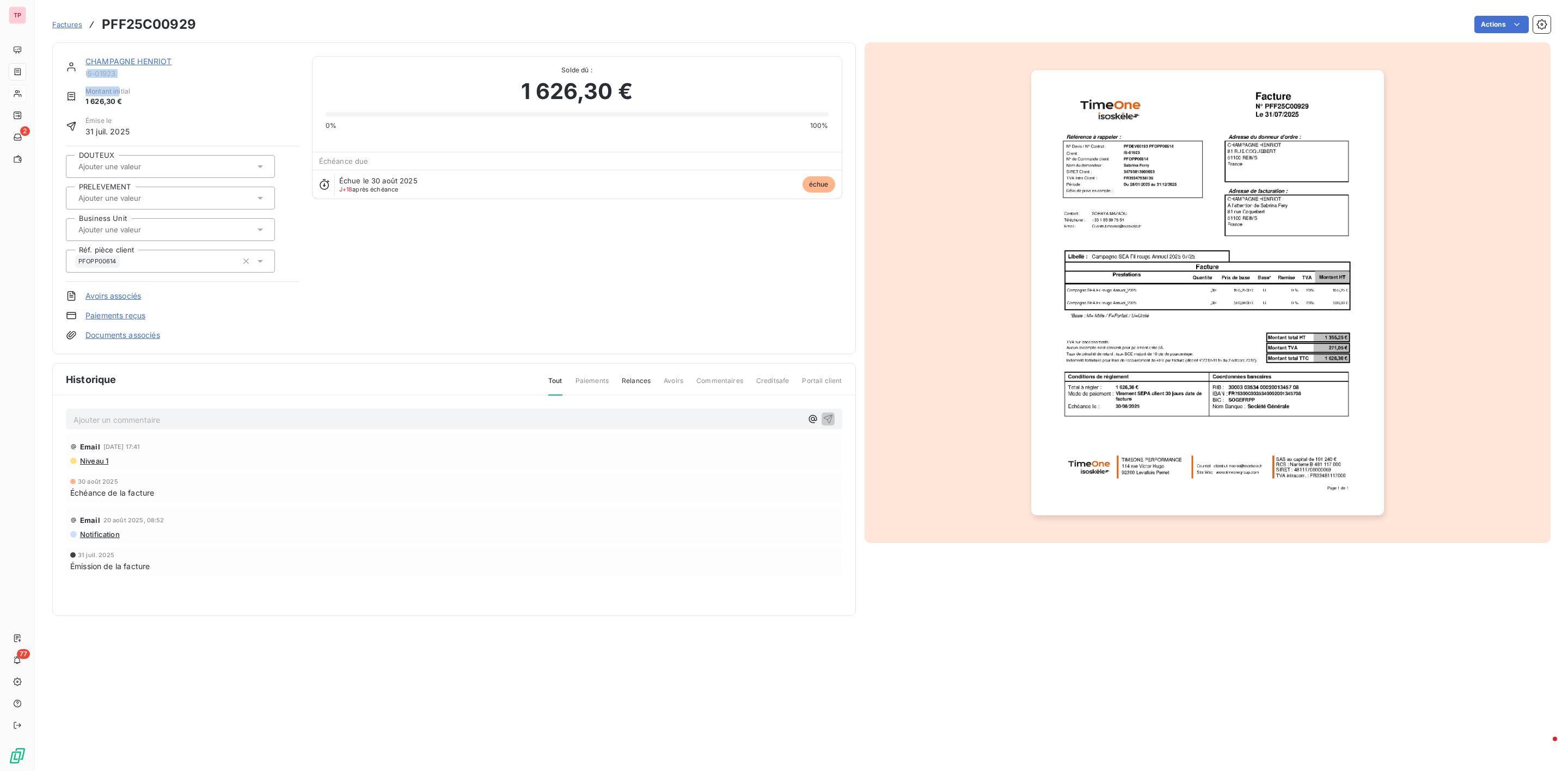
copy div "S-01923 Montant in"
drag, startPoint x: 251, startPoint y: 105, endPoint x: 121, endPoint y: 82, distance: 132.0
click at [250, 105] on div "Montant initial 1 626,30 €" at bounding box center [182, 97] width 233 height 21
drag, startPoint x: 121, startPoint y: 77, endPoint x: 86, endPoint y: 74, distance: 35.1
click at [86, 74] on span "IS-01923" at bounding box center [192, 74] width 214 height 9
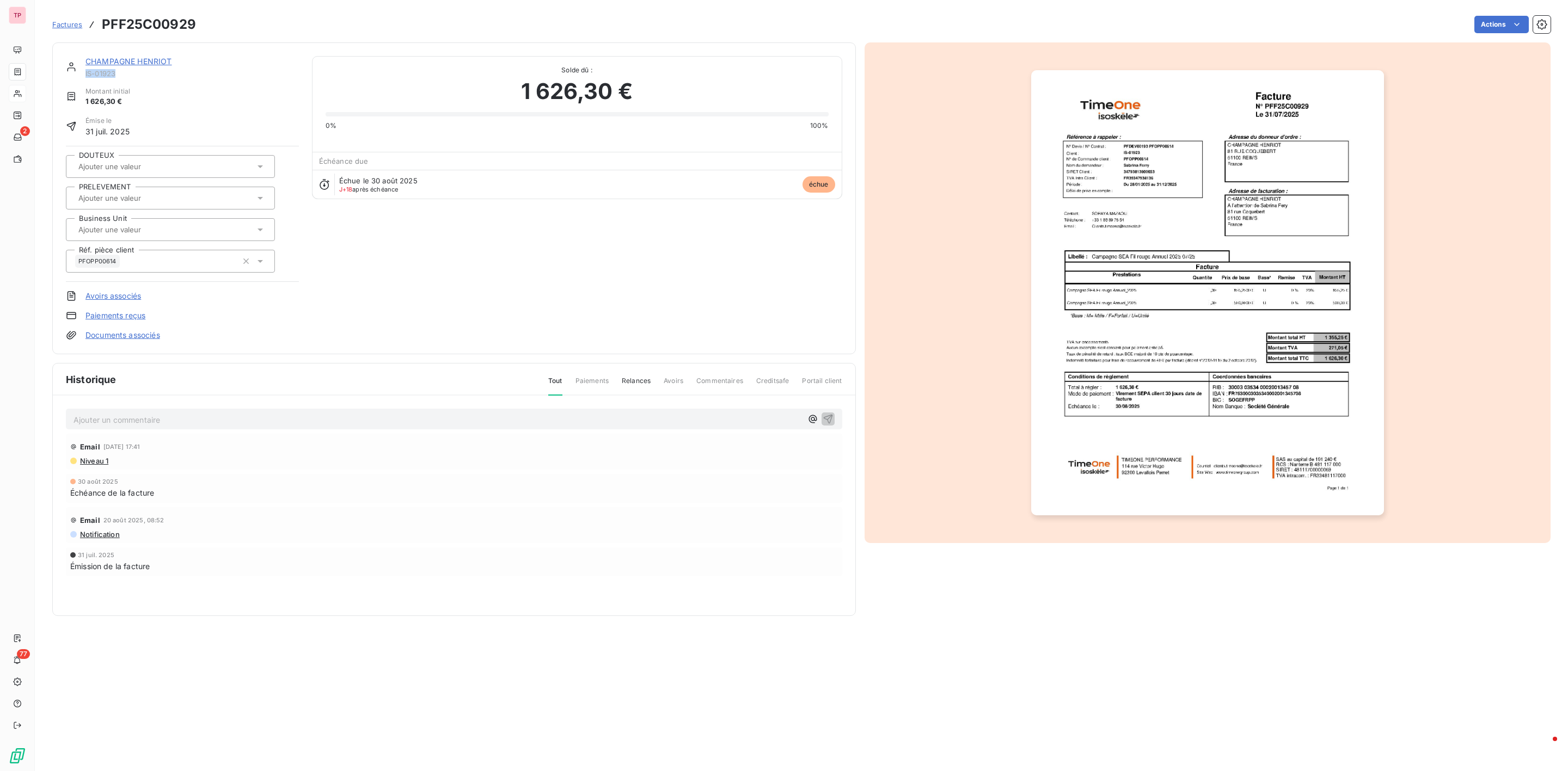
copy span "IS-01923"
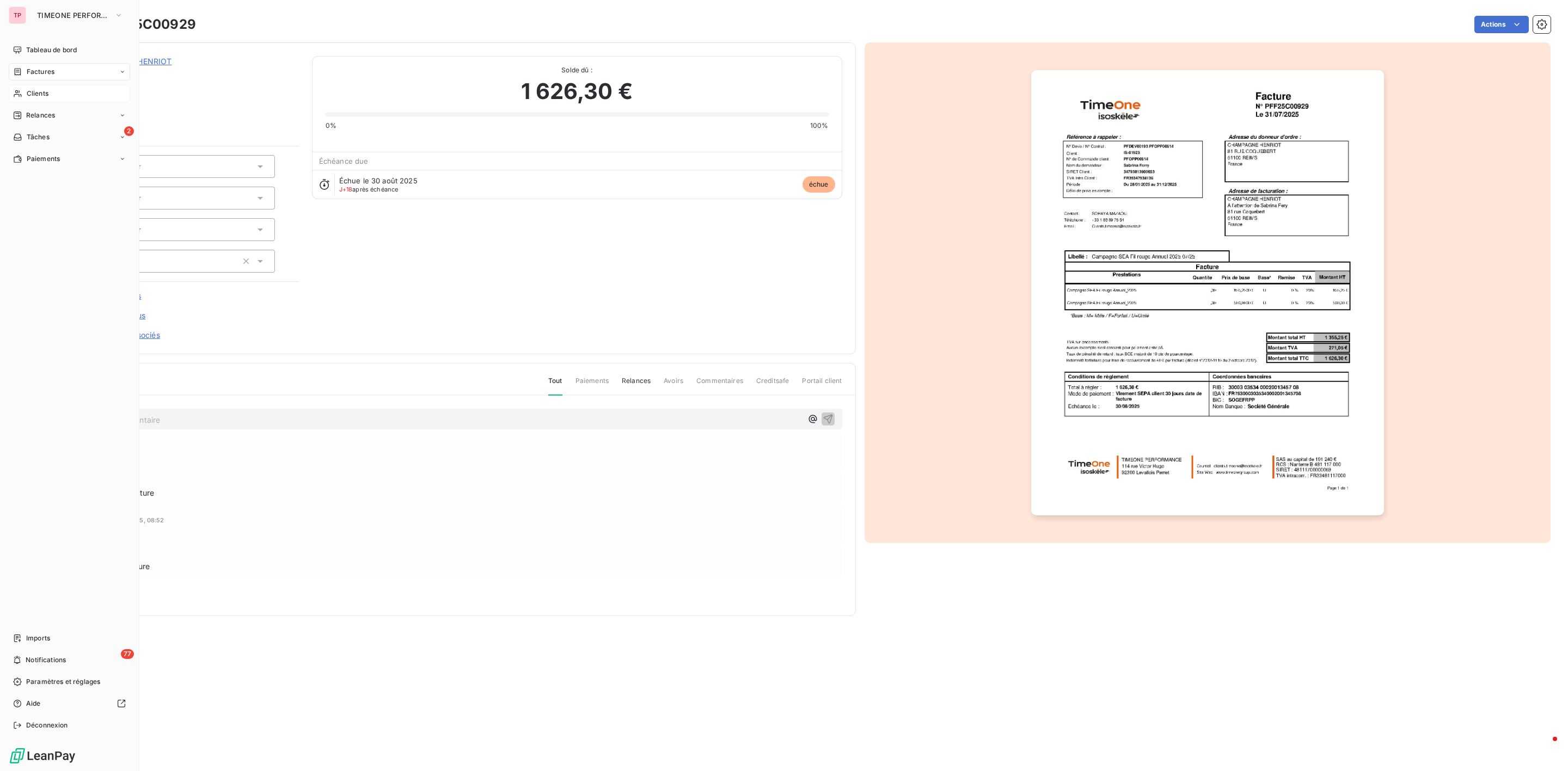
drag, startPoint x: 29, startPoint y: 93, endPoint x: 49, endPoint y: 93, distance: 20.0
click at [29, 93] on span "Clients" at bounding box center [38, 94] width 22 height 10
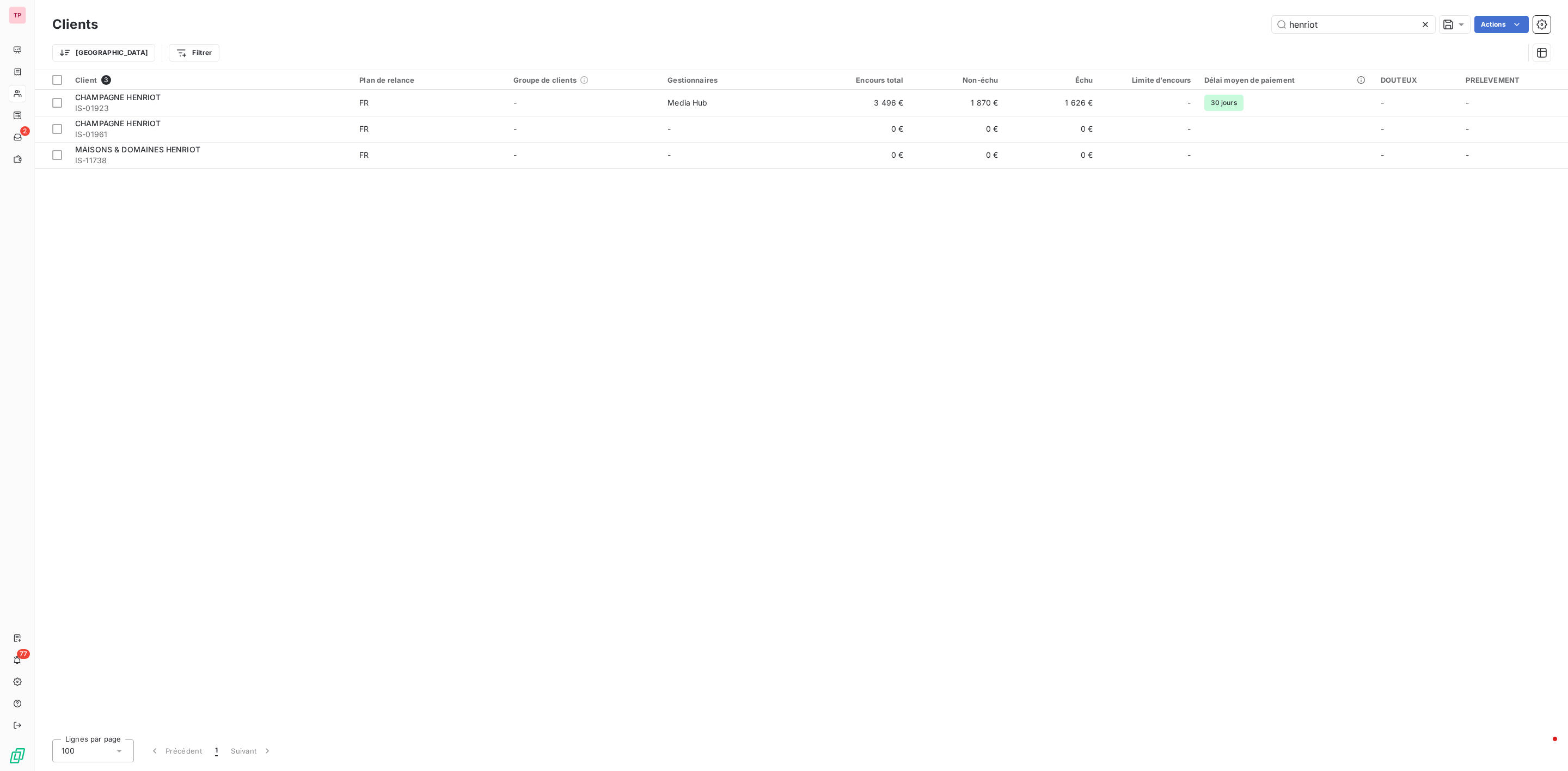
drag, startPoint x: 1321, startPoint y: 23, endPoint x: 1178, endPoint y: 22, distance: 143.0
click at [1178, 22] on div "henriot Actions" at bounding box center [830, 24] width 1440 height 18
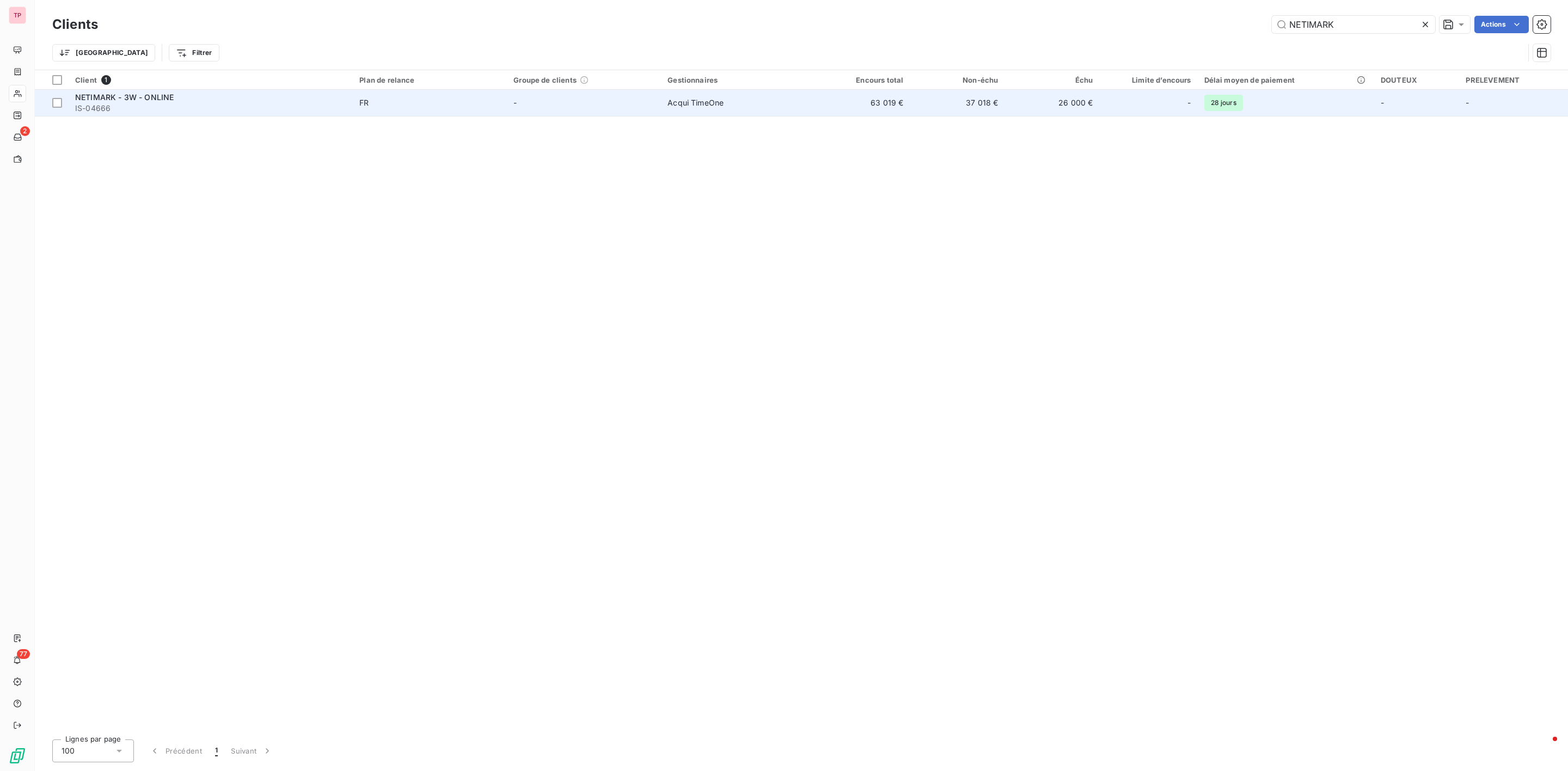
type input "NETIMARK"
click at [337, 92] on div "NETIMARK - 3W - ONLINE" at bounding box center [210, 97] width 271 height 11
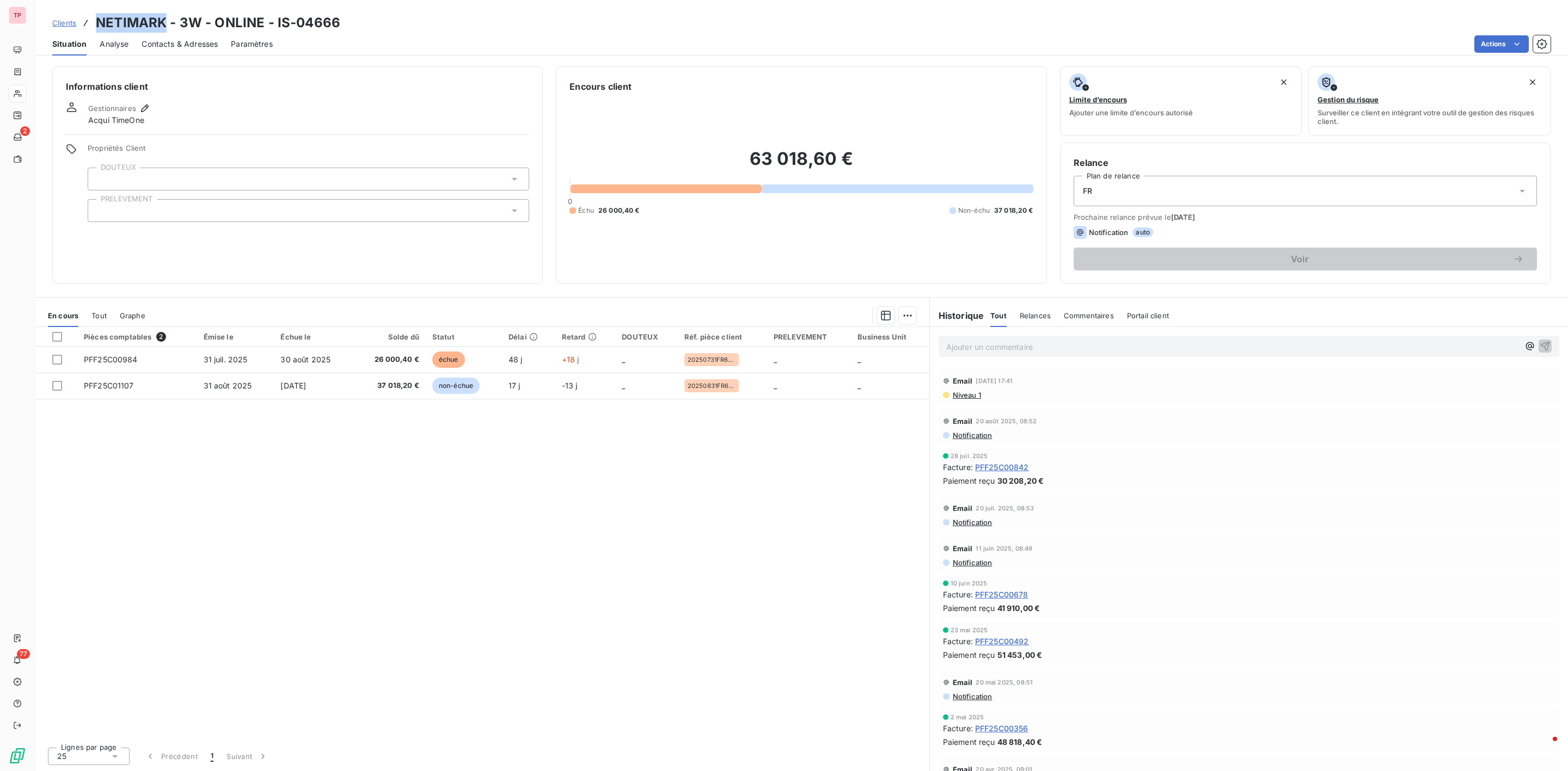
drag, startPoint x: 166, startPoint y: 23, endPoint x: 97, endPoint y: 17, distance: 69.3
click at [97, 17] on h3 "NETIMARK - 3W - ONLINE - IS-04666" at bounding box center [218, 23] width 245 height 19
drag, startPoint x: 358, startPoint y: 22, endPoint x: 273, endPoint y: 12, distance: 85.6
click at [273, 12] on div "Clients NETIMARK - 3W - ONLINE - IS-04666 Situation Analyse Contacts & Adresses…" at bounding box center [801, 27] width 1533 height 55
drag, startPoint x: 167, startPoint y: 26, endPoint x: 96, endPoint y: 17, distance: 71.6
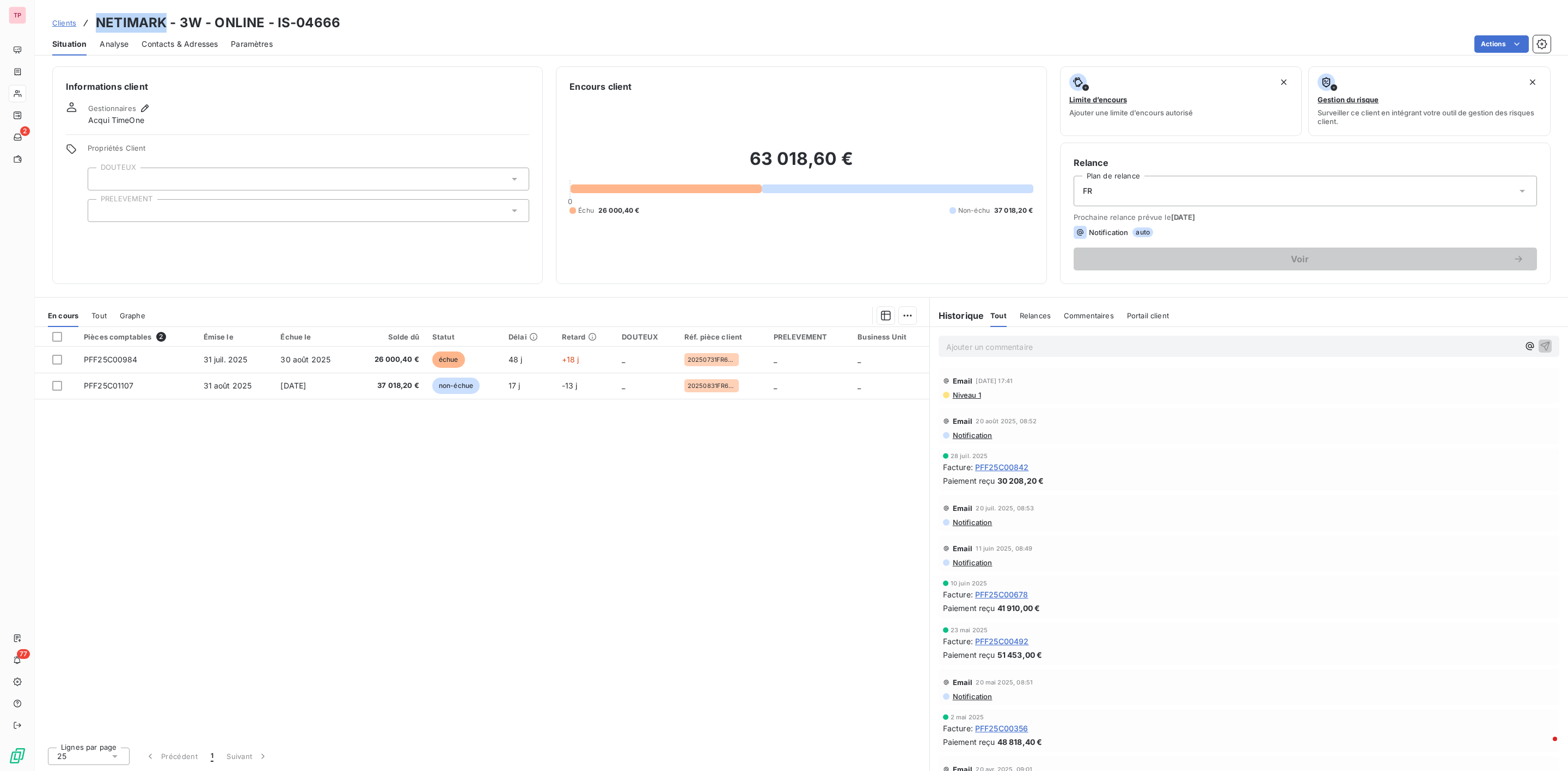
click at [96, 17] on h3 "NETIMARK - 3W - ONLINE - IS-04666" at bounding box center [218, 23] width 245 height 19
click at [56, 23] on span "Clients" at bounding box center [64, 23] width 24 height 9
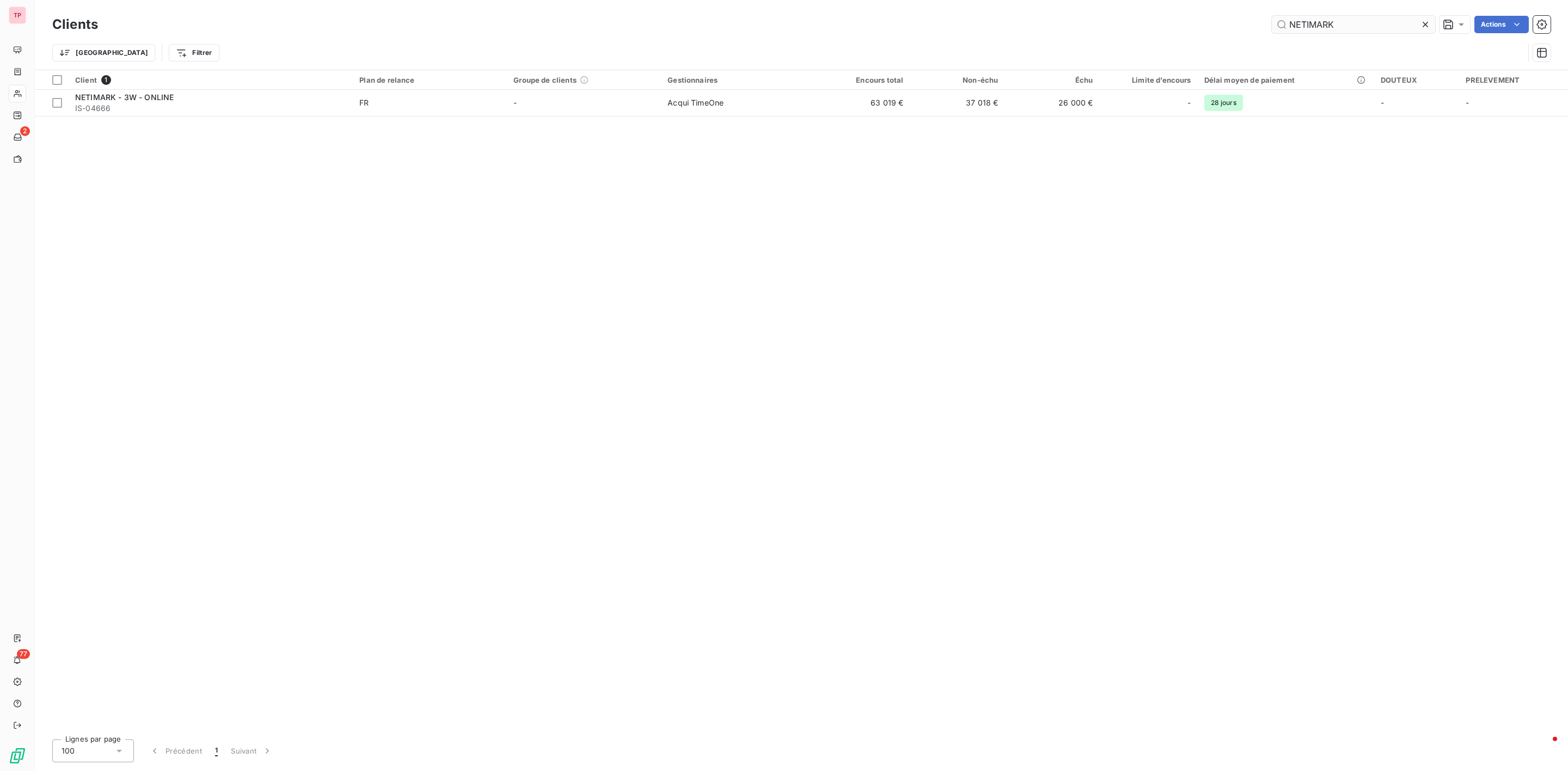
drag, startPoint x: 1415, startPoint y: 20, endPoint x: 1364, endPoint y: 20, distance: 51.0
click at [1415, 20] on input "NETIMARK" at bounding box center [1353, 24] width 163 height 18
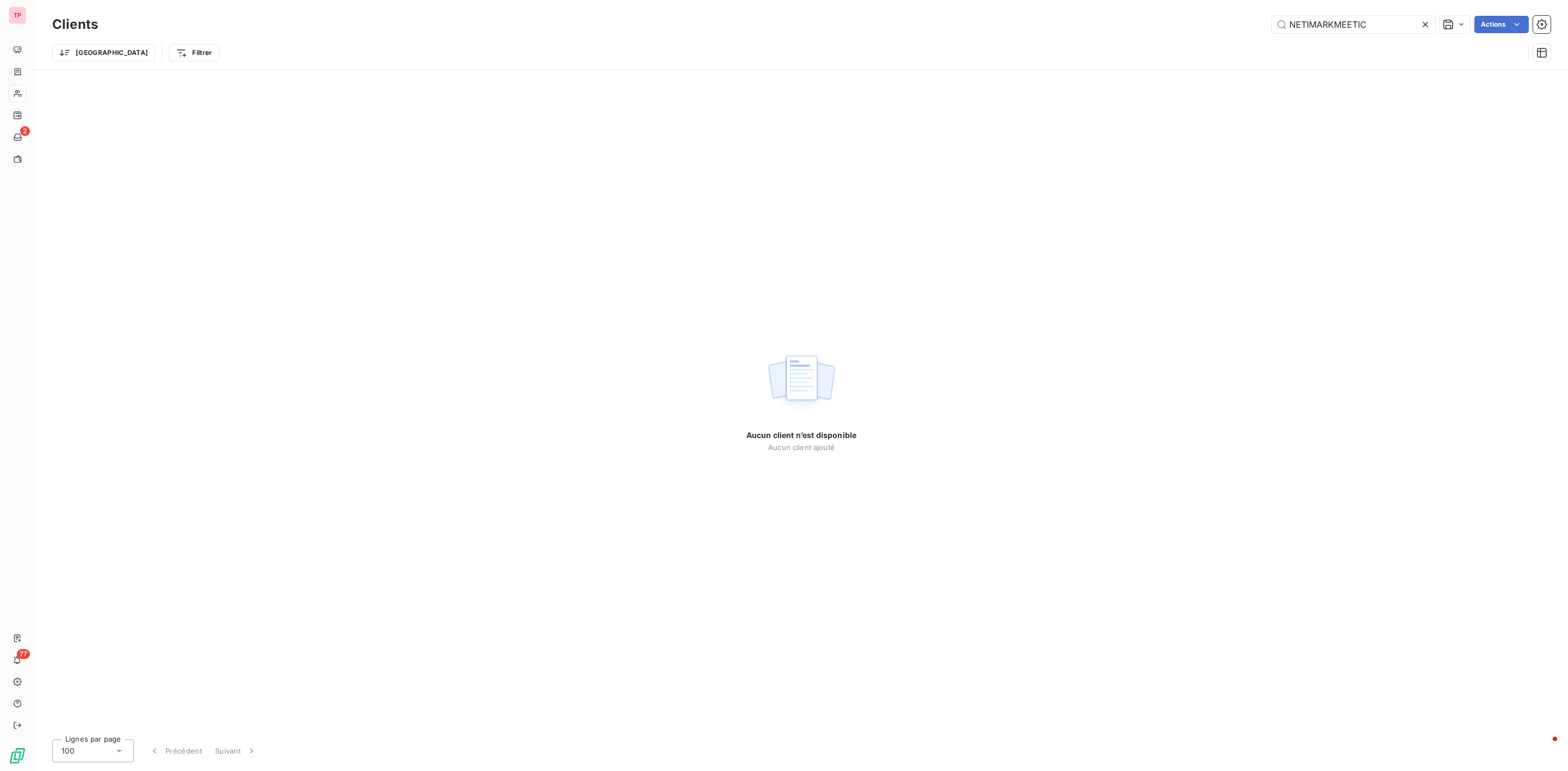
drag, startPoint x: 1379, startPoint y: 23, endPoint x: 1237, endPoint y: 16, distance: 142.2
click at [1238, 17] on div "NETIMARKMEETIC Actions" at bounding box center [830, 24] width 1440 height 18
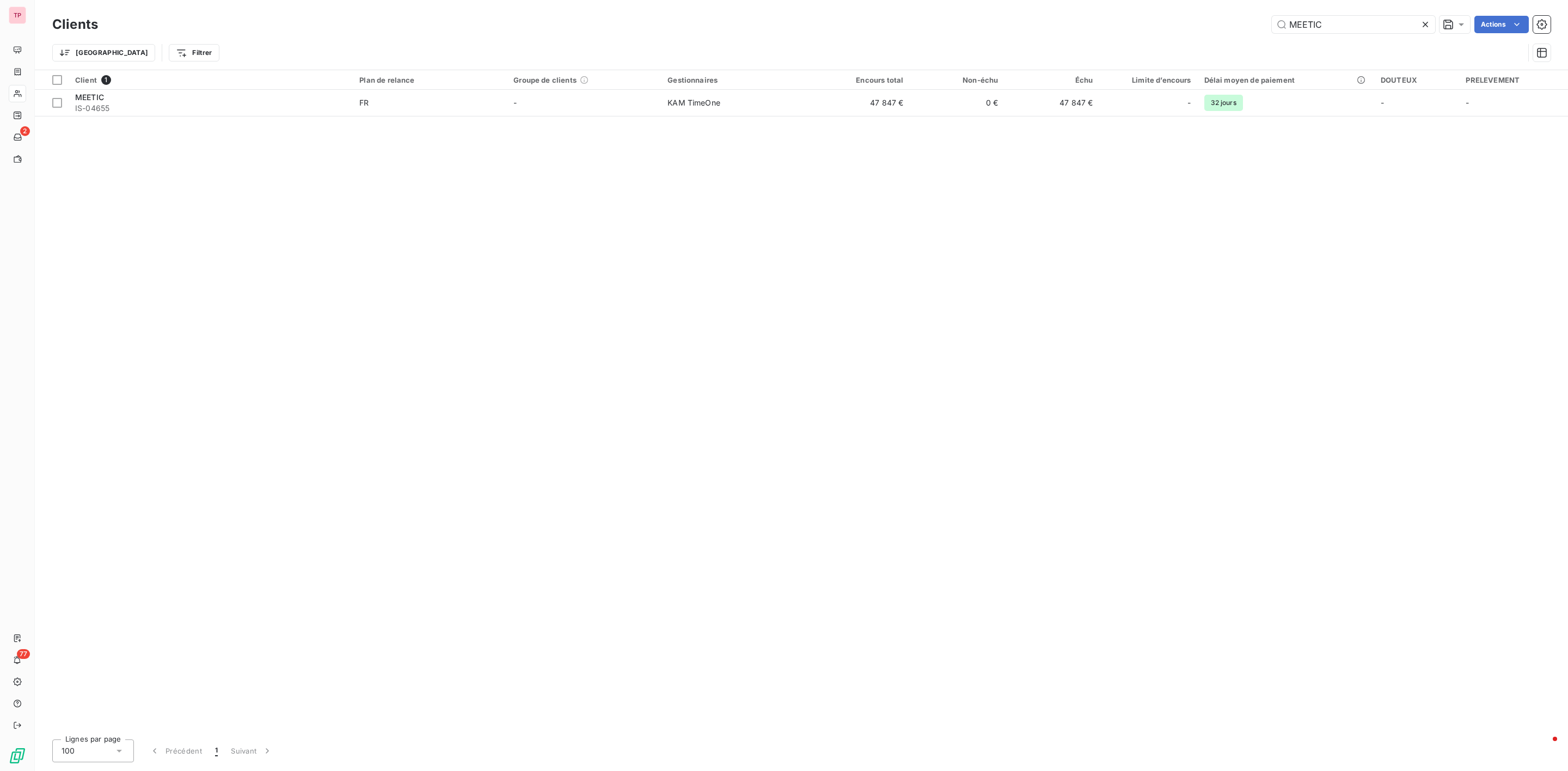
type input "MEETIC"
click at [250, 118] on div "Client 1 Plan de relance Groupe de clients Gestionnaires Encours total Non-échu…" at bounding box center [801, 400] width 1533 height 661
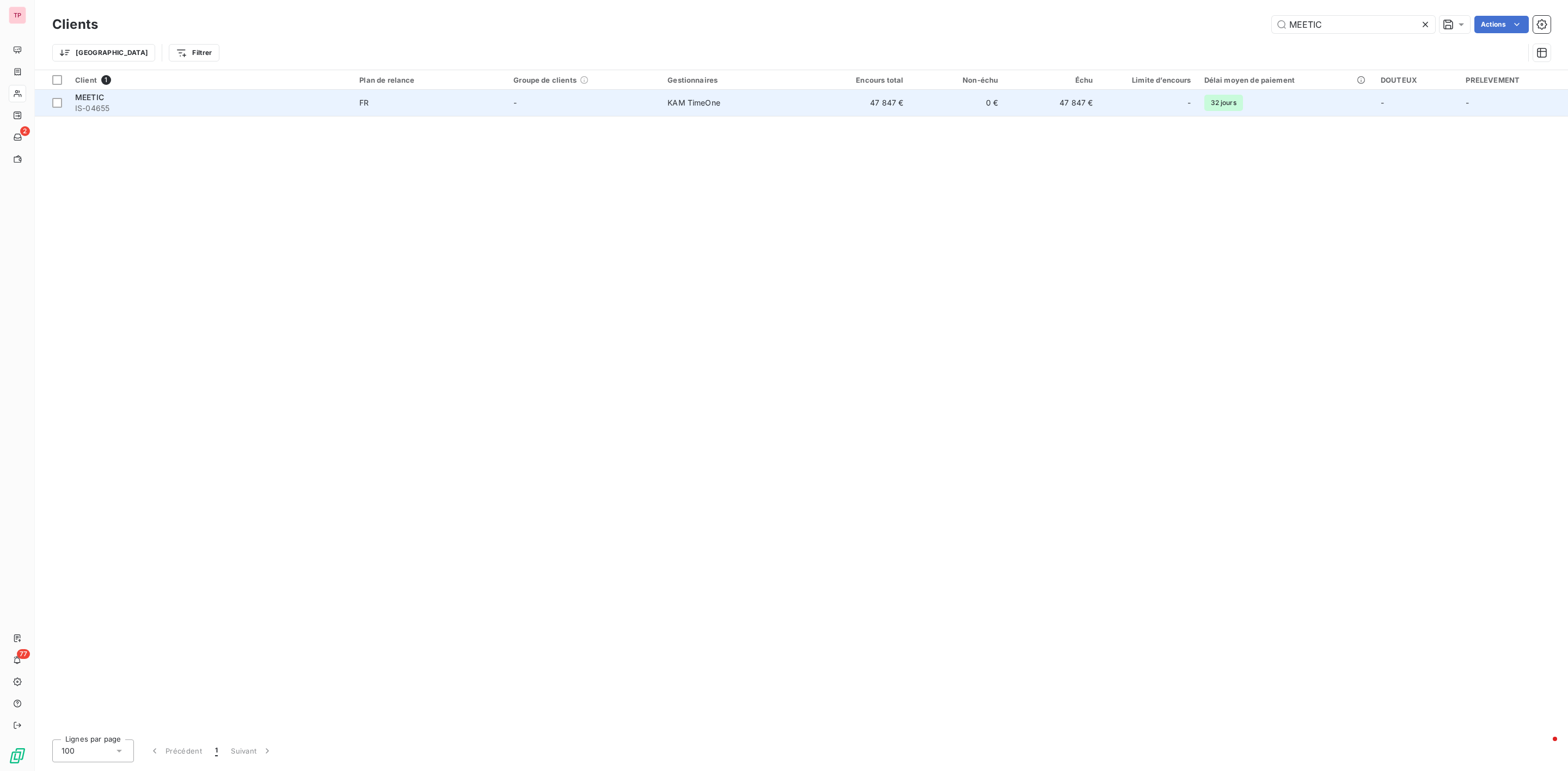
click at [248, 105] on span "IS-04655" at bounding box center [210, 108] width 271 height 11
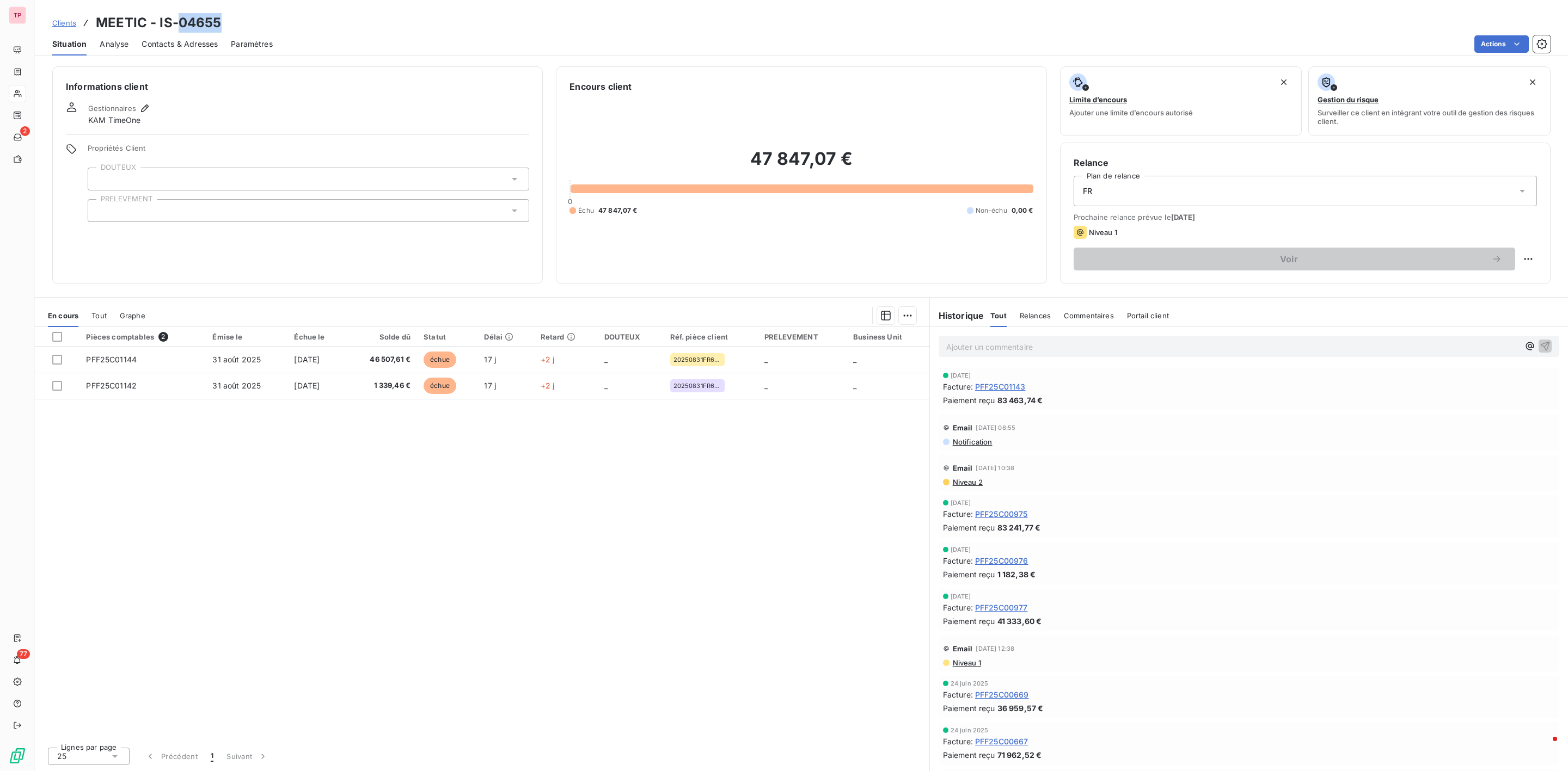
drag, startPoint x: 229, startPoint y: 26, endPoint x: 180, endPoint y: 26, distance: 49.0
click at [180, 26] on div "Clients MEETIC - IS-04655" at bounding box center [801, 23] width 1533 height 19
click at [43, 23] on div "Clients MEETIC - IS-04655" at bounding box center [801, 23] width 1533 height 19
click at [57, 23] on span "Clients" at bounding box center [64, 23] width 24 height 9
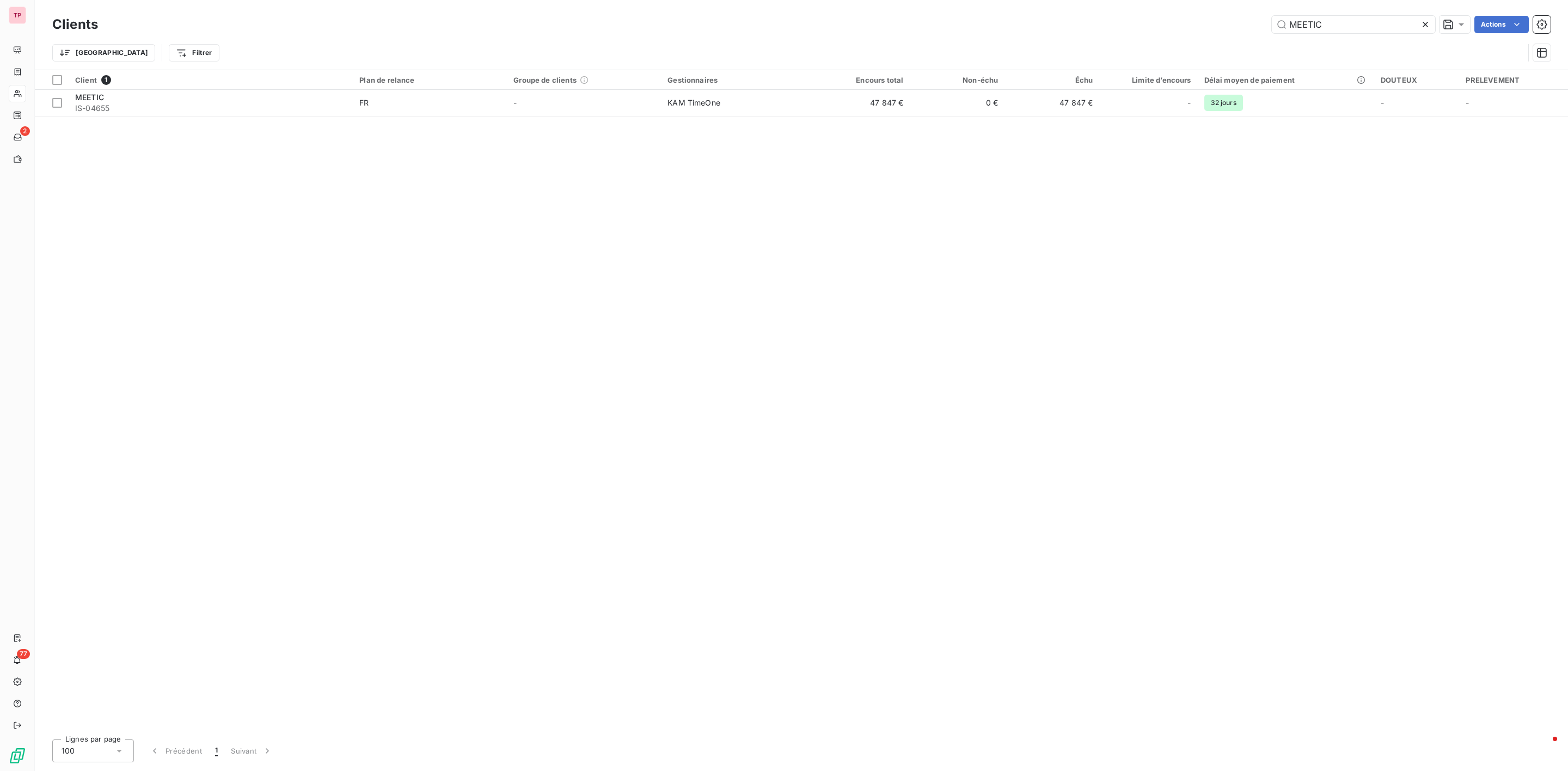
drag, startPoint x: 1333, startPoint y: 26, endPoint x: 1256, endPoint y: 23, distance: 77.1
click at [1256, 23] on div "MEETIC Actions" at bounding box center [830, 24] width 1440 height 18
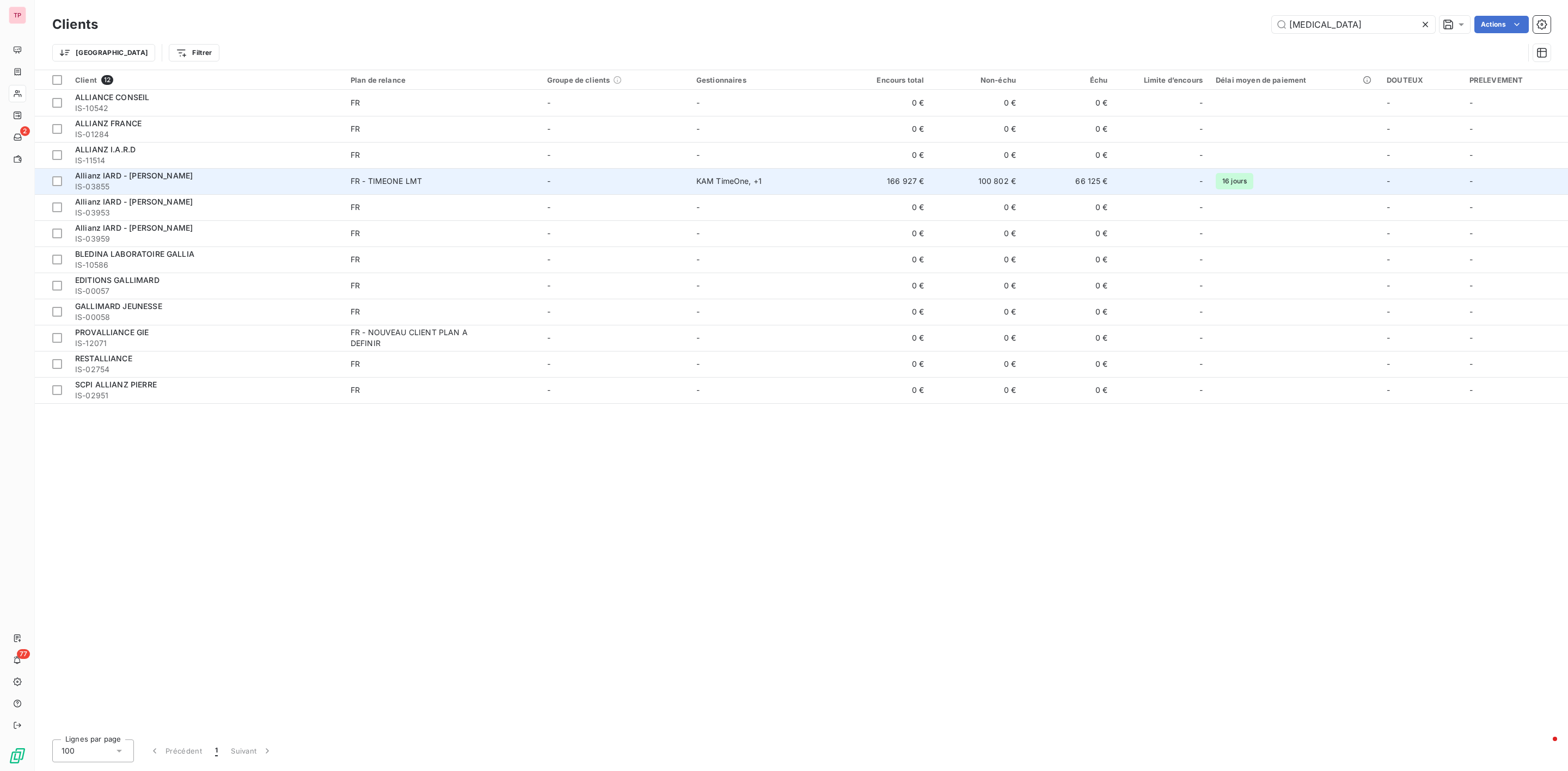
type input "[MEDICAL_DATA]"
click at [255, 183] on span "IS-03855" at bounding box center [206, 187] width 262 height 11
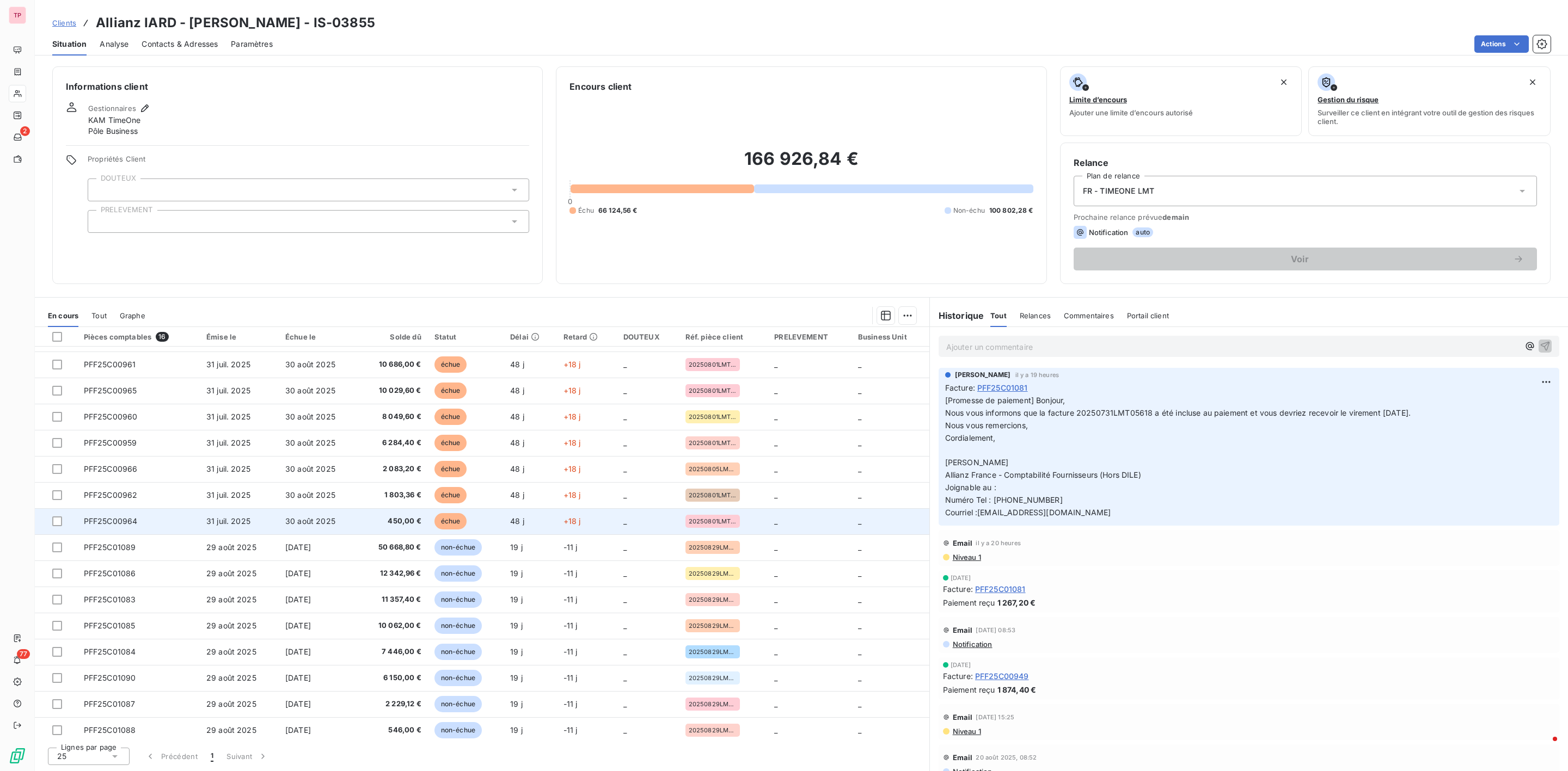
scroll to position [27, 0]
